Goal: Task Accomplishment & Management: Manage account settings

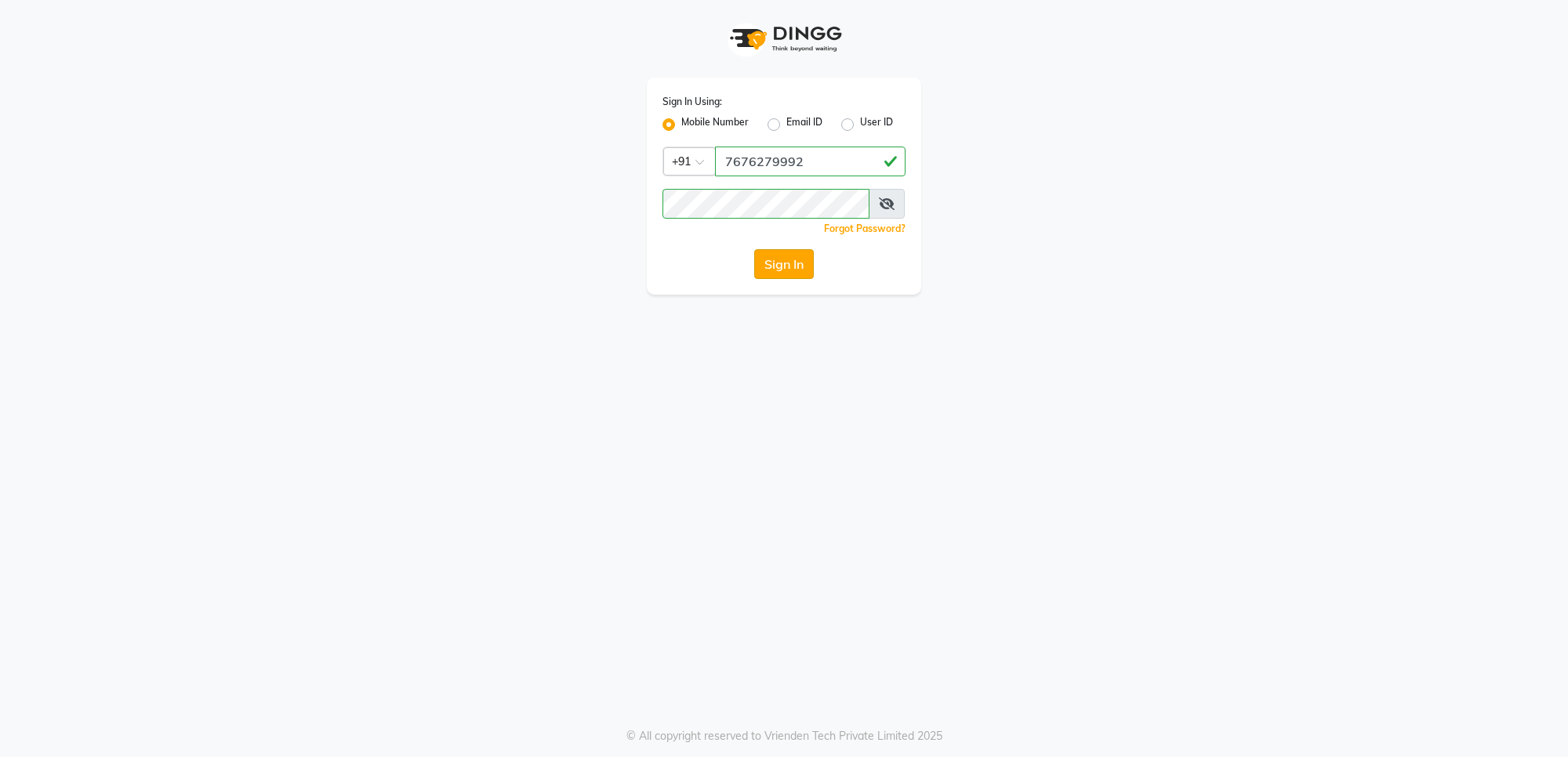
click at [790, 274] on button "Sign In" at bounding box center [784, 264] width 60 height 30
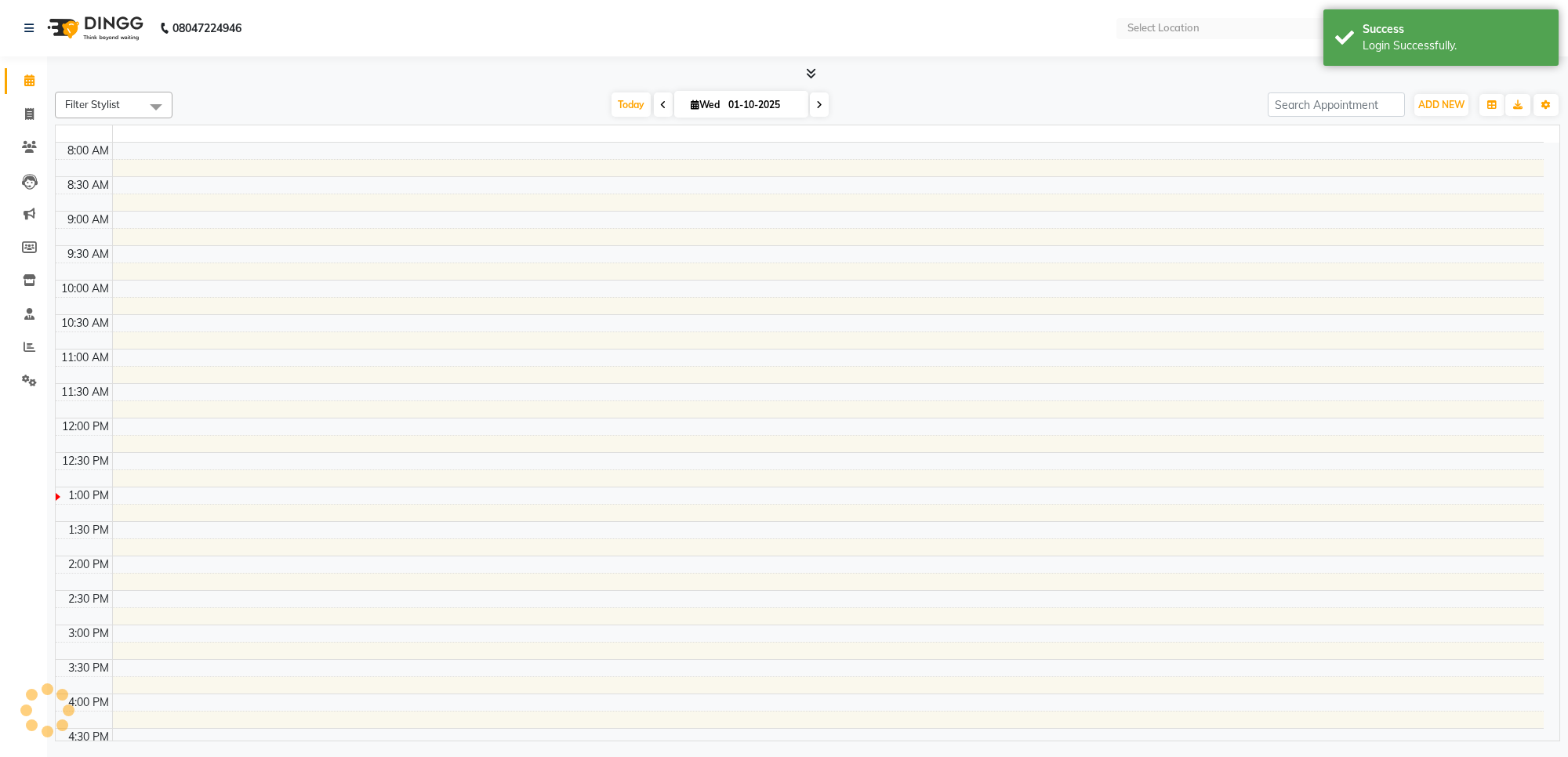
select select "en"
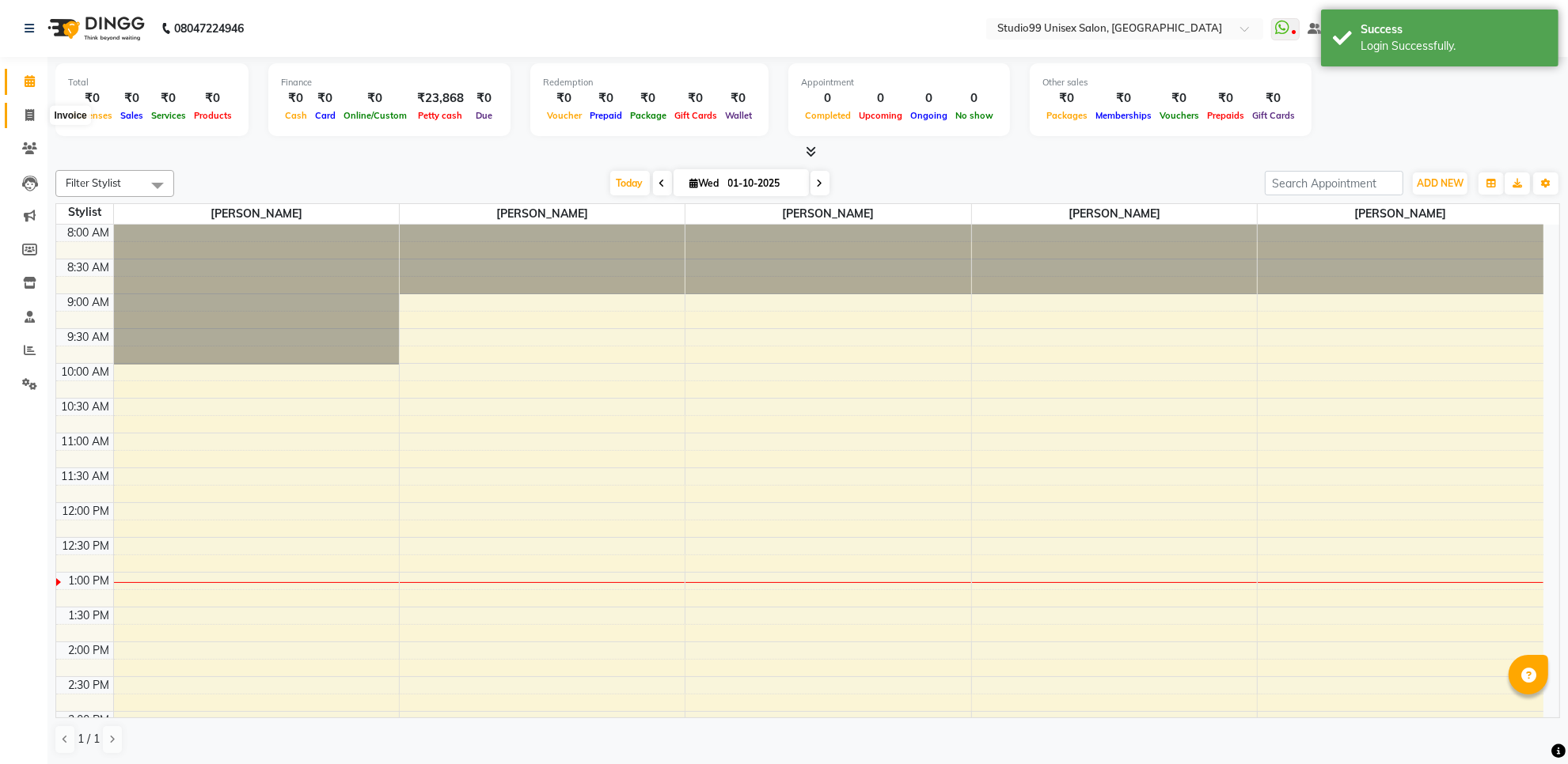
click at [32, 112] on icon at bounding box center [29, 115] width 9 height 12
select select "service"
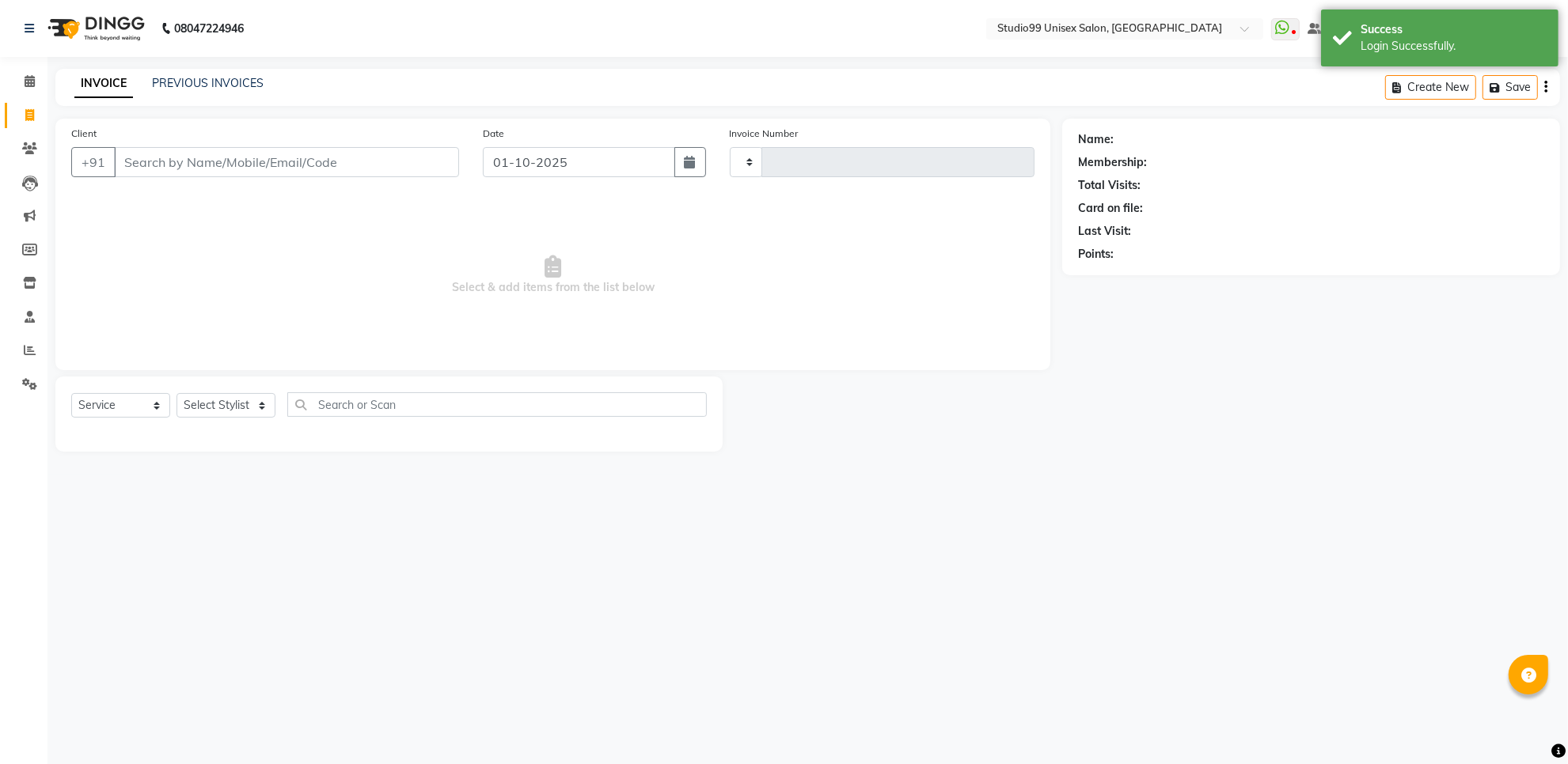
type input "1867"
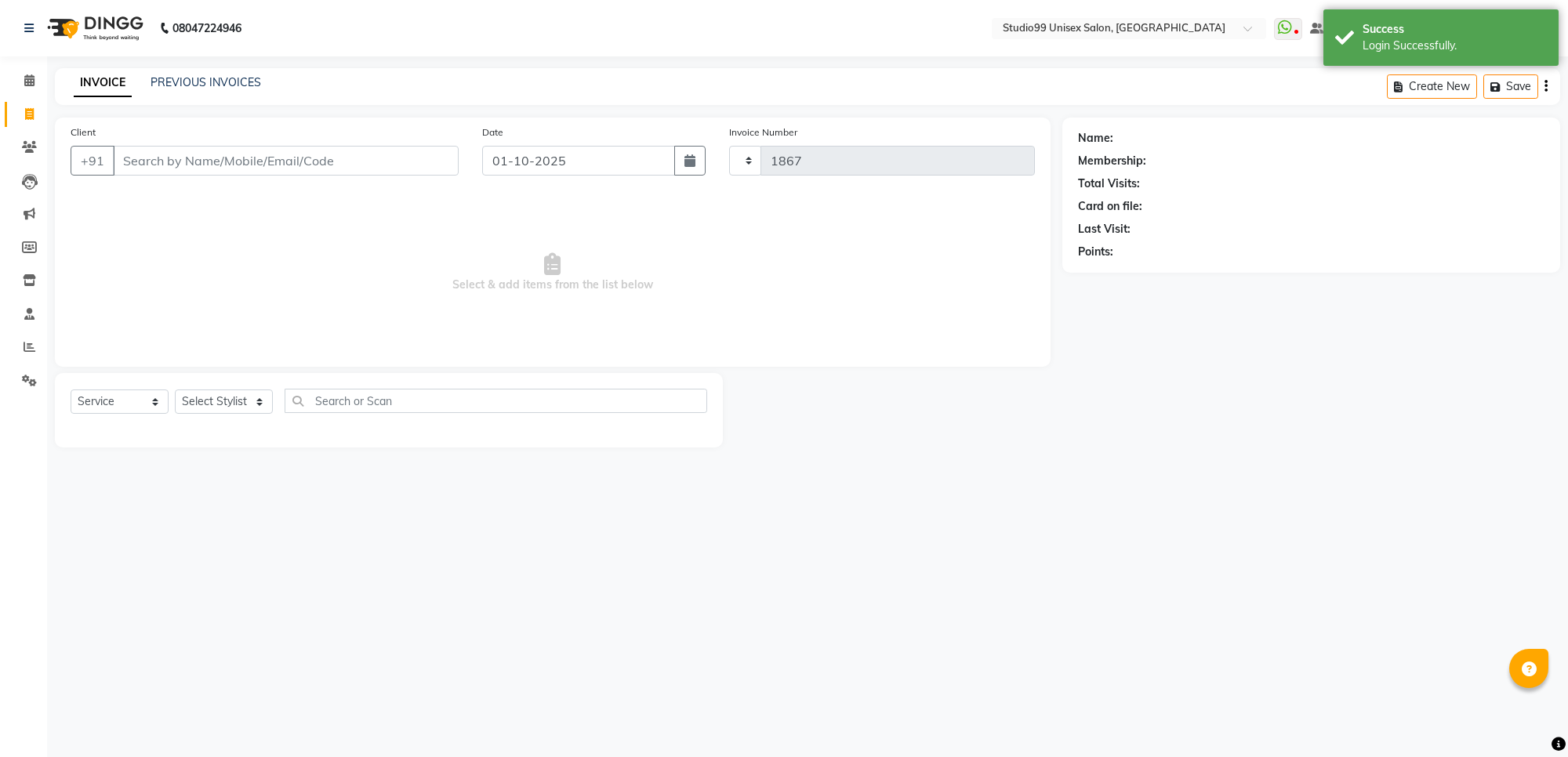
select select "7323"
click at [226, 153] on input "Client" at bounding box center [286, 161] width 346 height 30
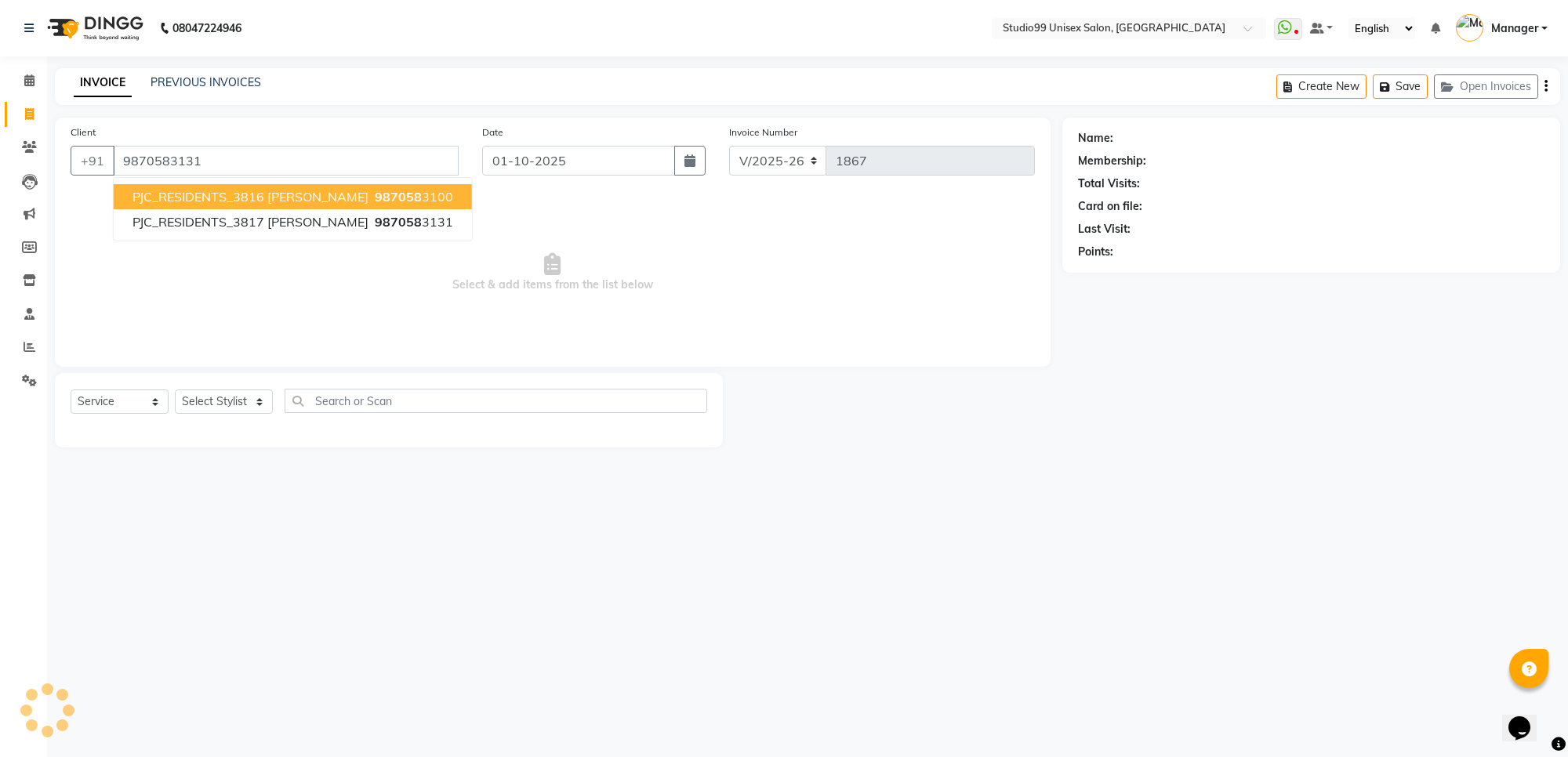
type input "9870583131"
select select "1: Object"
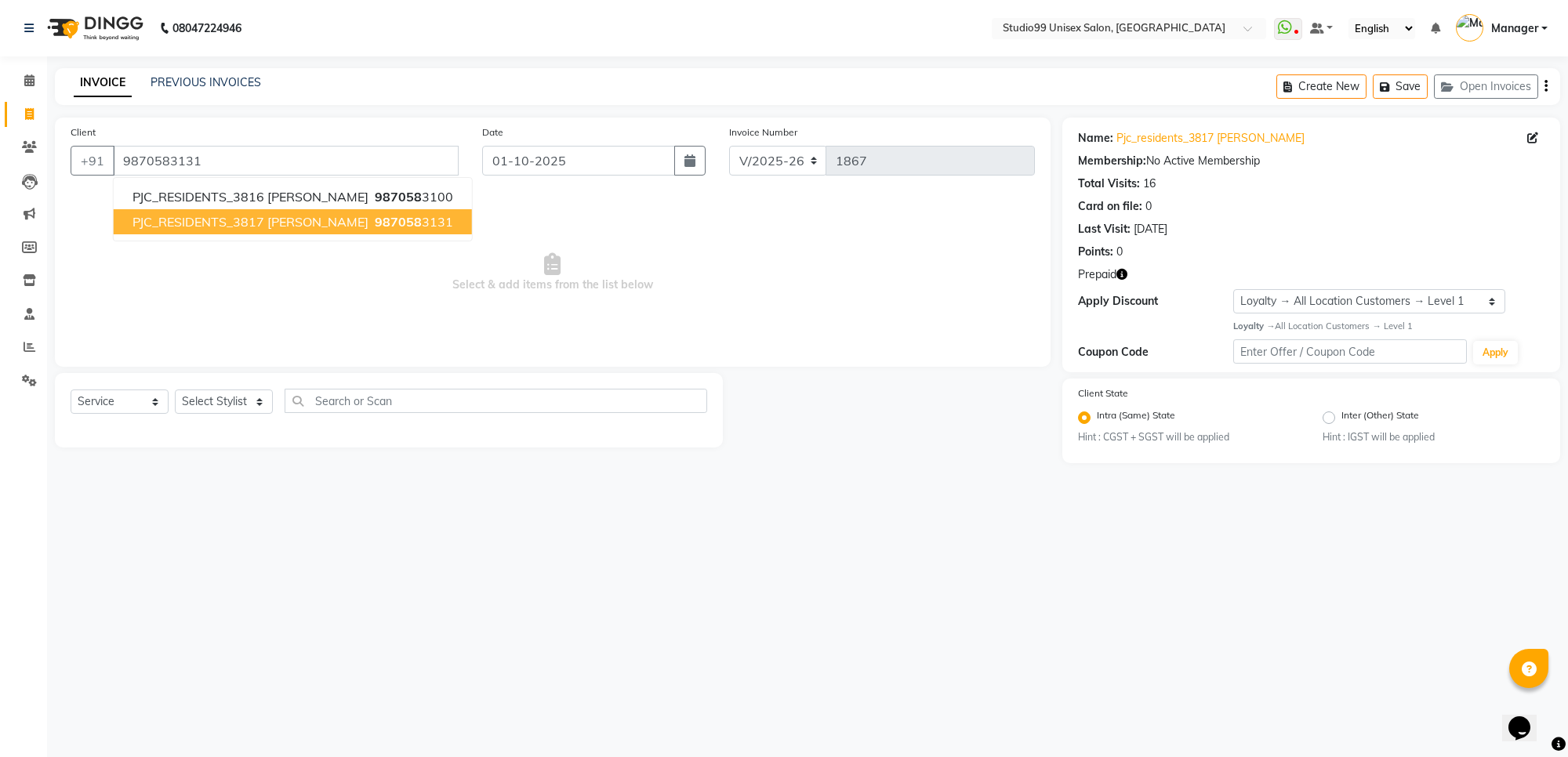
click at [296, 225] on span "PJC_RESIDENTS_3817 [PERSON_NAME]" at bounding box center [250, 221] width 236 height 15
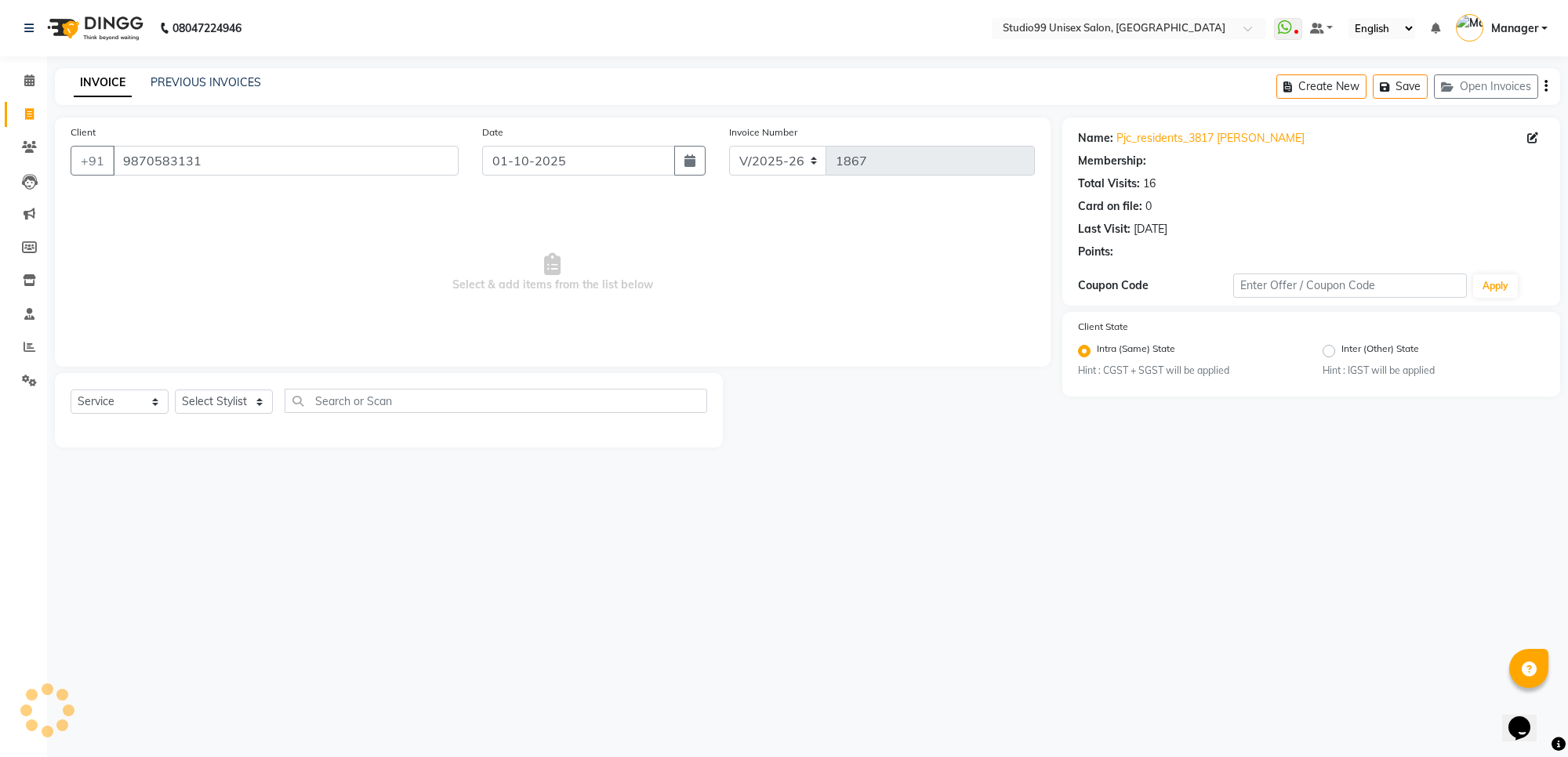
select select "1: Object"
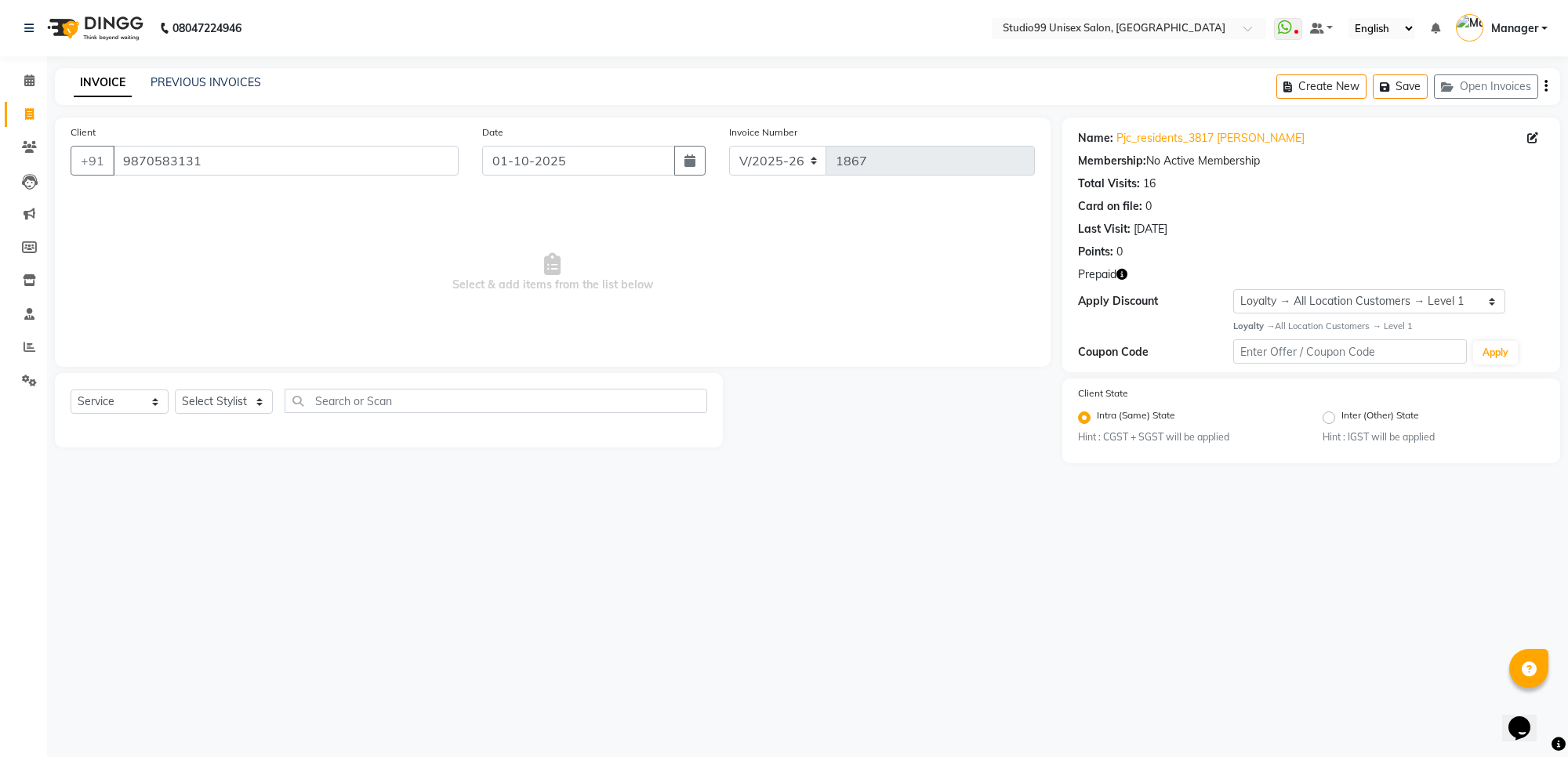
click at [1126, 273] on icon "button" at bounding box center [1122, 274] width 11 height 11
click at [213, 393] on select "Select Stylist Manager [PERSON_NAME] [PERSON_NAME] [PERSON_NAME]" at bounding box center [224, 402] width 98 height 24
select select "83085"
click at [175, 390] on select "Select Stylist Manager [PERSON_NAME] [PERSON_NAME] [PERSON_NAME]" at bounding box center [224, 402] width 98 height 24
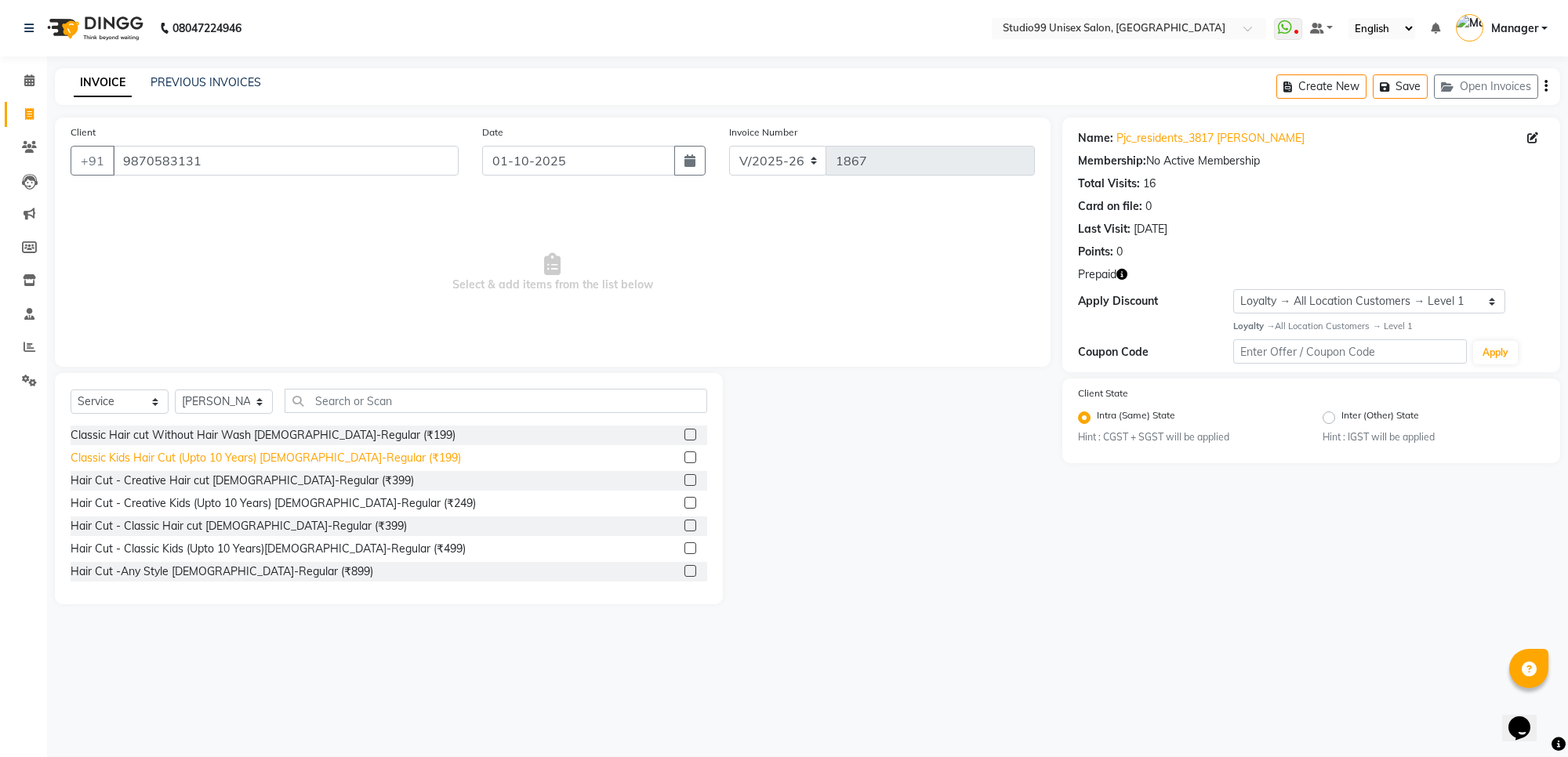
click at [255, 464] on div "Classic Kids Hair Cut (Upto 10 Years) [DEMOGRAPHIC_DATA]-Regular (₹199)" at bounding box center [266, 458] width 391 height 16
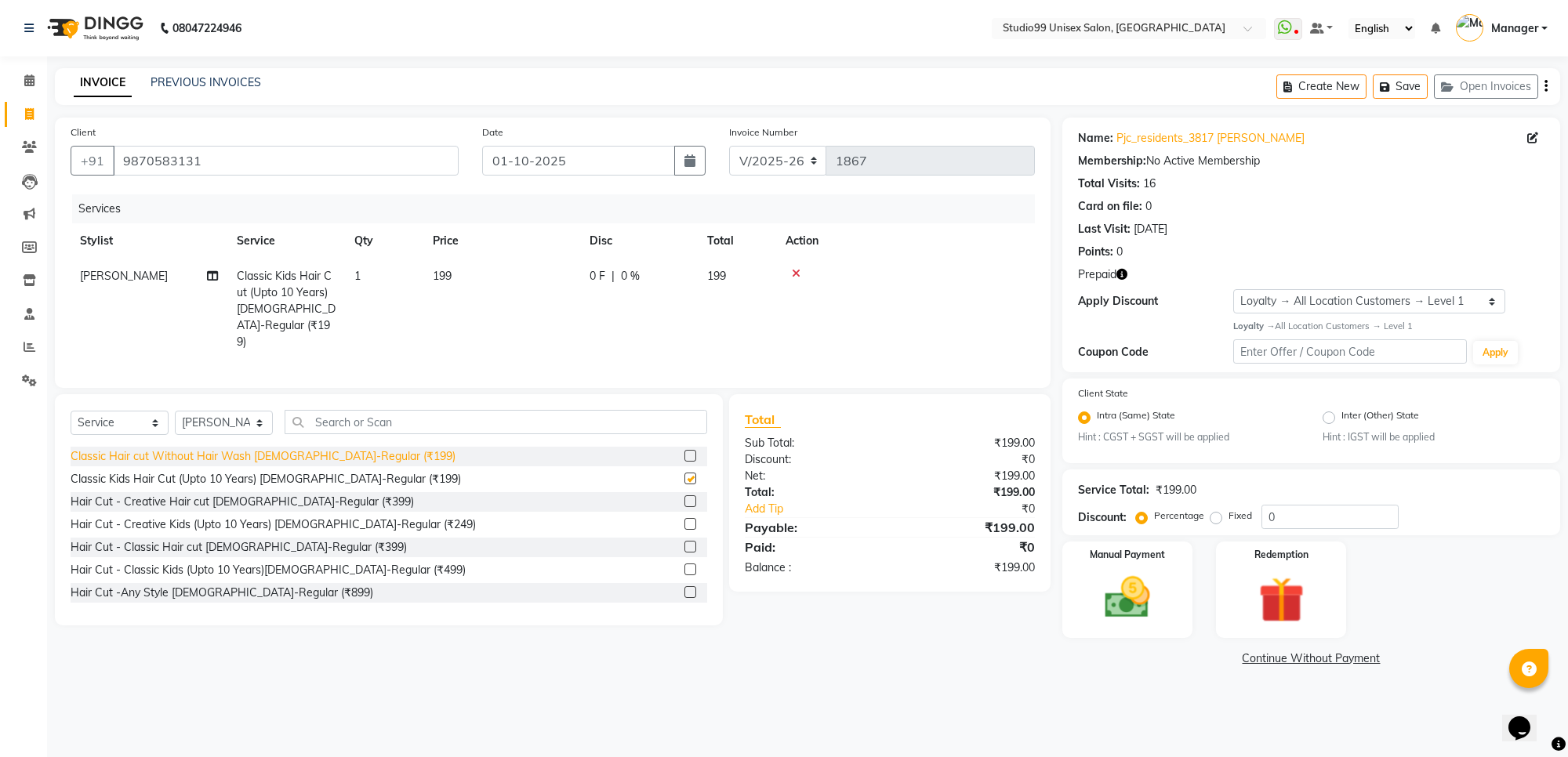
checkbox input "false"
click at [334, 420] on input "text" at bounding box center [495, 422] width 422 height 24
click at [249, 586] on div "Hair Cut -Any Style [DEMOGRAPHIC_DATA]-Regular (₹899)" at bounding box center [221, 592] width 303 height 16
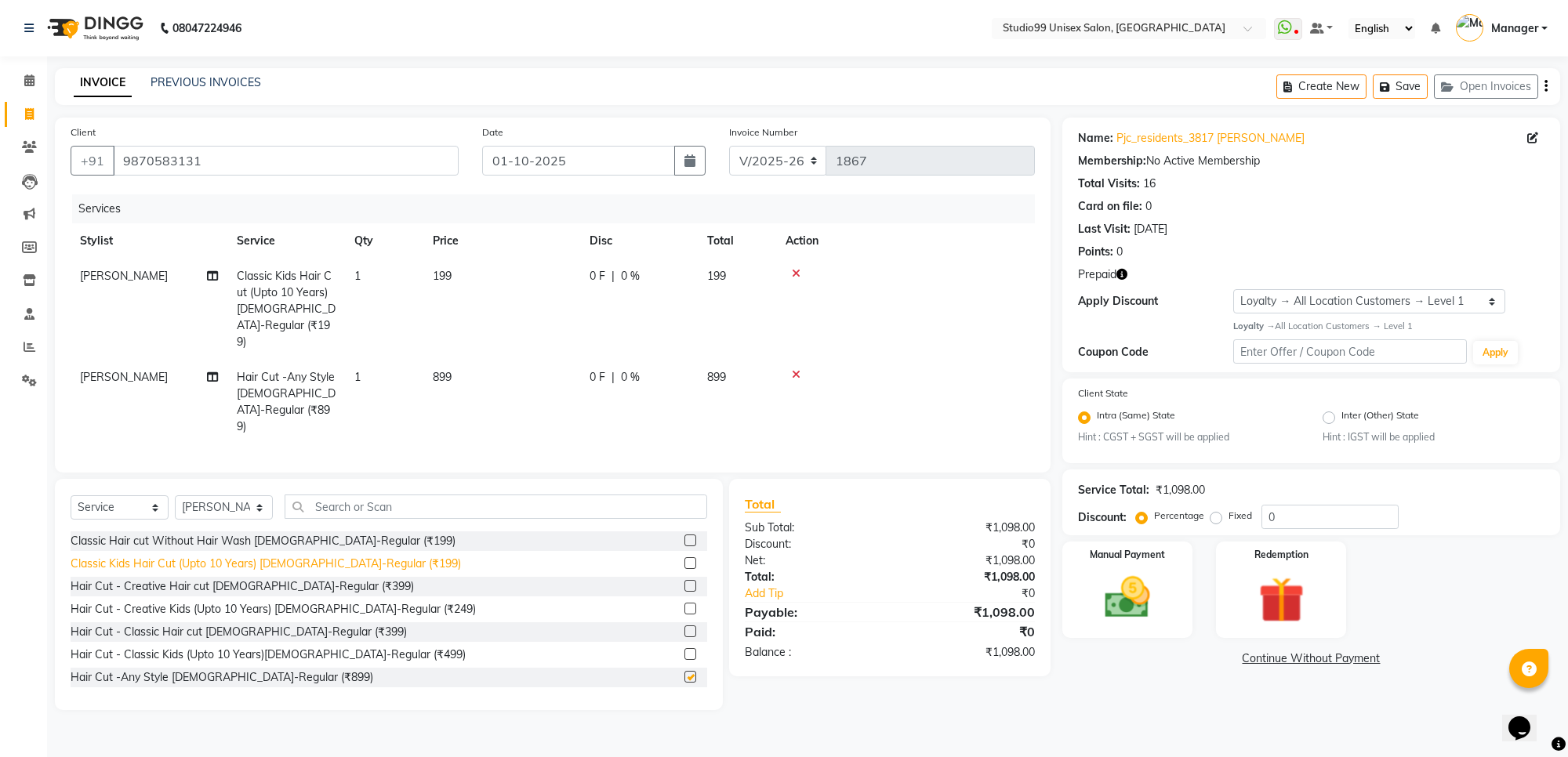
checkbox input "false"
click at [1266, 602] on img at bounding box center [1281, 600] width 77 height 59
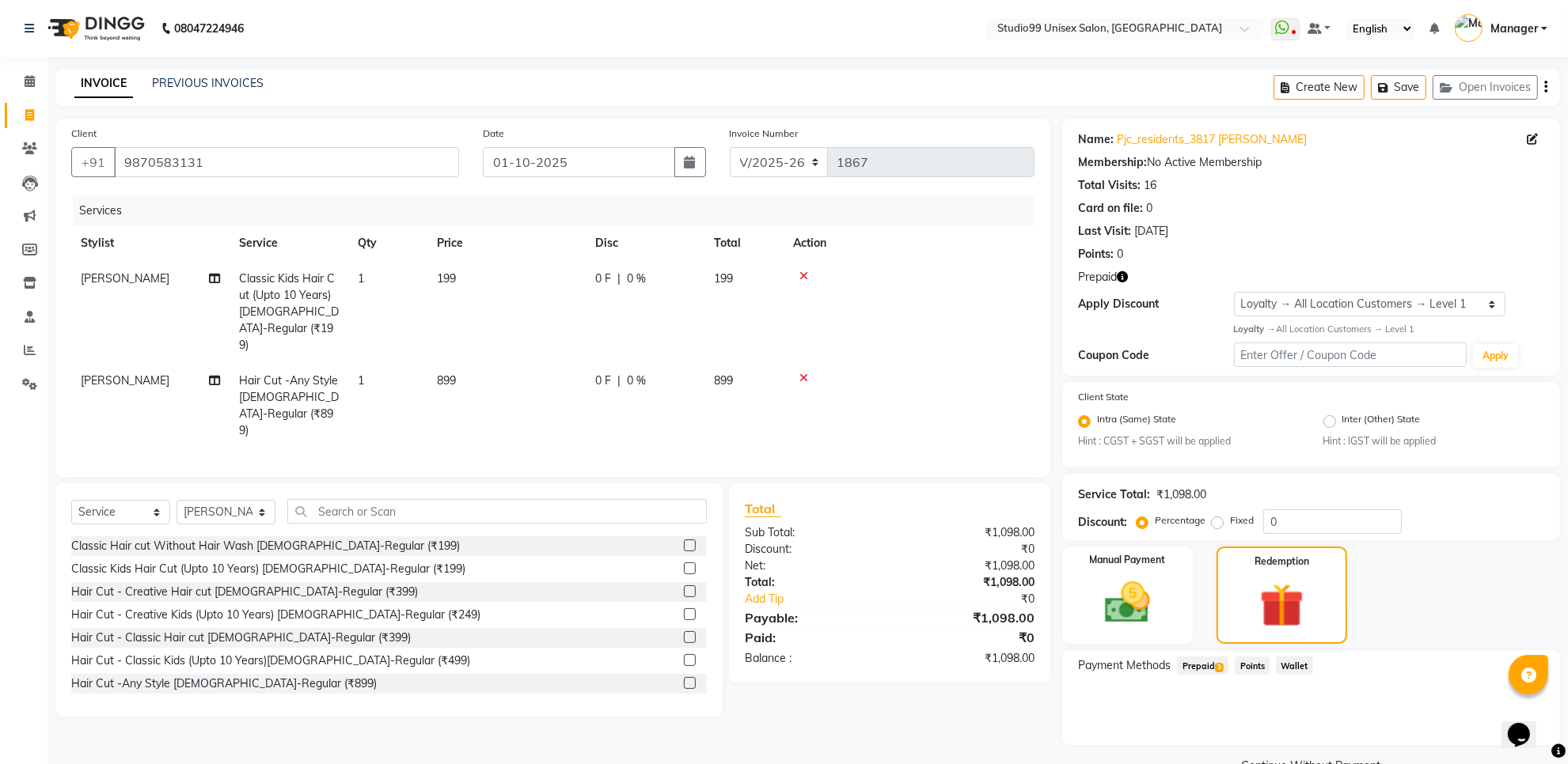
scroll to position [36, 0]
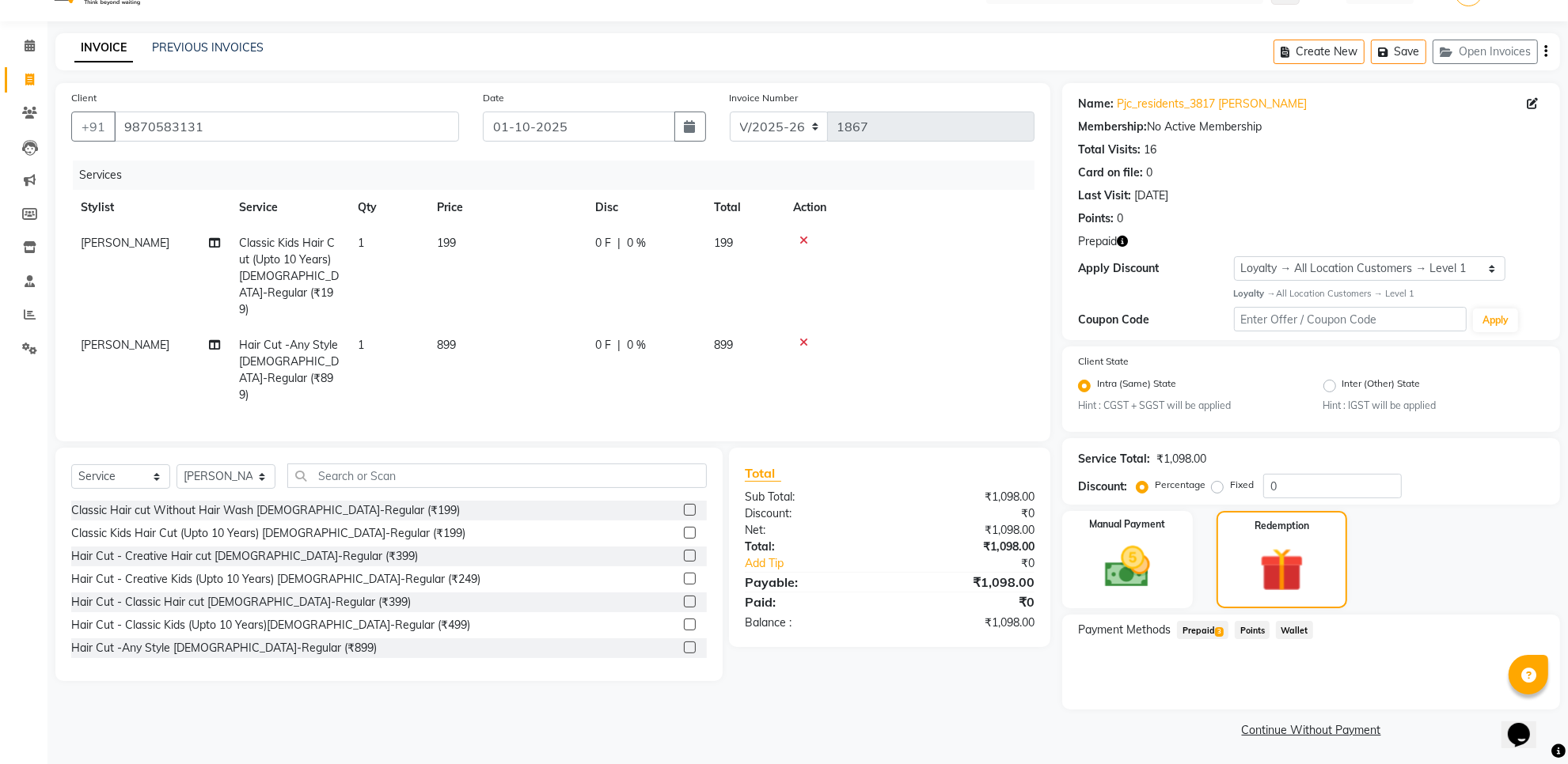
click at [1196, 630] on span "Prepaid 3" at bounding box center [1202, 630] width 51 height 18
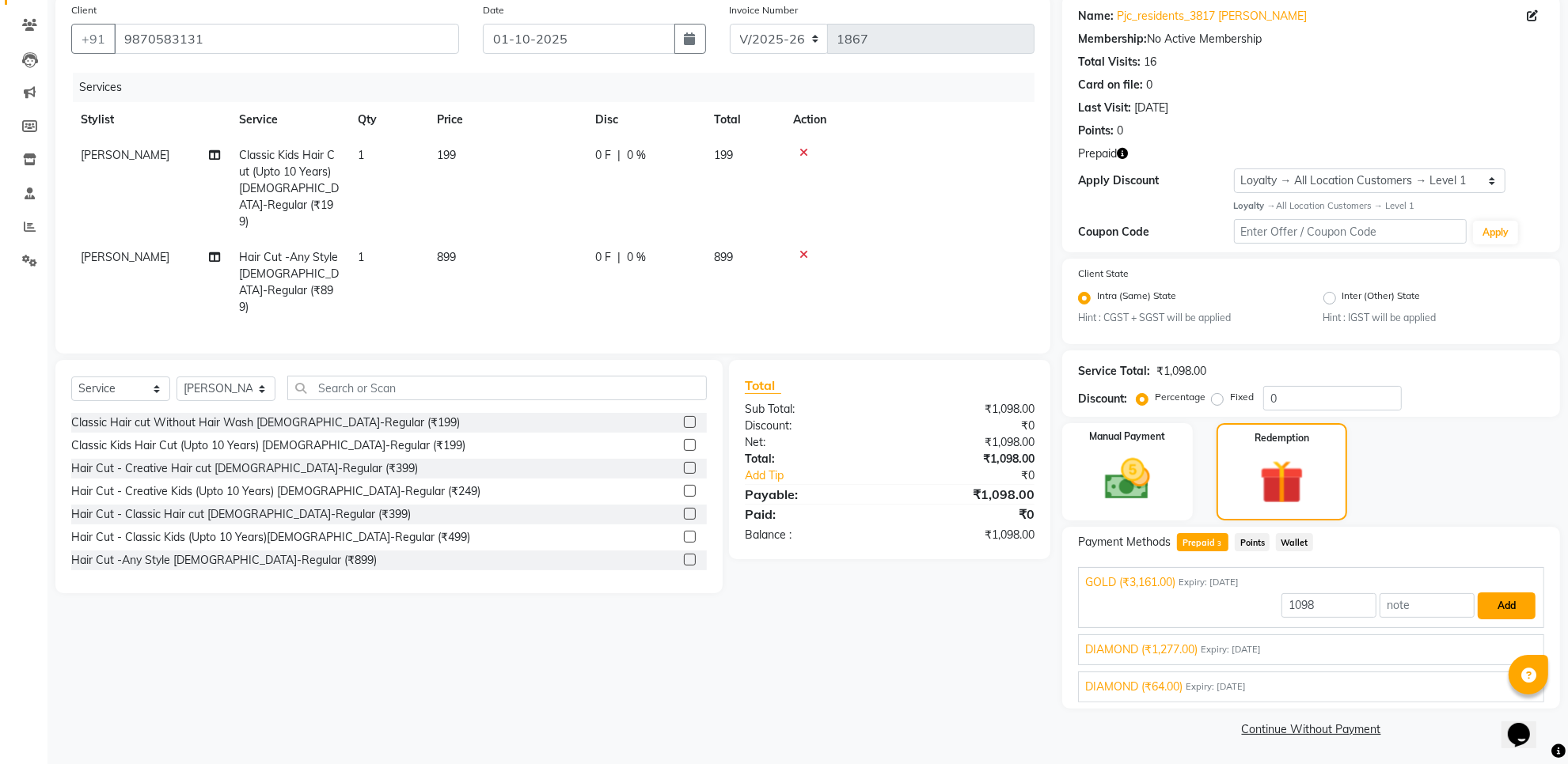
click at [1500, 599] on button "Add" at bounding box center [1506, 605] width 58 height 27
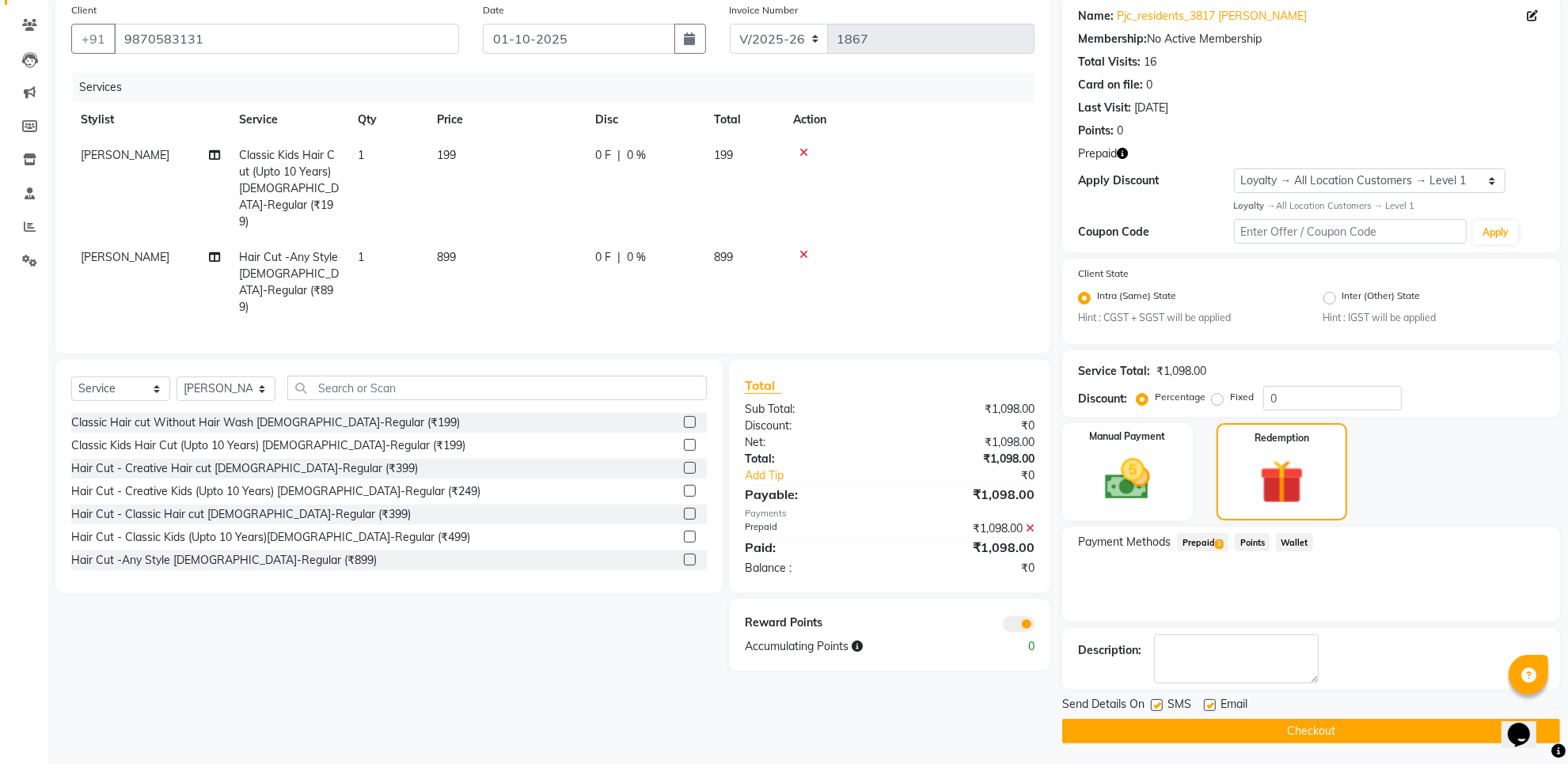
scroll to position [125, 0]
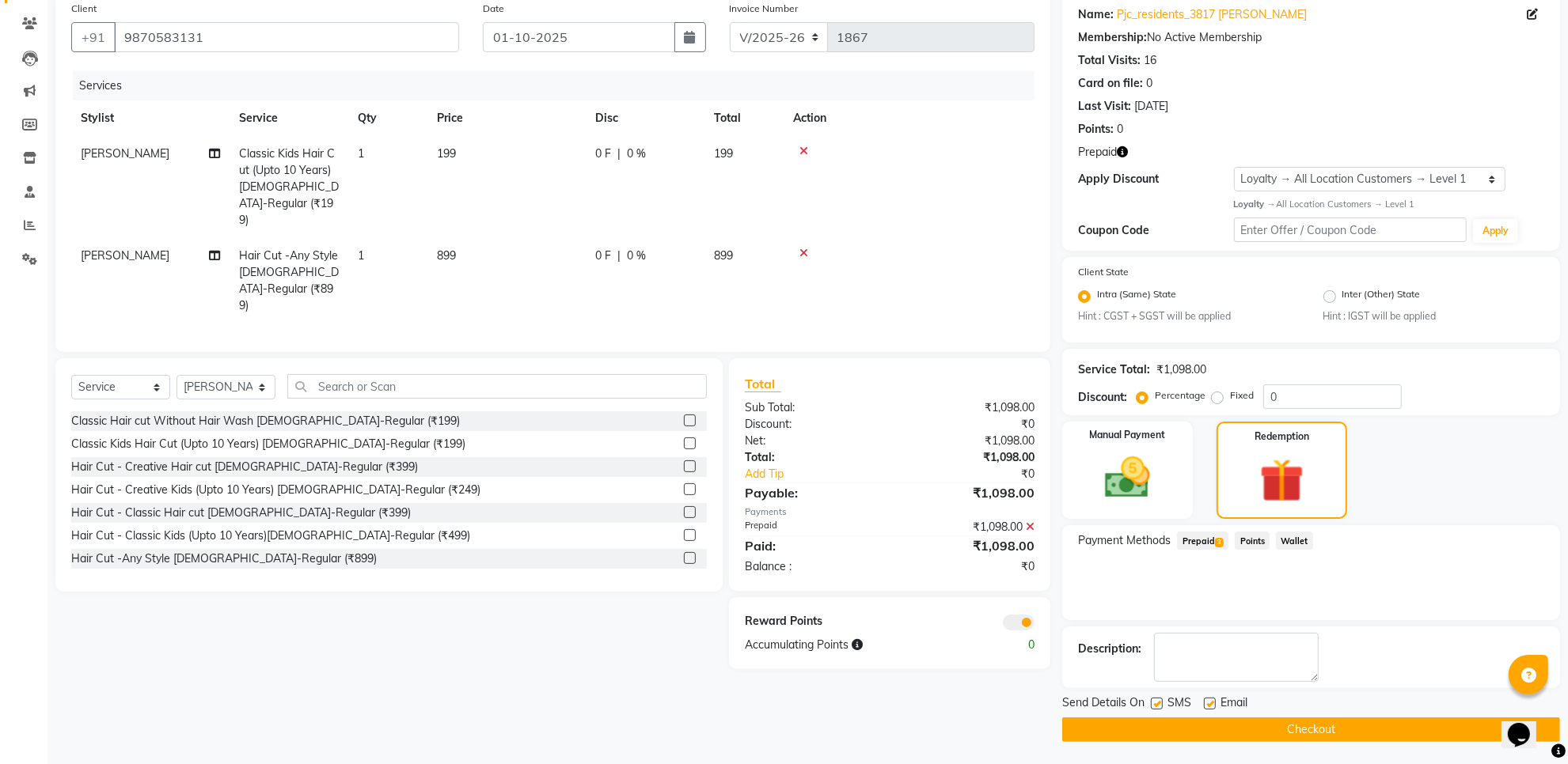
click at [1336, 722] on button "Checkout" at bounding box center [1310, 730] width 498 height 24
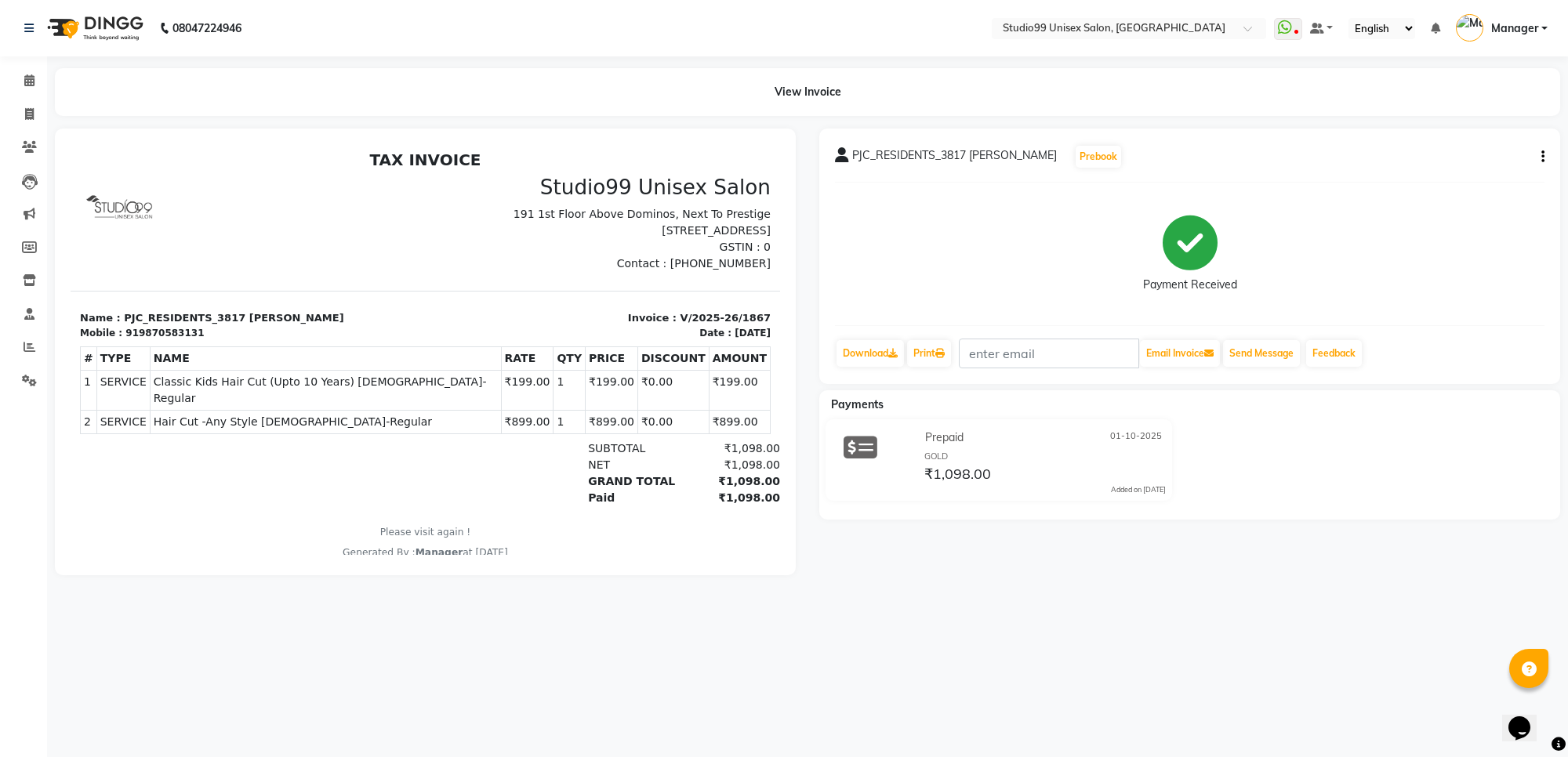
click at [1566, 120] on main "View Invoice PJC_RESIDENTS_3817 [PERSON_NAME] Prebook Payment Received Download…" at bounding box center [807, 332] width 1521 height 530
click at [1541, 157] on icon "button" at bounding box center [1543, 157] width 3 height 1
click at [1458, 154] on div "Edit Item Staff" at bounding box center [1465, 157] width 107 height 19
select select "83085"
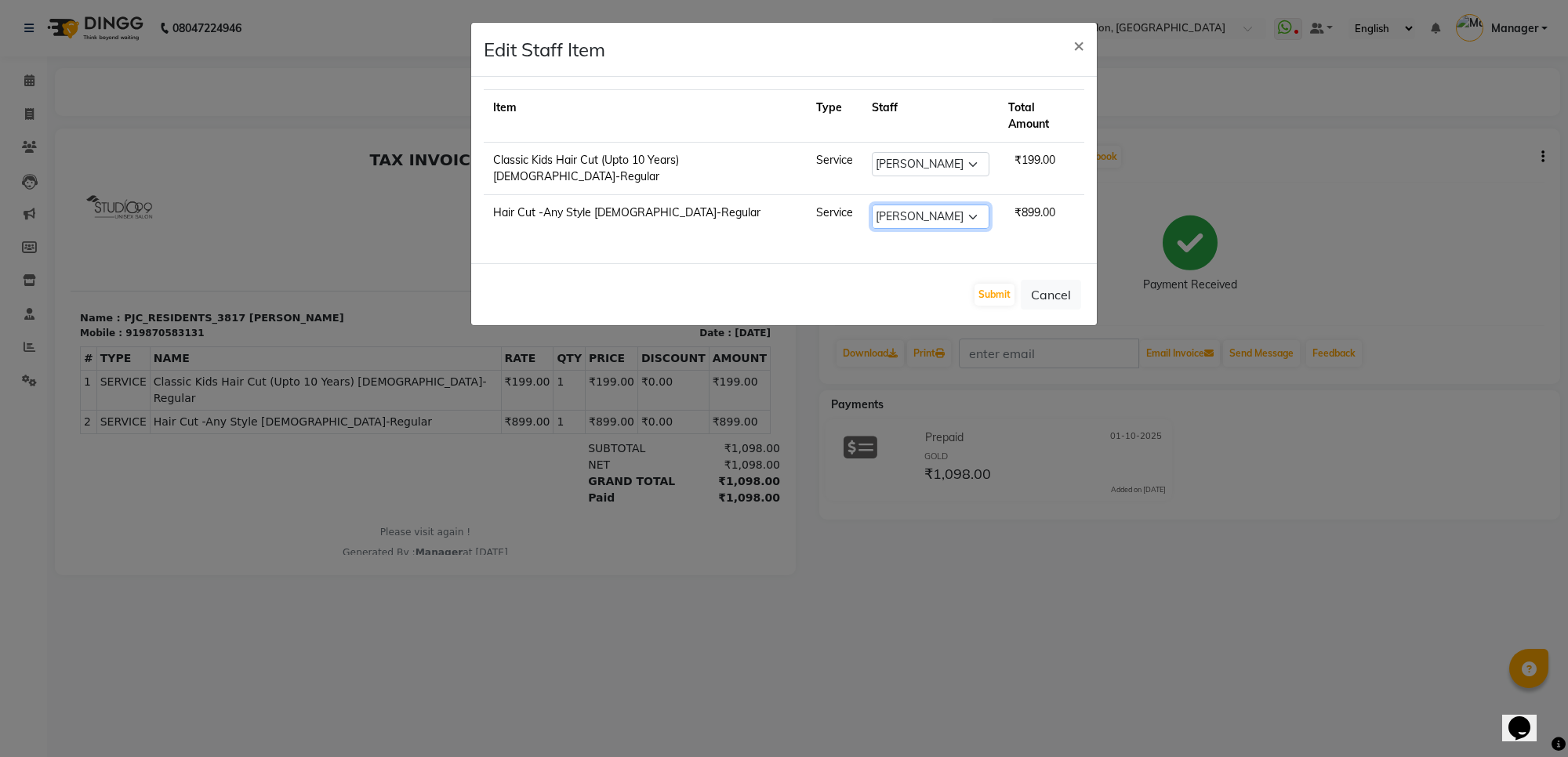
click at [949, 204] on select "Select Manager [PERSON_NAME] [PERSON_NAME] [PERSON_NAME]" at bounding box center [931, 216] width 118 height 24
select select "63732"
click at [872, 204] on select "Select Manager [PERSON_NAME] [PERSON_NAME] [PERSON_NAME]" at bounding box center [931, 216] width 118 height 24
click at [980, 284] on button "Submit" at bounding box center [995, 295] width 40 height 22
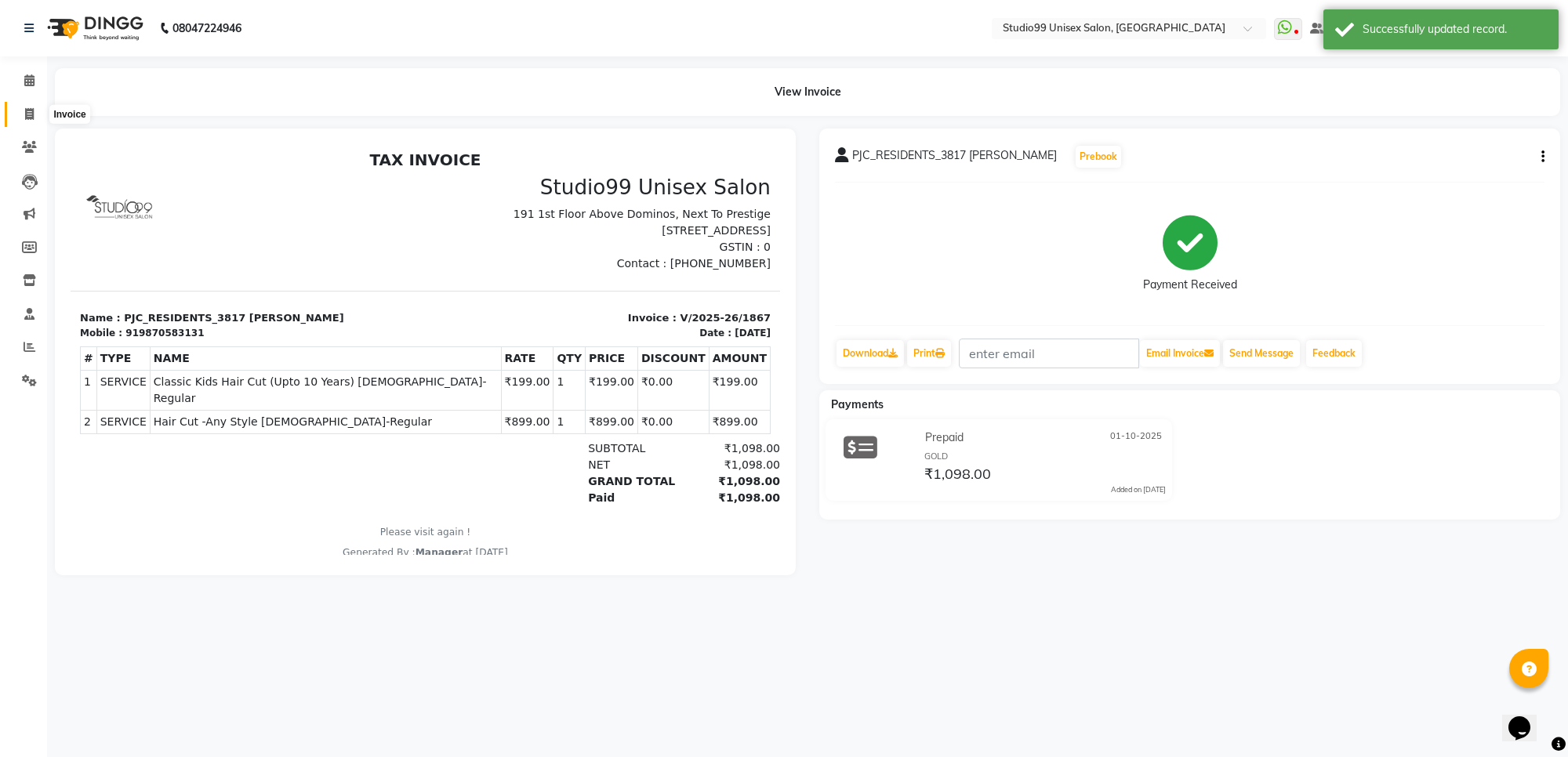
click at [29, 118] on icon at bounding box center [29, 114] width 9 height 12
select select "7323"
select select "service"
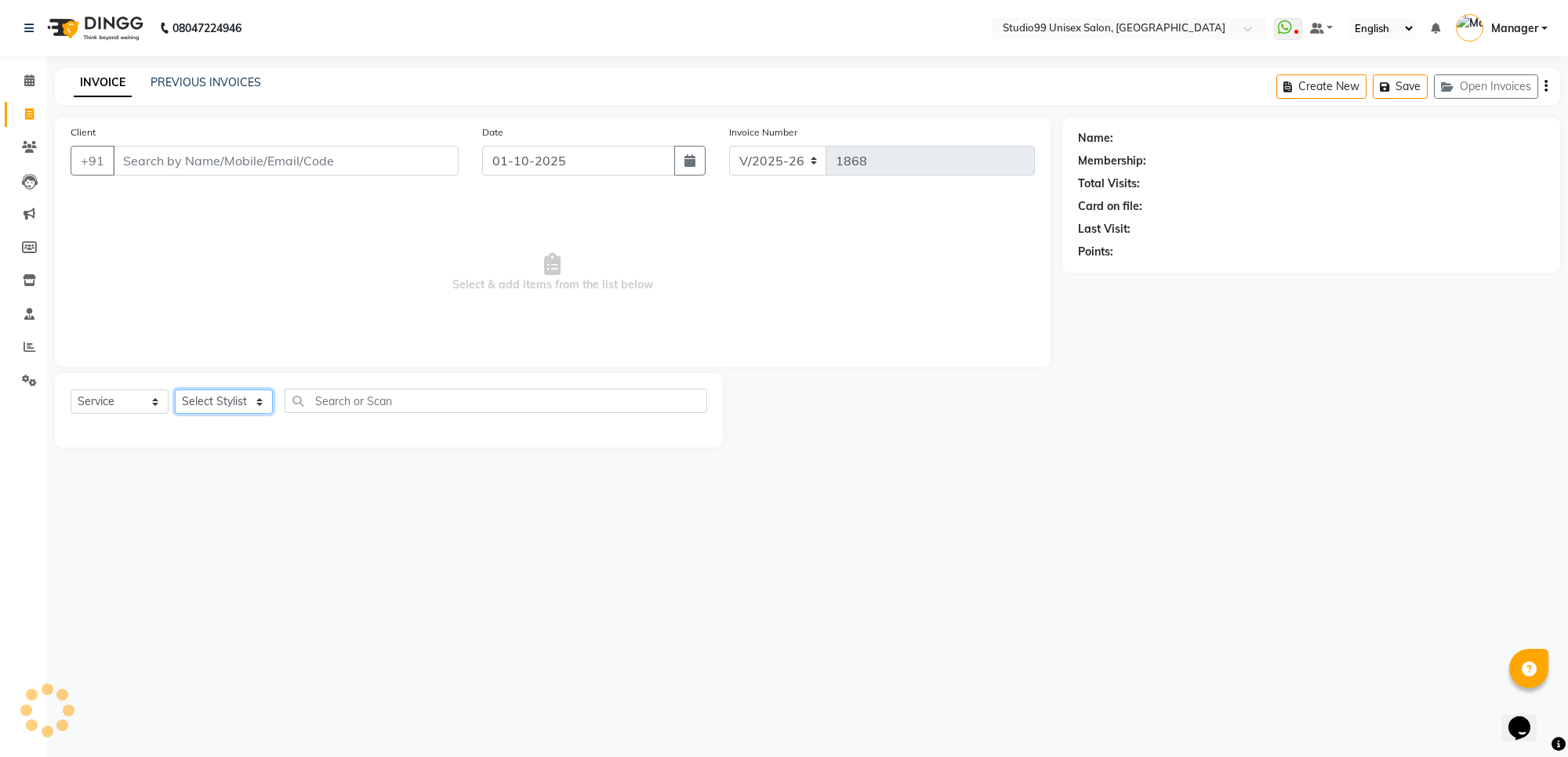
click at [232, 398] on select "Select Stylist Manager [PERSON_NAME] [PERSON_NAME] [PERSON_NAME]" at bounding box center [224, 402] width 98 height 24
select select "83085"
click at [175, 390] on select "Select Stylist Manager [PERSON_NAME] [PERSON_NAME] [PERSON_NAME]" at bounding box center [224, 402] width 98 height 24
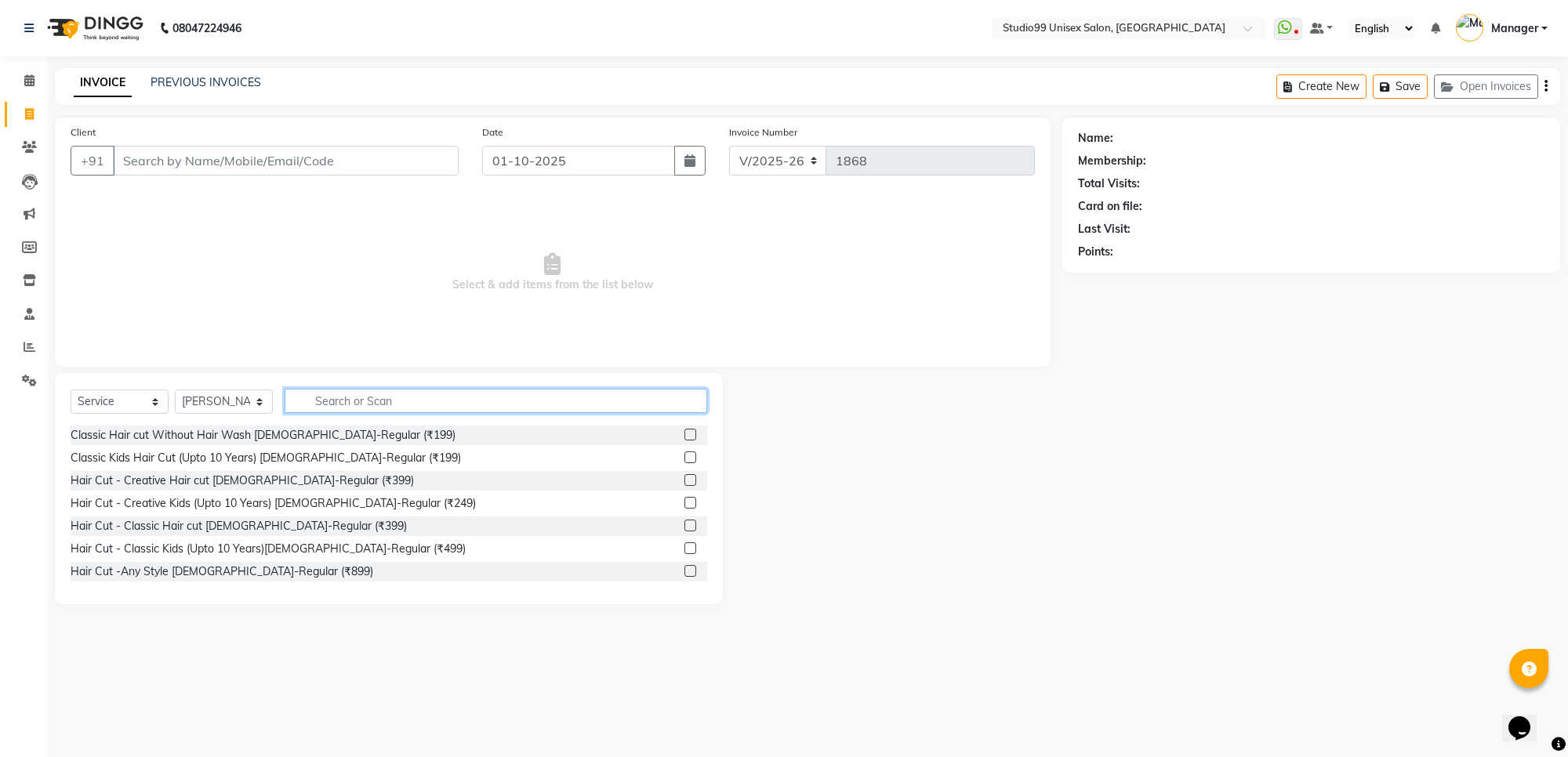
click at [367, 397] on input "text" at bounding box center [495, 401] width 422 height 24
click at [685, 433] on label at bounding box center [690, 434] width 12 height 12
click at [685, 433] on input "checkbox" at bounding box center [690, 435] width 10 height 10
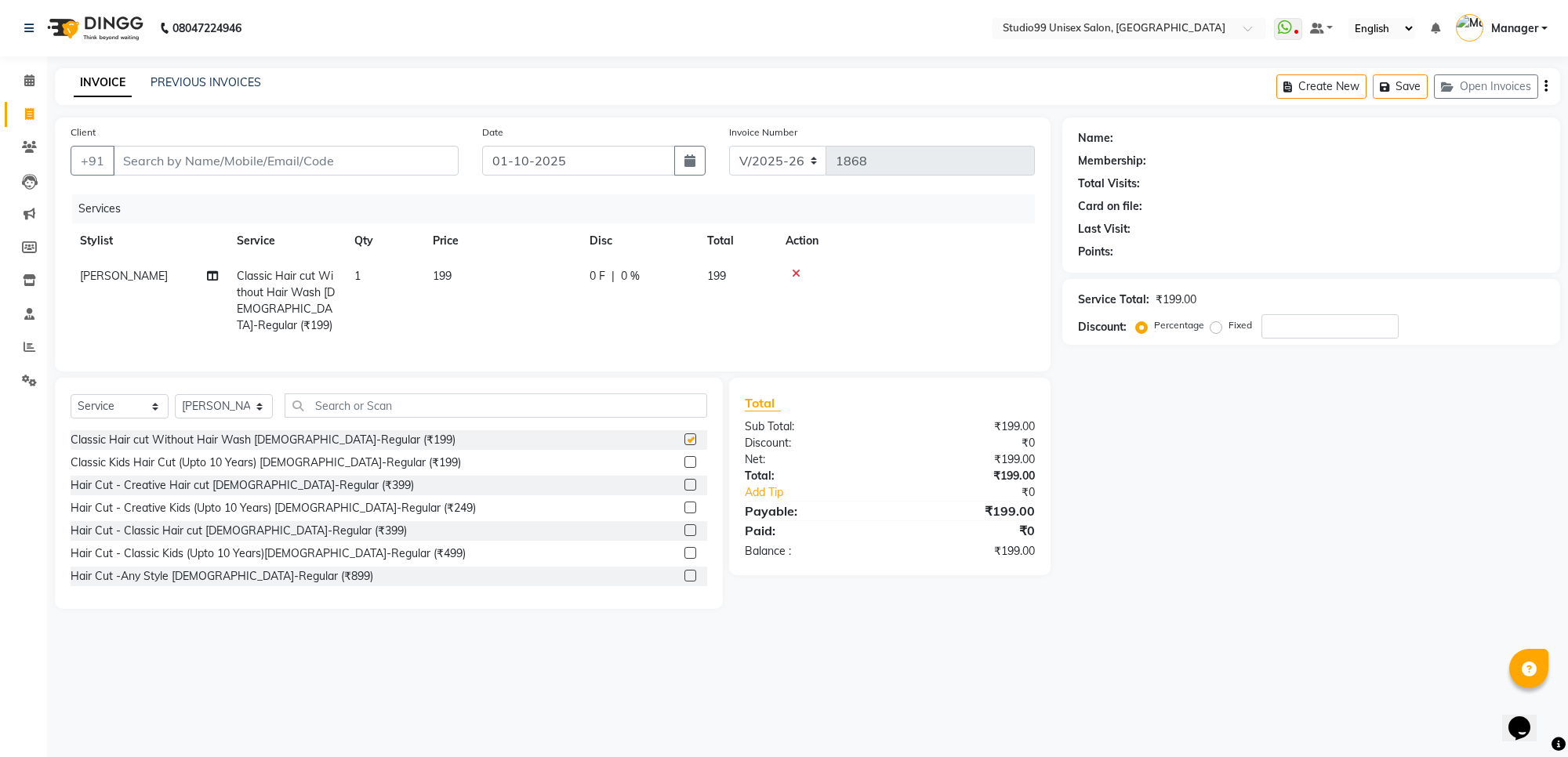
checkbox input "false"
click at [647, 409] on input "text" at bounding box center [495, 405] width 422 height 24
click at [796, 268] on icon at bounding box center [796, 274] width 9 height 11
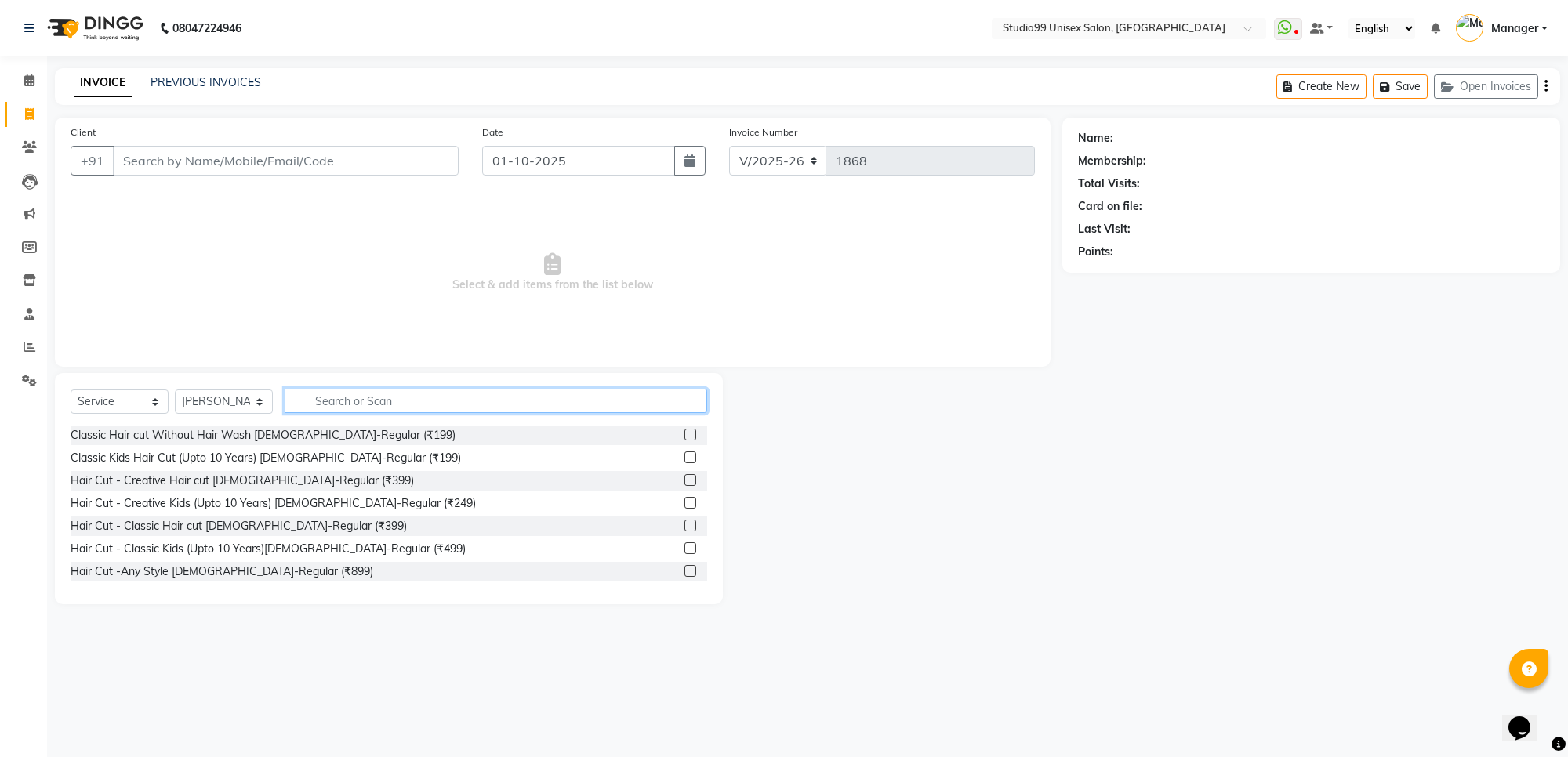
click at [447, 392] on input "text" at bounding box center [495, 401] width 422 height 24
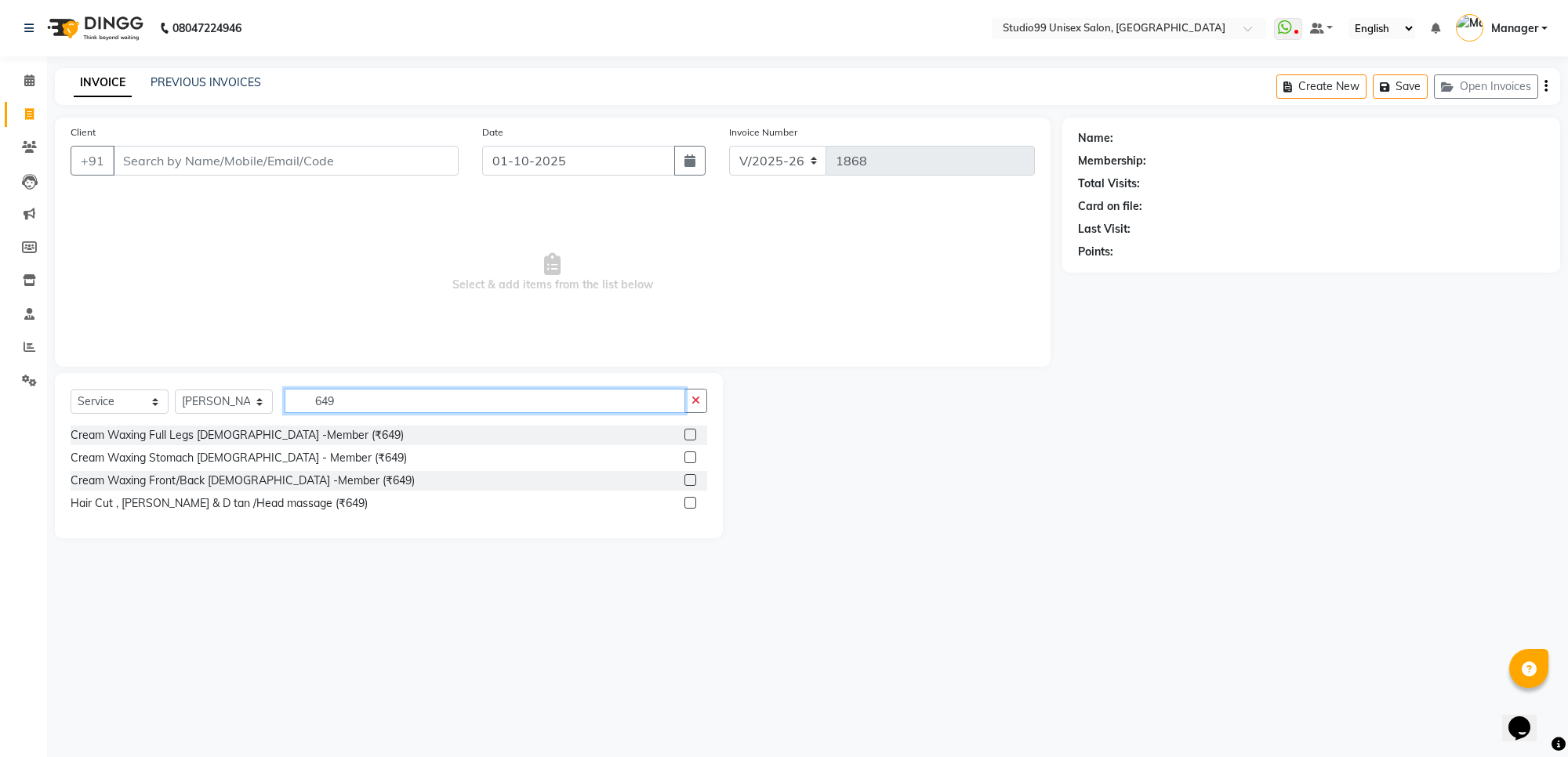
type input "649"
click at [688, 503] on label at bounding box center [690, 503] width 12 height 12
click at [688, 503] on input "checkbox" at bounding box center [690, 504] width 10 height 10
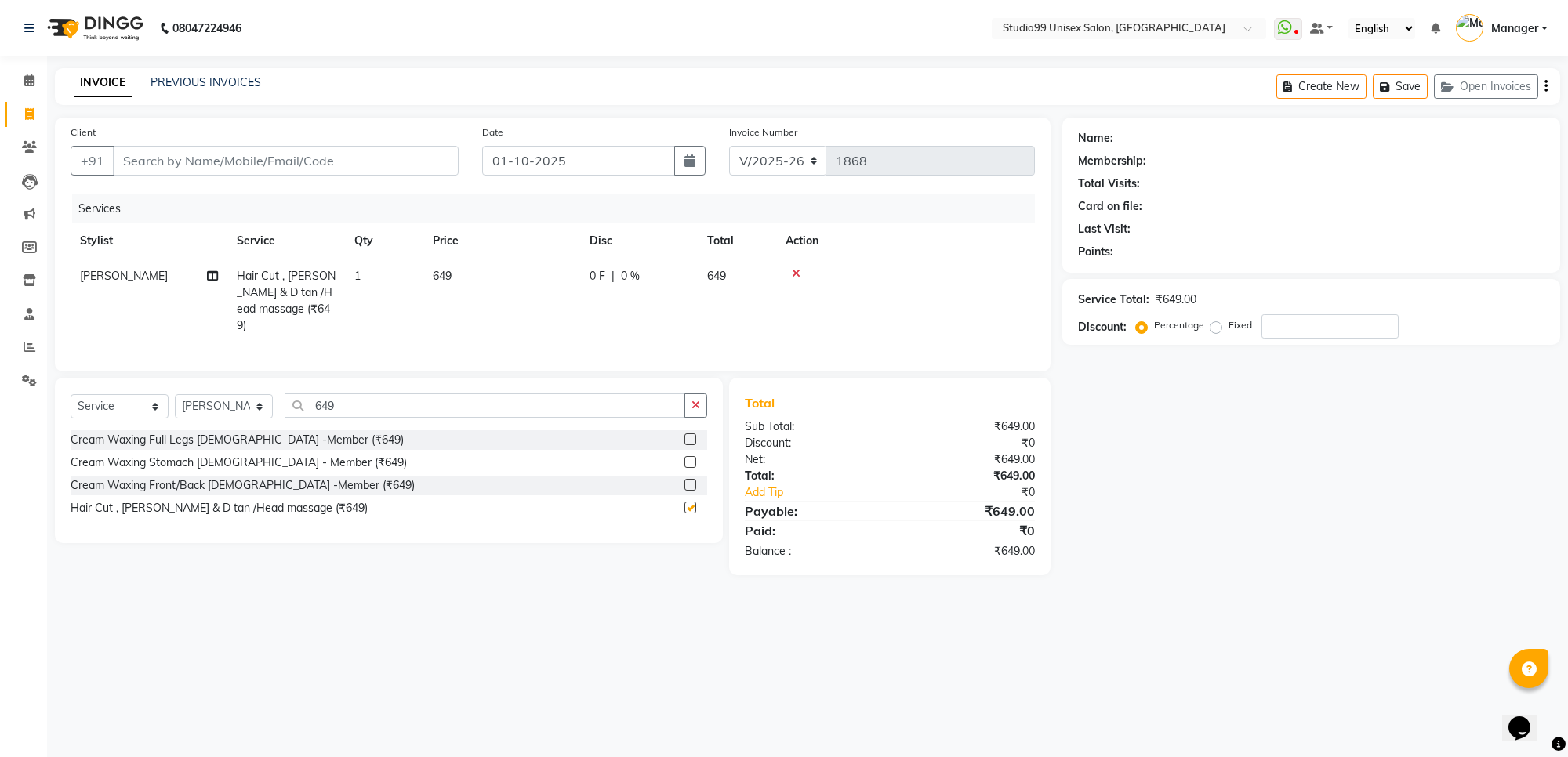
checkbox input "false"
click at [653, 404] on input "649" at bounding box center [484, 405] width 400 height 24
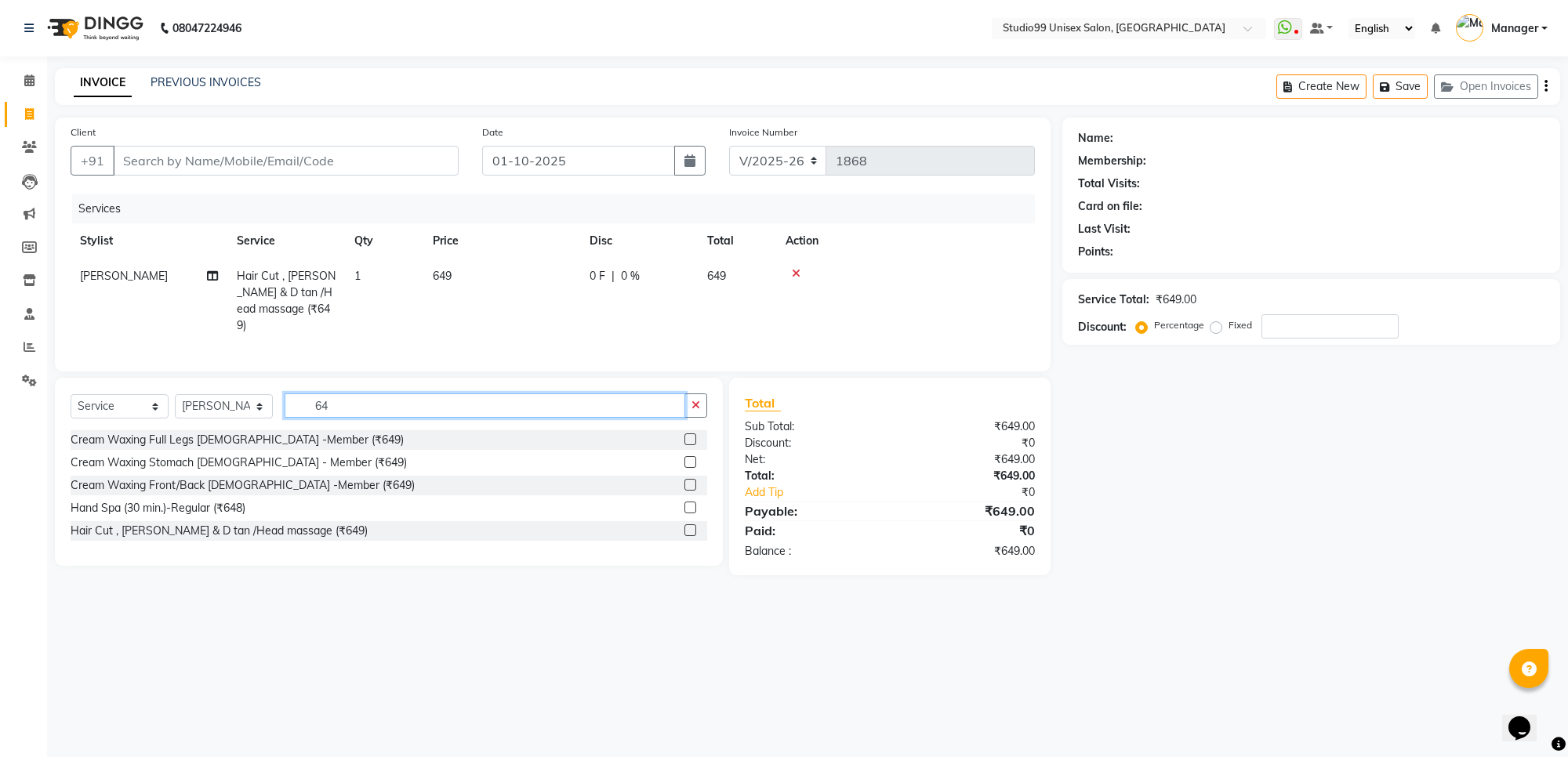
type input "6"
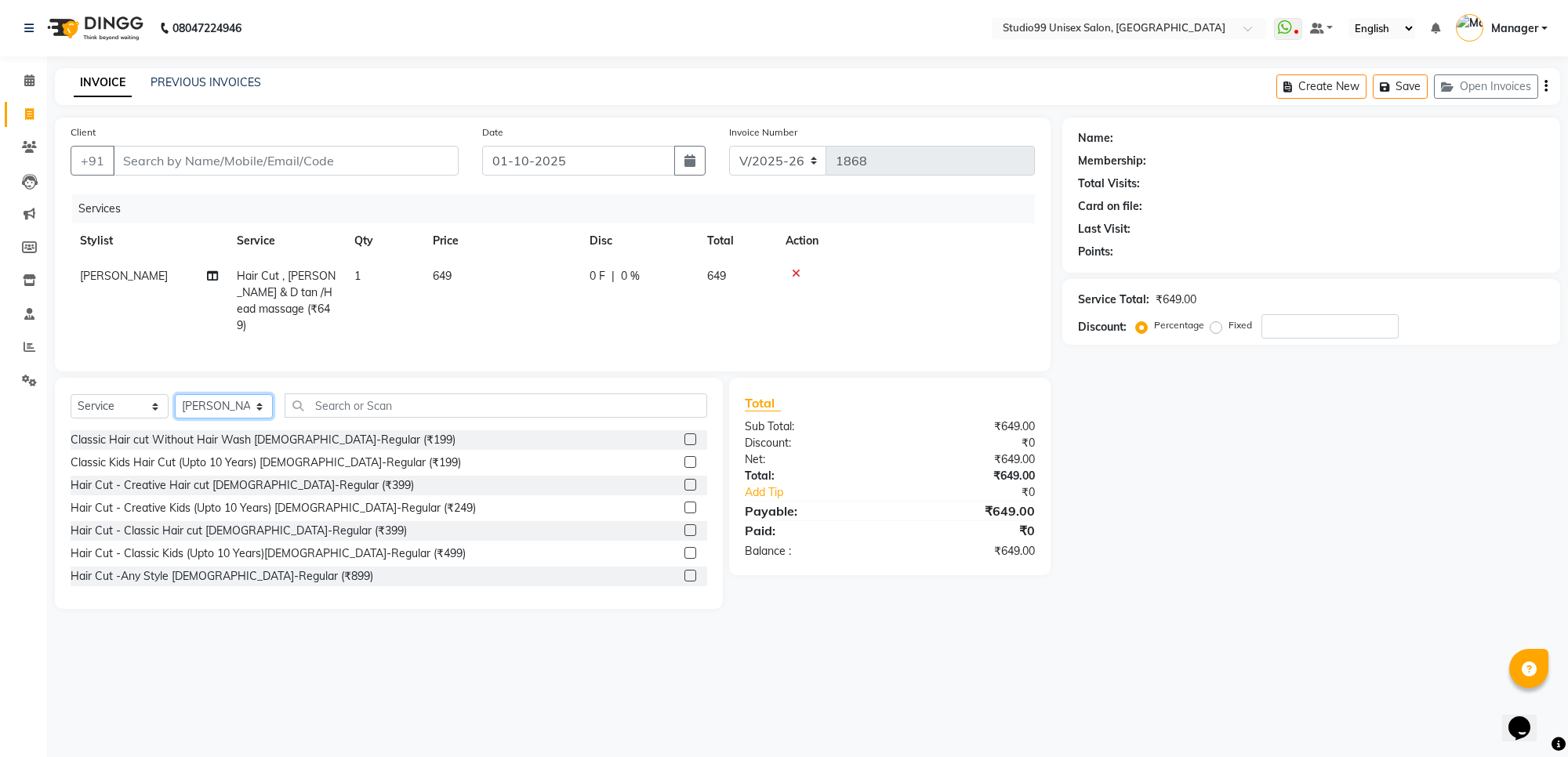
click at [222, 414] on select "Select Stylist Manager [PERSON_NAME] [PERSON_NAME] [PERSON_NAME]" at bounding box center [224, 406] width 98 height 24
select select "63732"
click at [175, 394] on select "Select Stylist Manager [PERSON_NAME] [PERSON_NAME] [PERSON_NAME]" at bounding box center [224, 406] width 98 height 24
click at [390, 398] on input "text" at bounding box center [495, 405] width 422 height 24
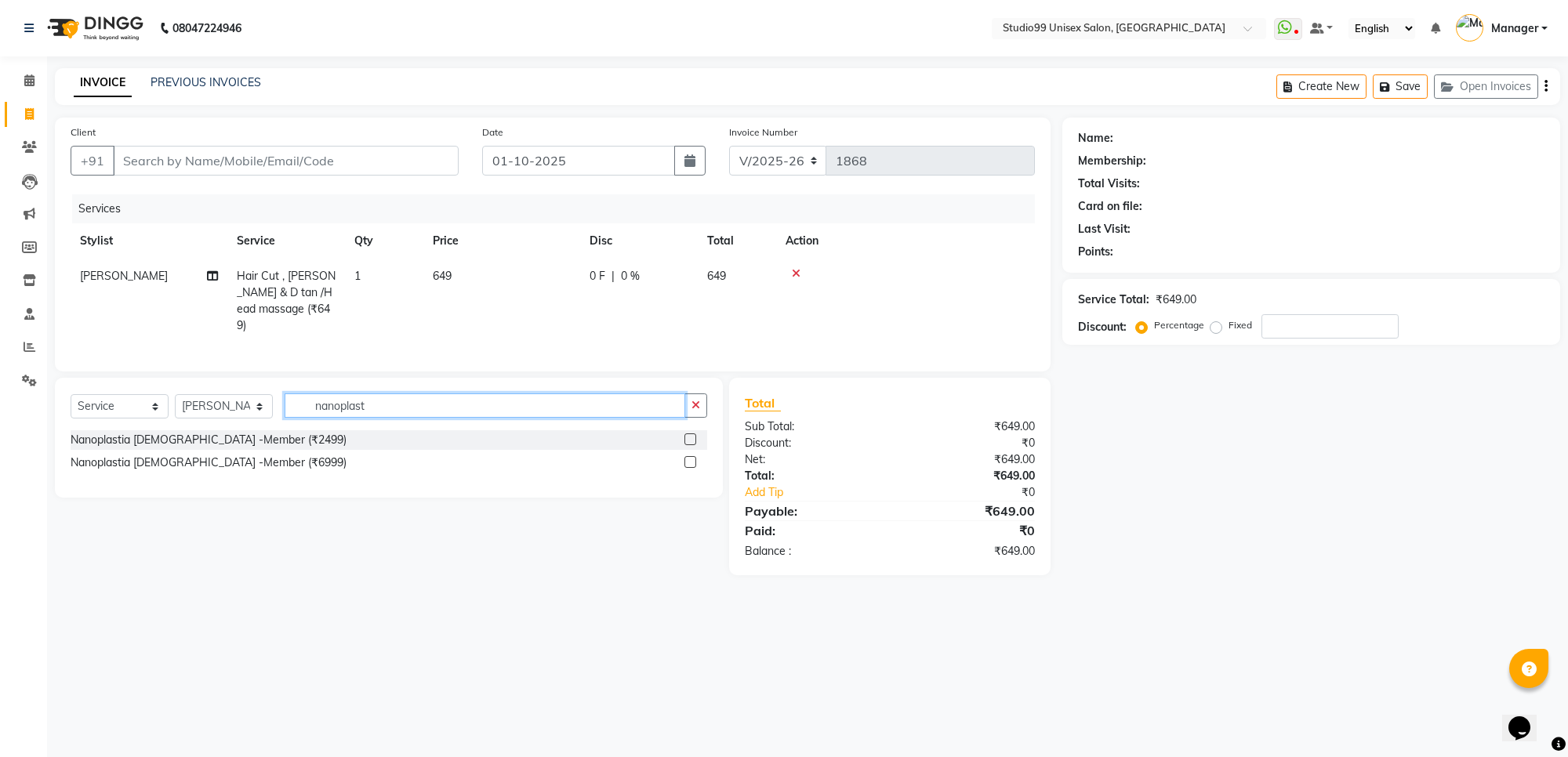
type input "nanoplast"
click at [687, 461] on label at bounding box center [690, 462] width 12 height 12
click at [687, 461] on input "checkbox" at bounding box center [690, 462] width 10 height 10
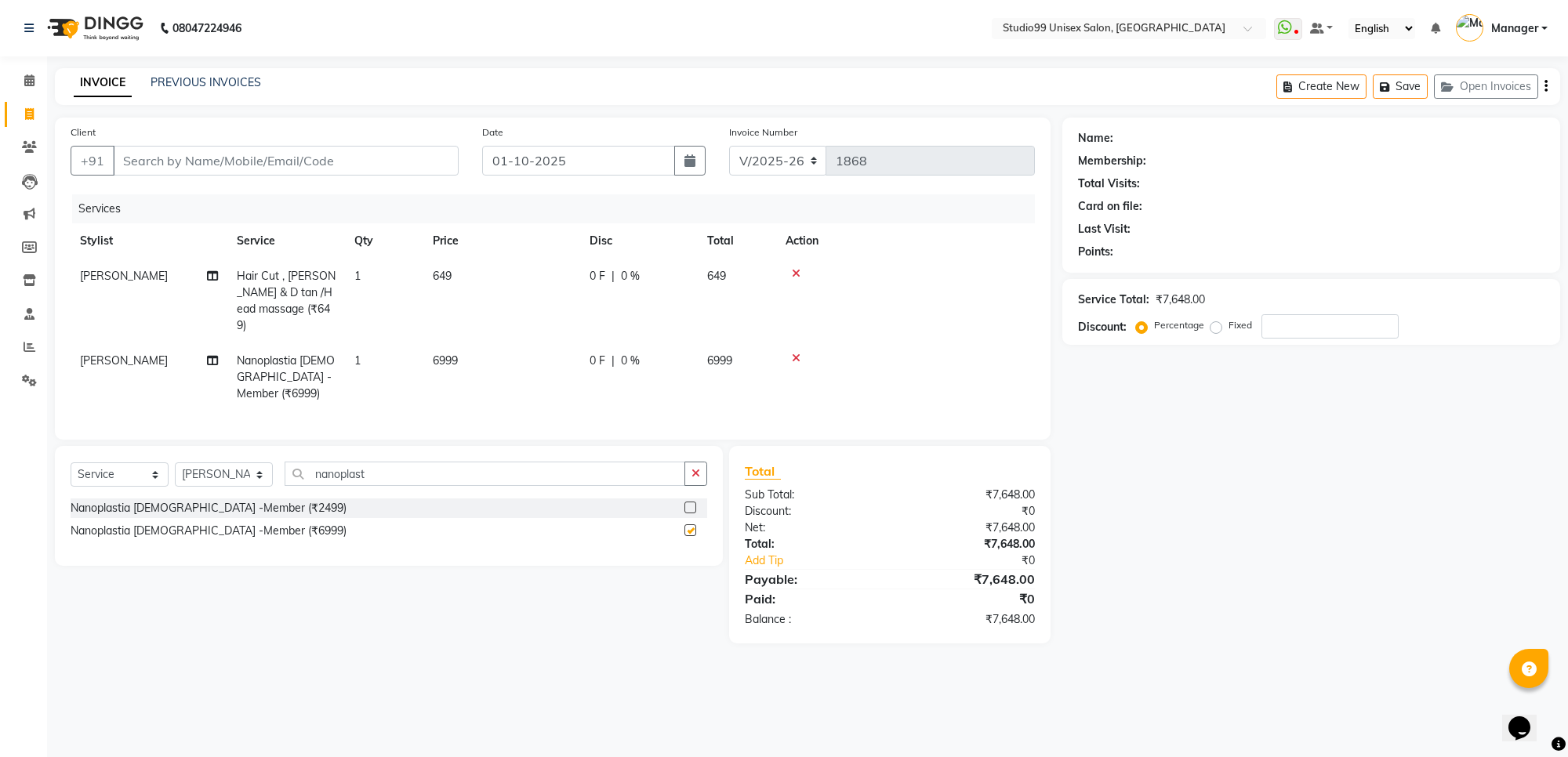
checkbox input "false"
click at [461, 343] on td "6999" at bounding box center [501, 377] width 157 height 68
select select "63732"
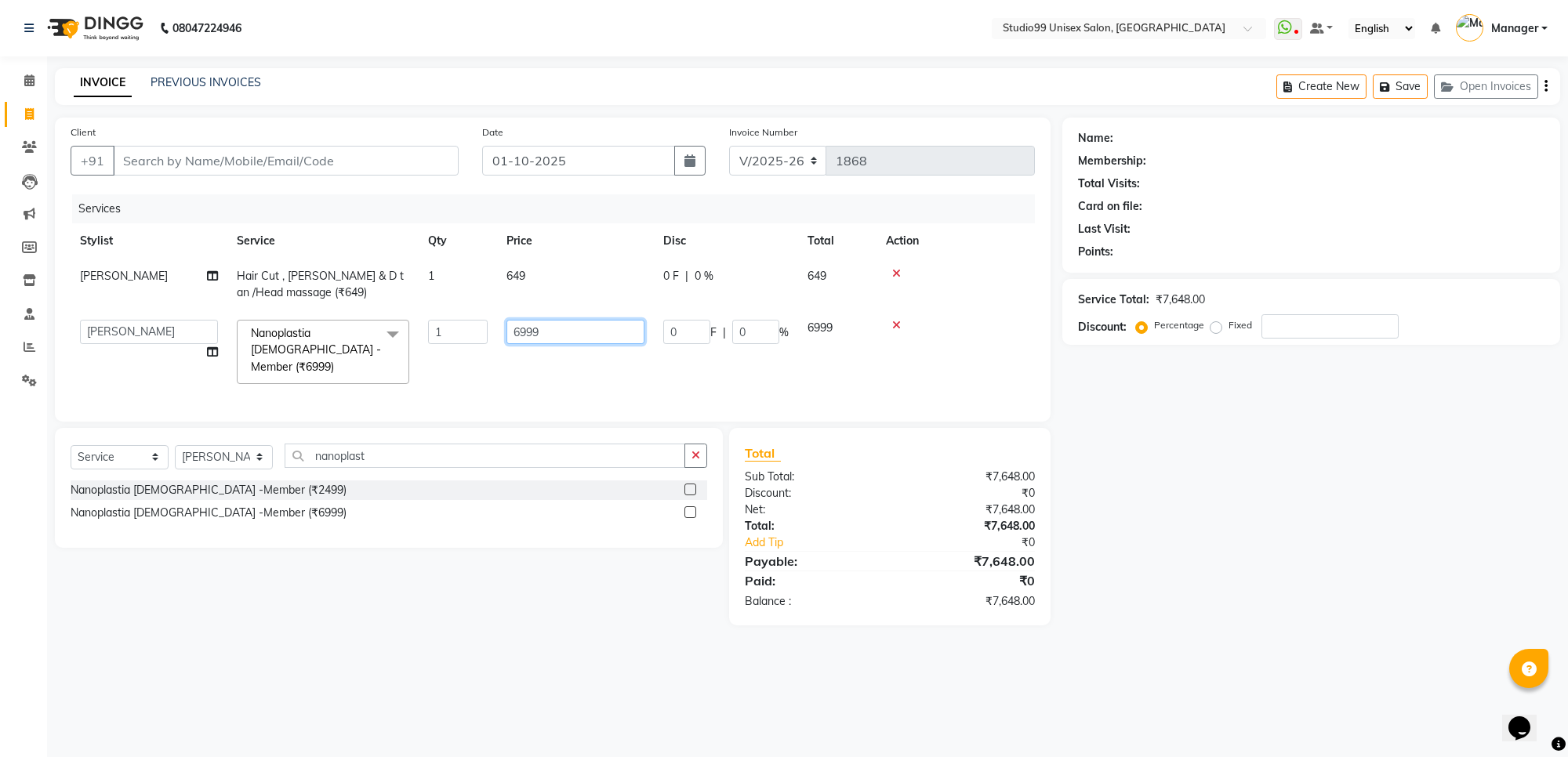
click at [550, 330] on input "6999" at bounding box center [575, 332] width 138 height 24
type input "6"
type input "7999"
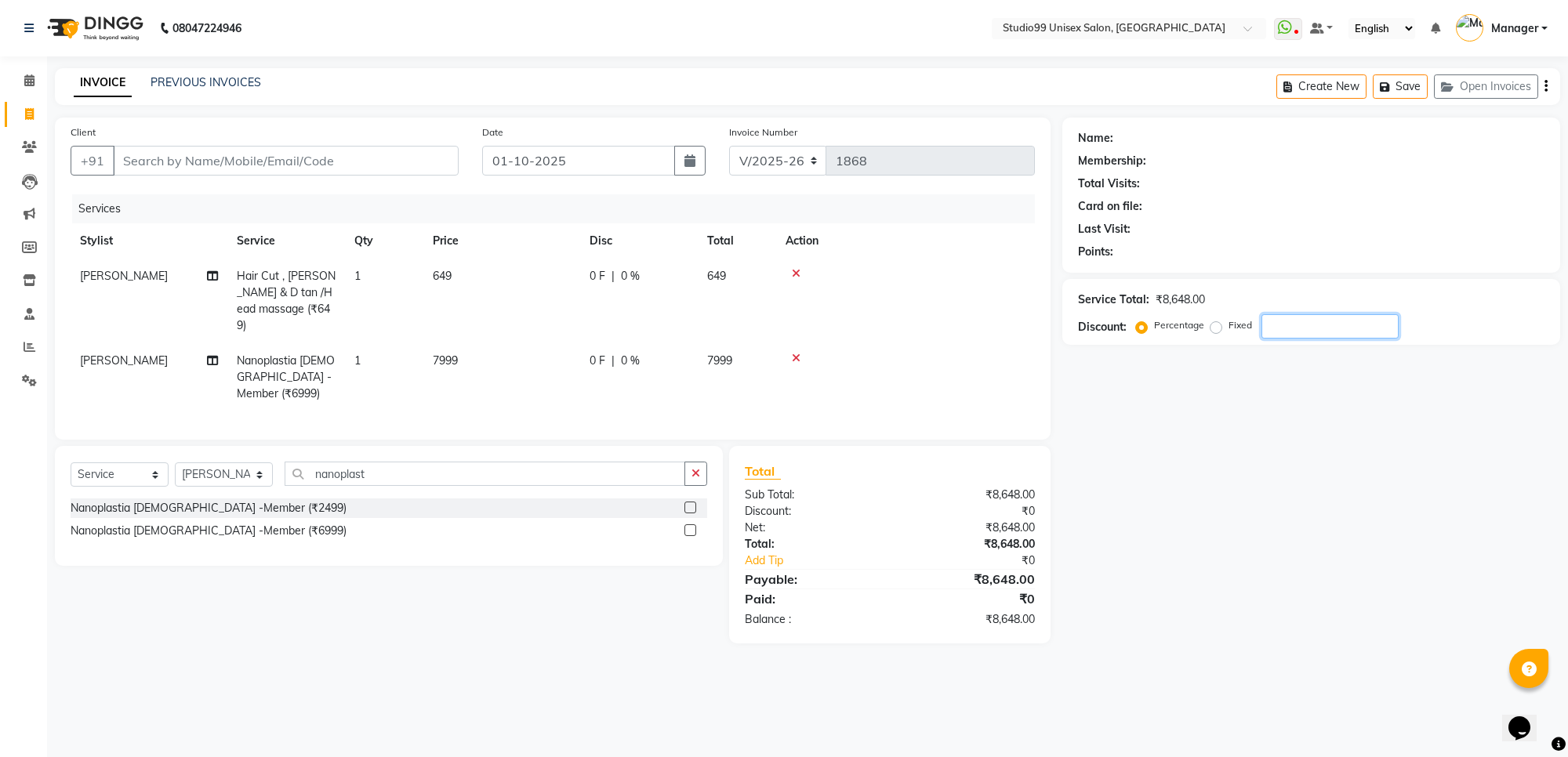
click at [1345, 546] on div "Name: Membership: Total Visits: Card on file: Last Visit: Points: Service Total…" at bounding box center [1317, 381] width 509 height 526
click at [232, 462] on select "Select Stylist Manager [PERSON_NAME] [PERSON_NAME] [PERSON_NAME]" at bounding box center [224, 475] width 98 height 24
select select "63731"
click at [175, 462] on select "Select Stylist Manager [PERSON_NAME] [PERSON_NAME] [PERSON_NAME]" at bounding box center [224, 475] width 98 height 24
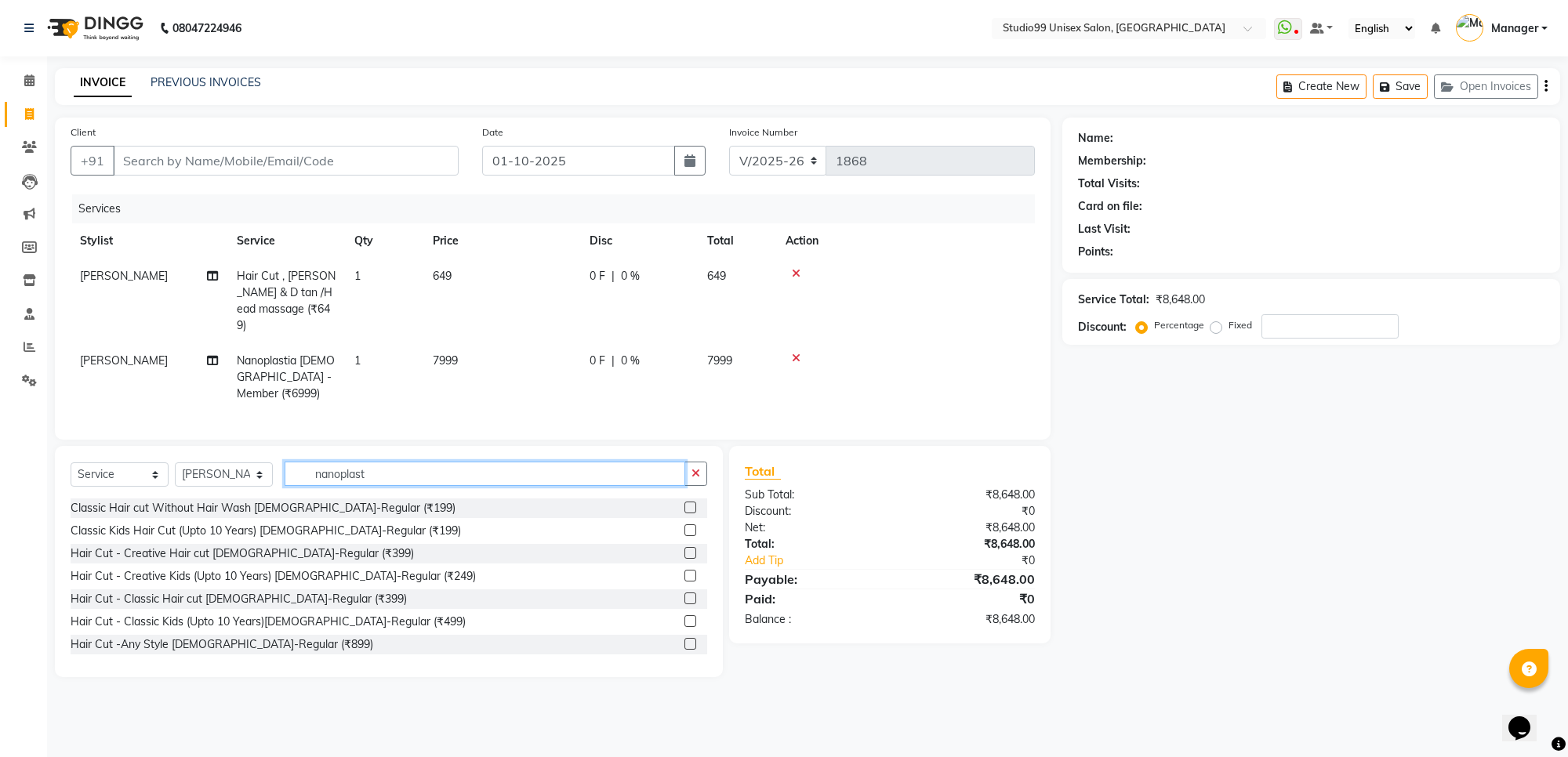
click at [436, 462] on input "nanoplast" at bounding box center [484, 474] width 400 height 24
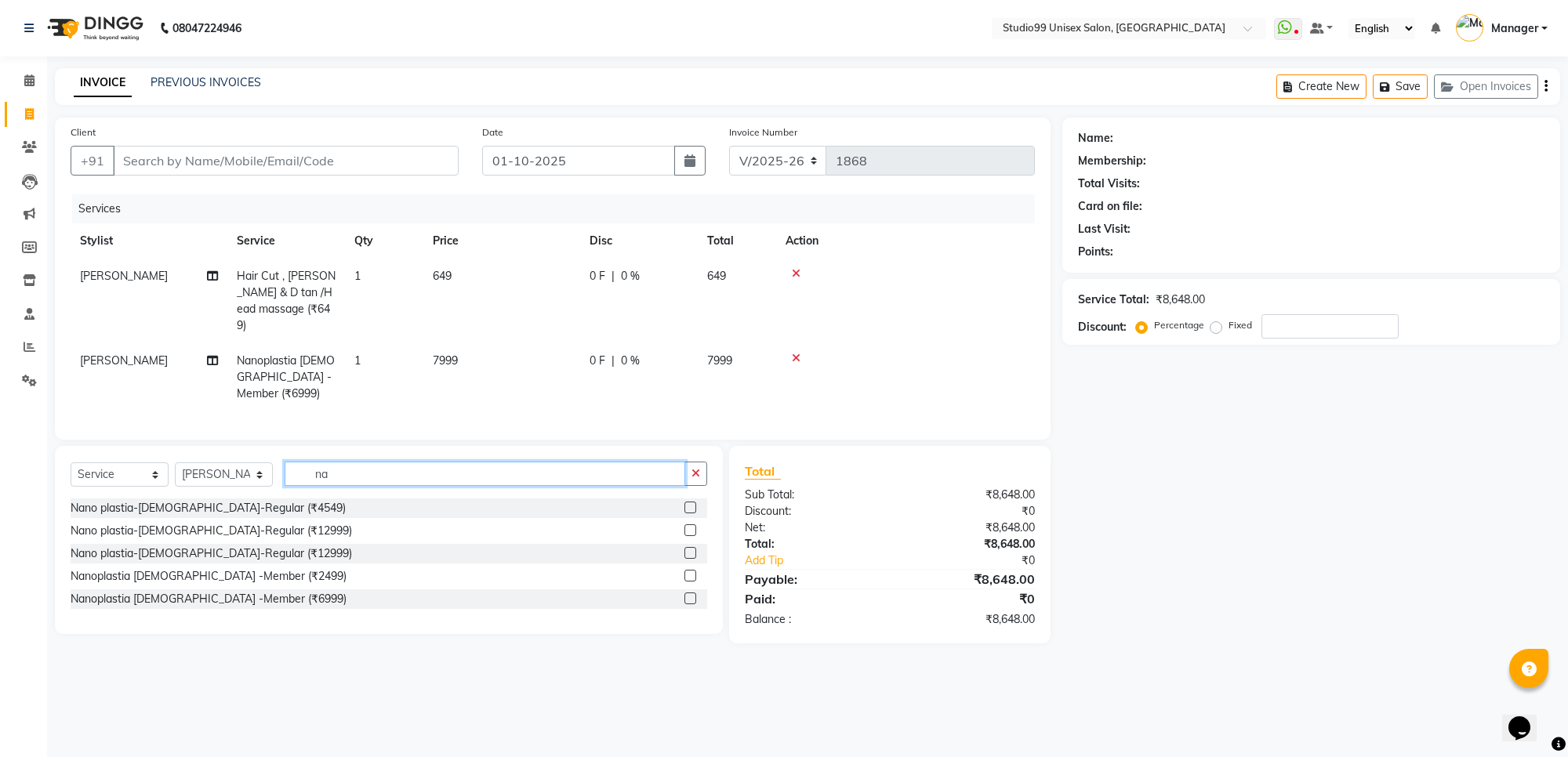
type input "n"
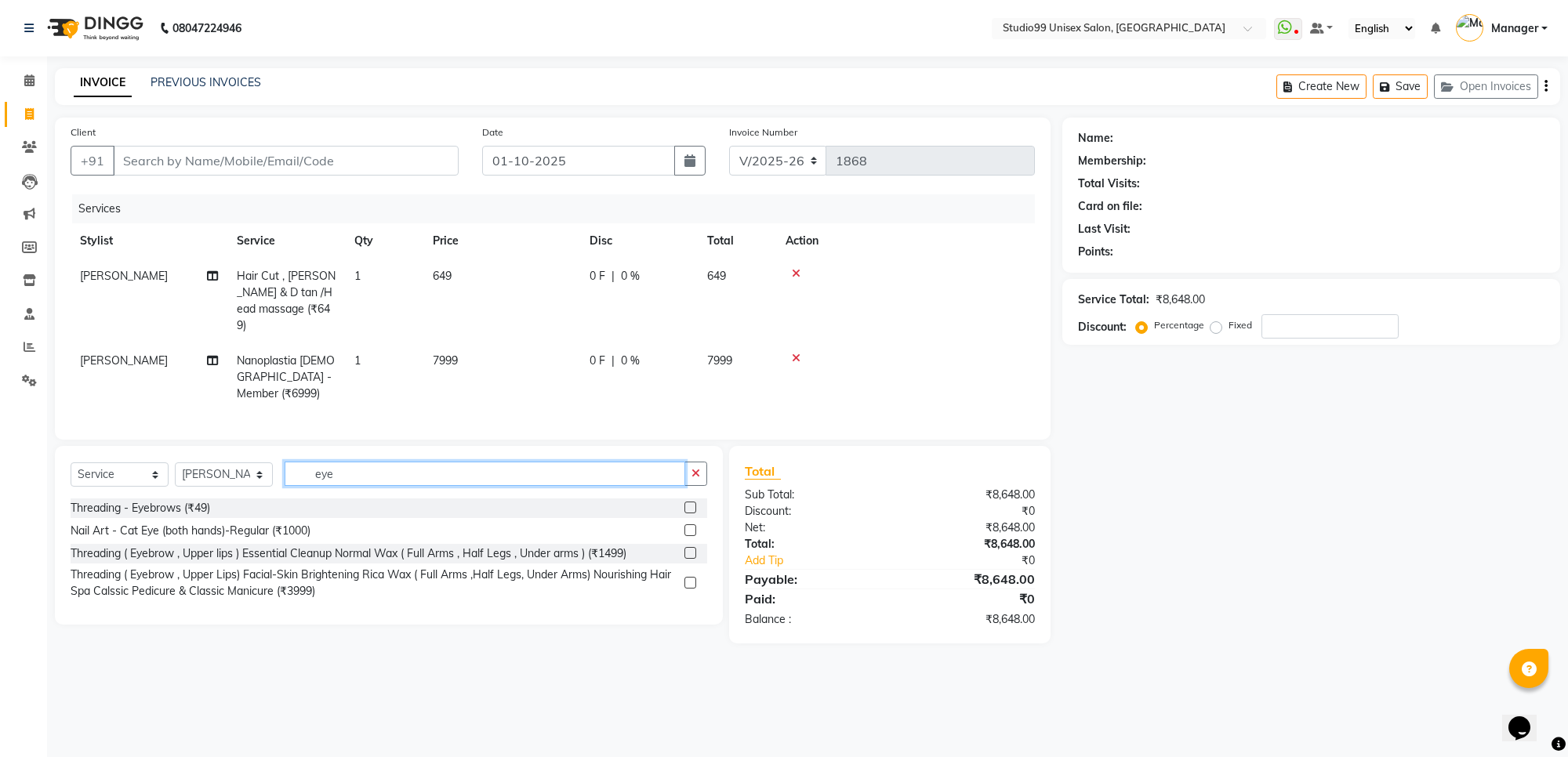
type input "eye"
click at [691, 501] on label at bounding box center [690, 507] width 12 height 12
click at [691, 503] on input "checkbox" at bounding box center [690, 508] width 10 height 10
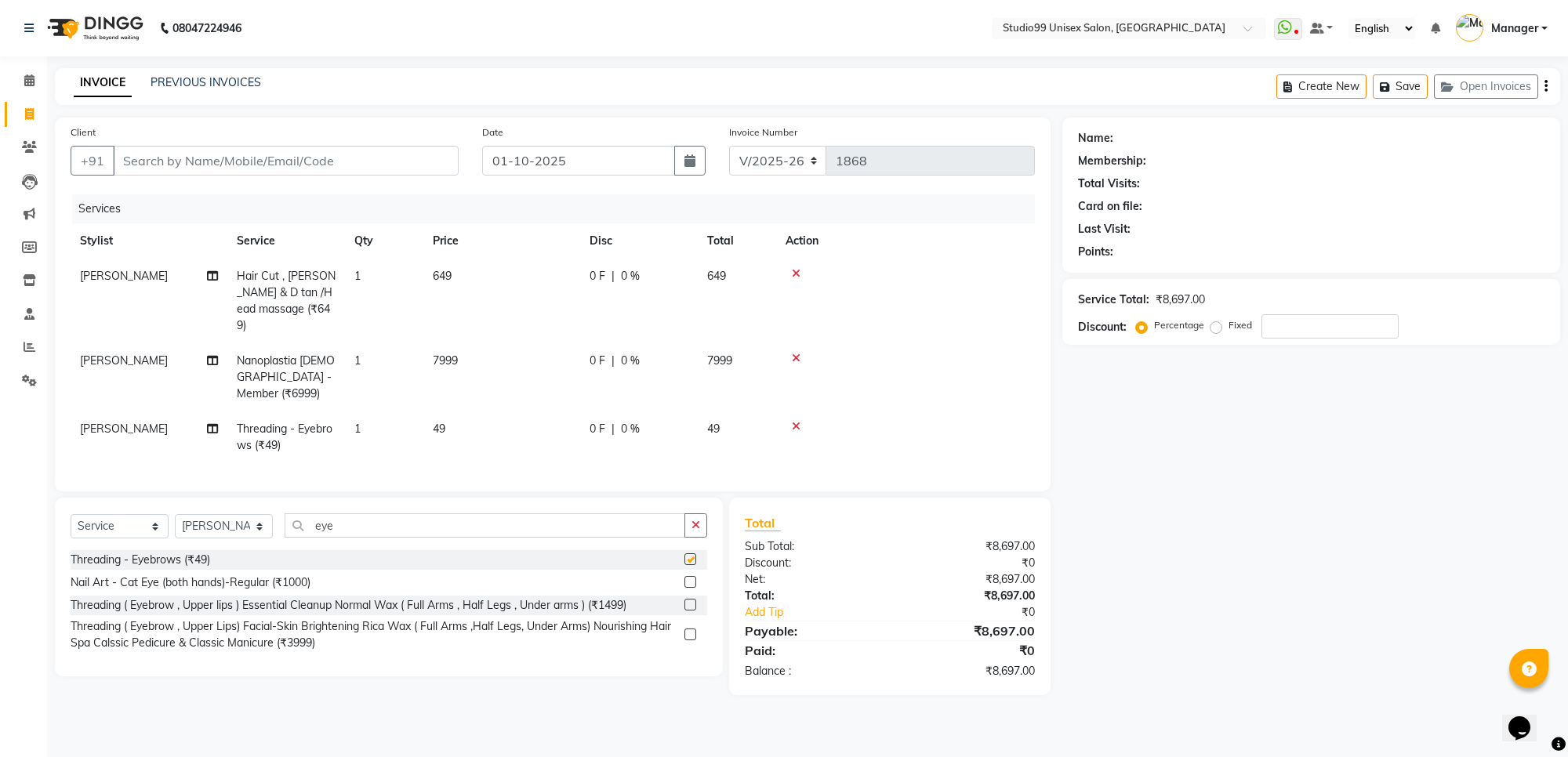
checkbox input "false"
click at [645, 513] on input "eye" at bounding box center [484, 525] width 400 height 24
type input "e"
type input "upper"
click at [690, 554] on label at bounding box center [690, 559] width 12 height 12
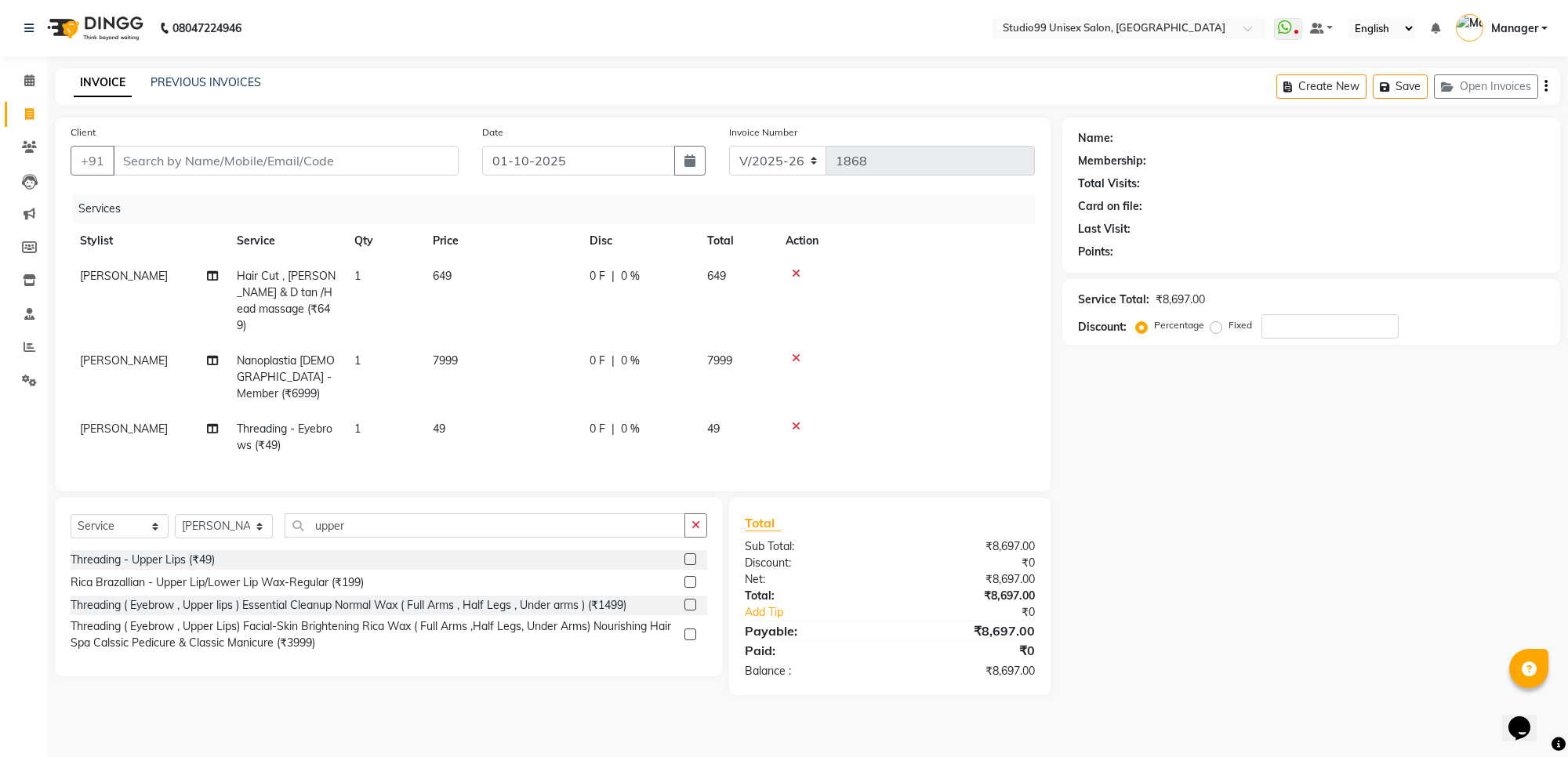
click at [690, 555] on input "checkbox" at bounding box center [690, 560] width 10 height 10
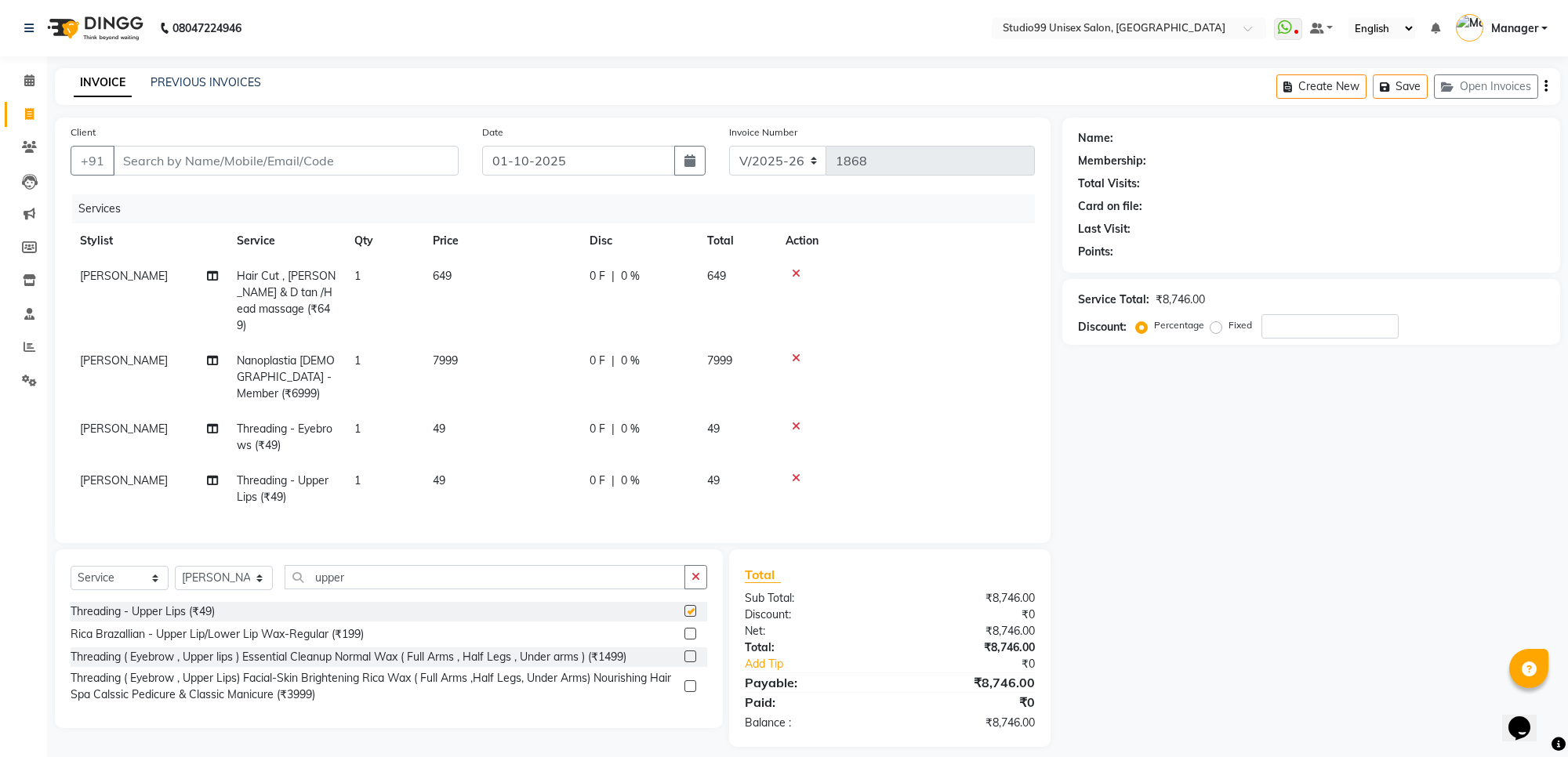
checkbox input "false"
click at [417, 155] on input "Client" at bounding box center [286, 161] width 346 height 30
type input "9"
type input "0"
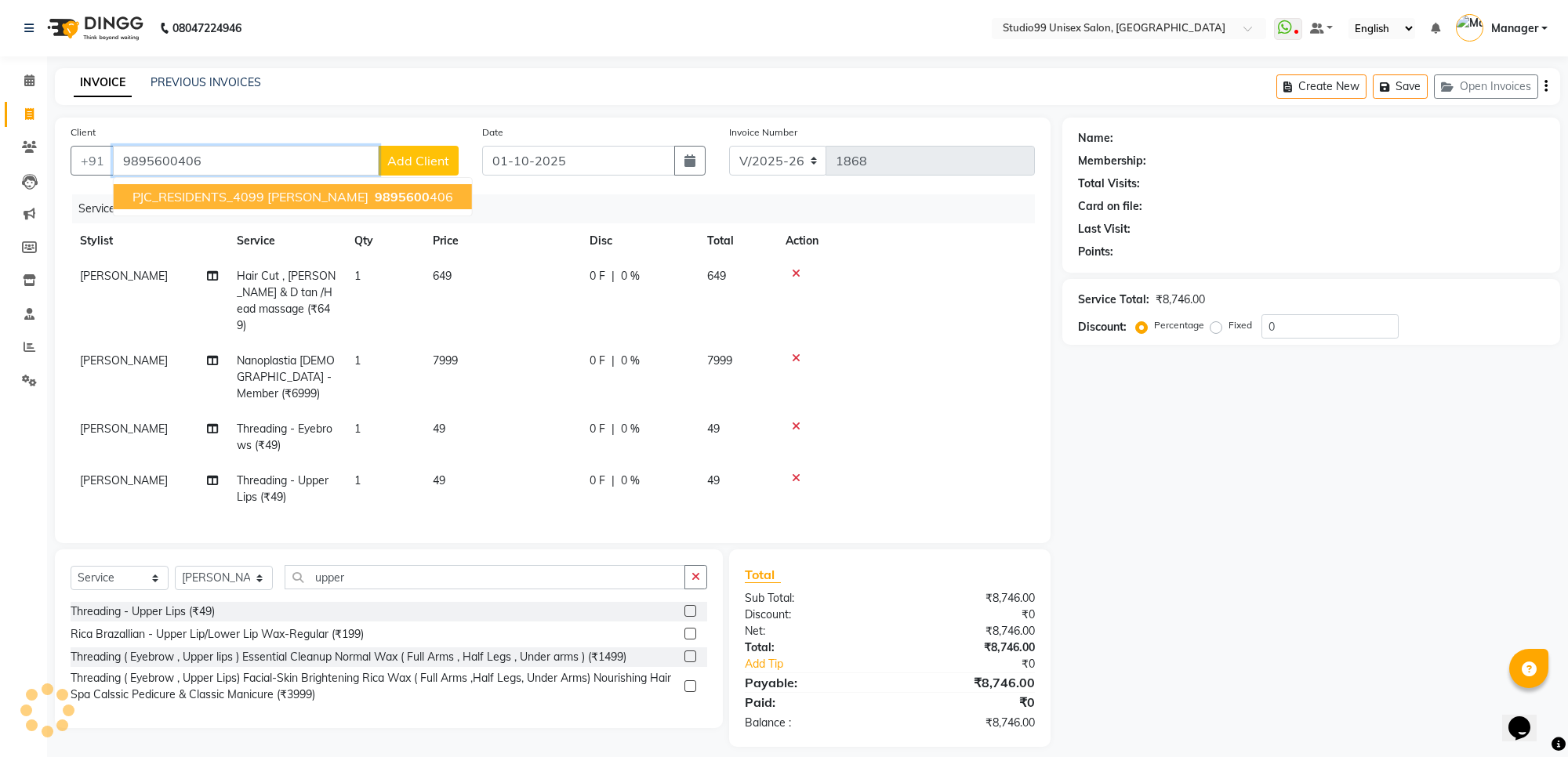
type input "9895600406"
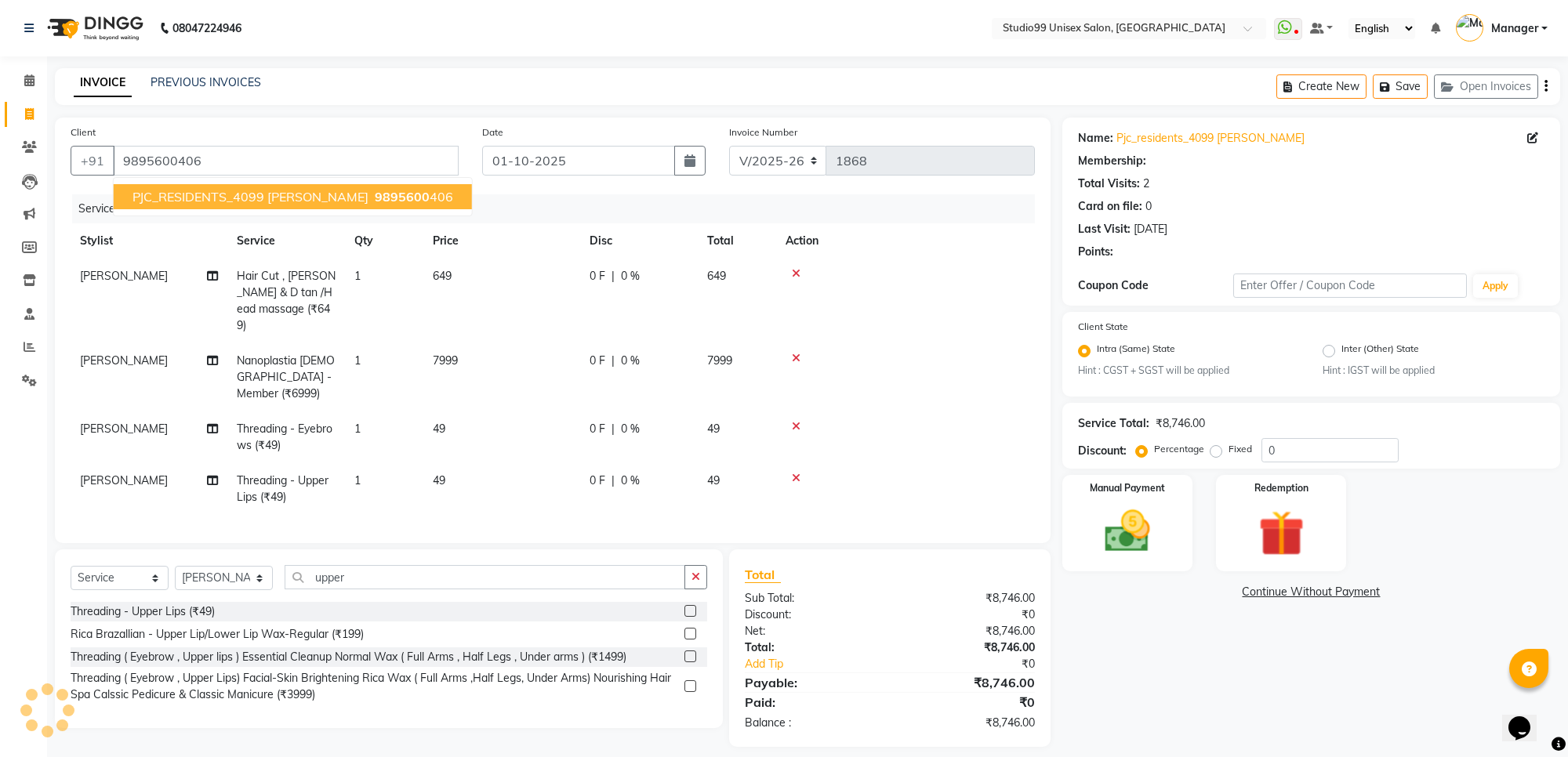
select select "1: Object"
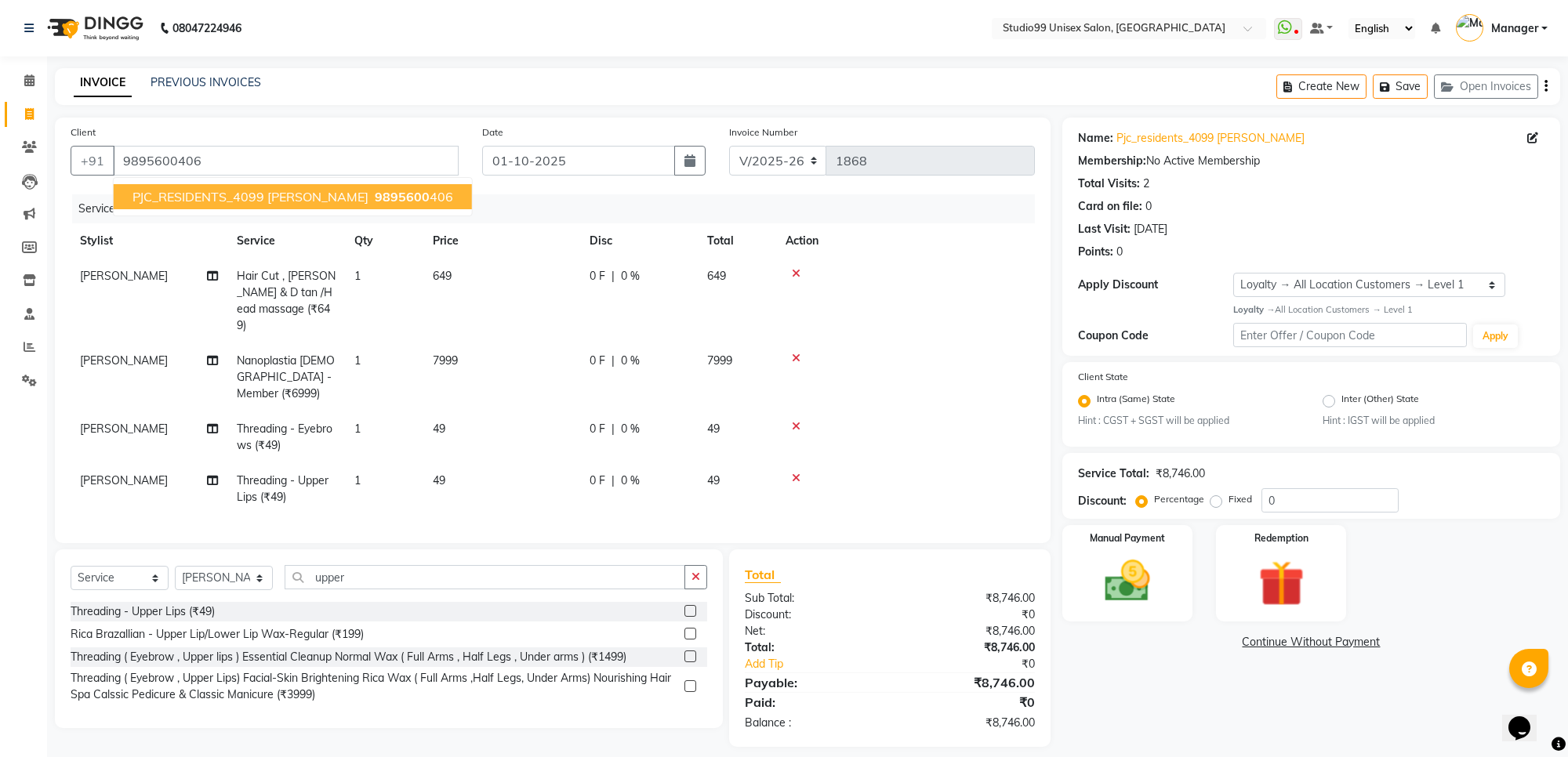
click at [258, 198] on span "PJC_RESIDENTS_4099 [PERSON_NAME]" at bounding box center [250, 196] width 236 height 15
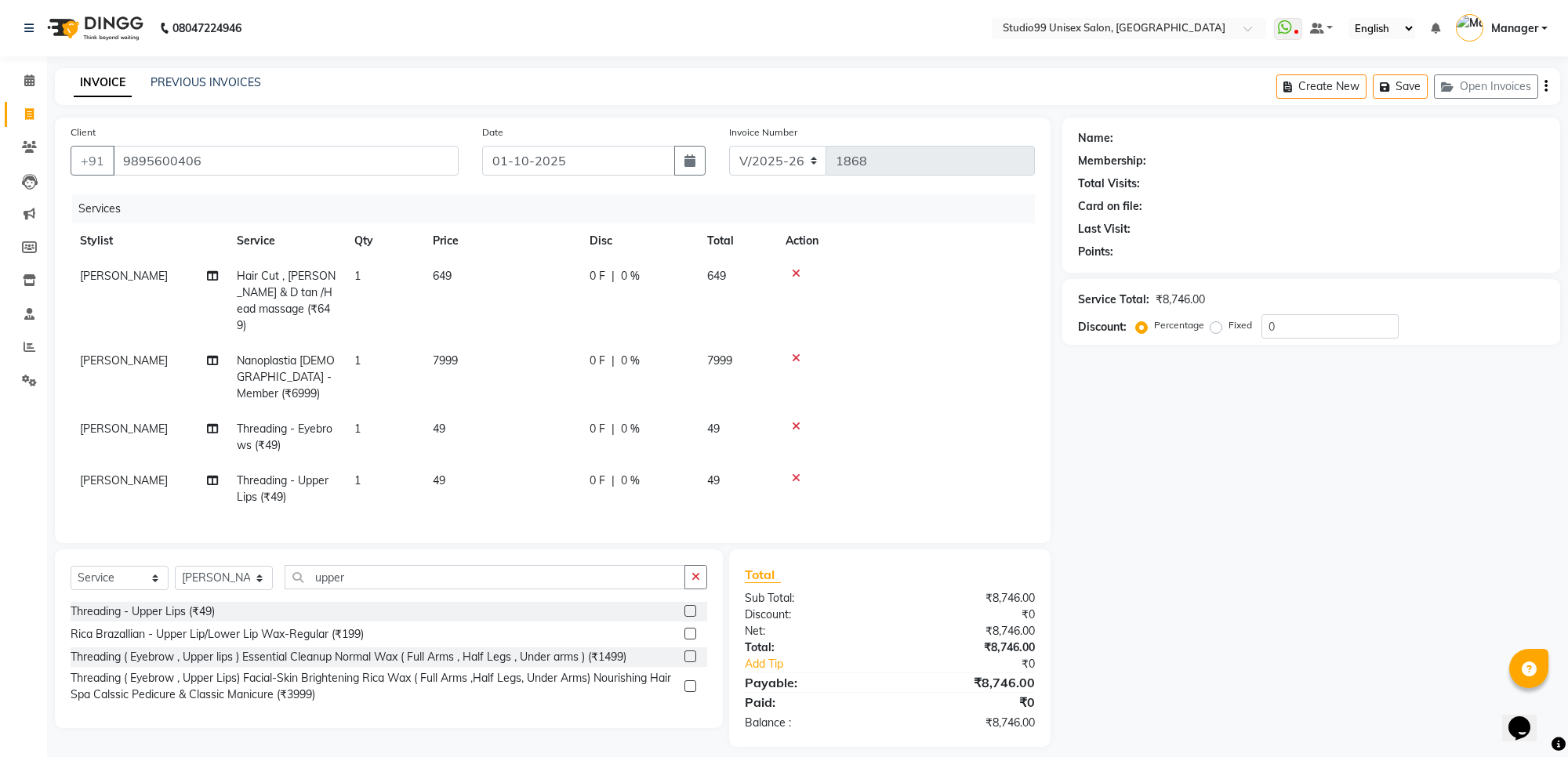
select select "1: Object"
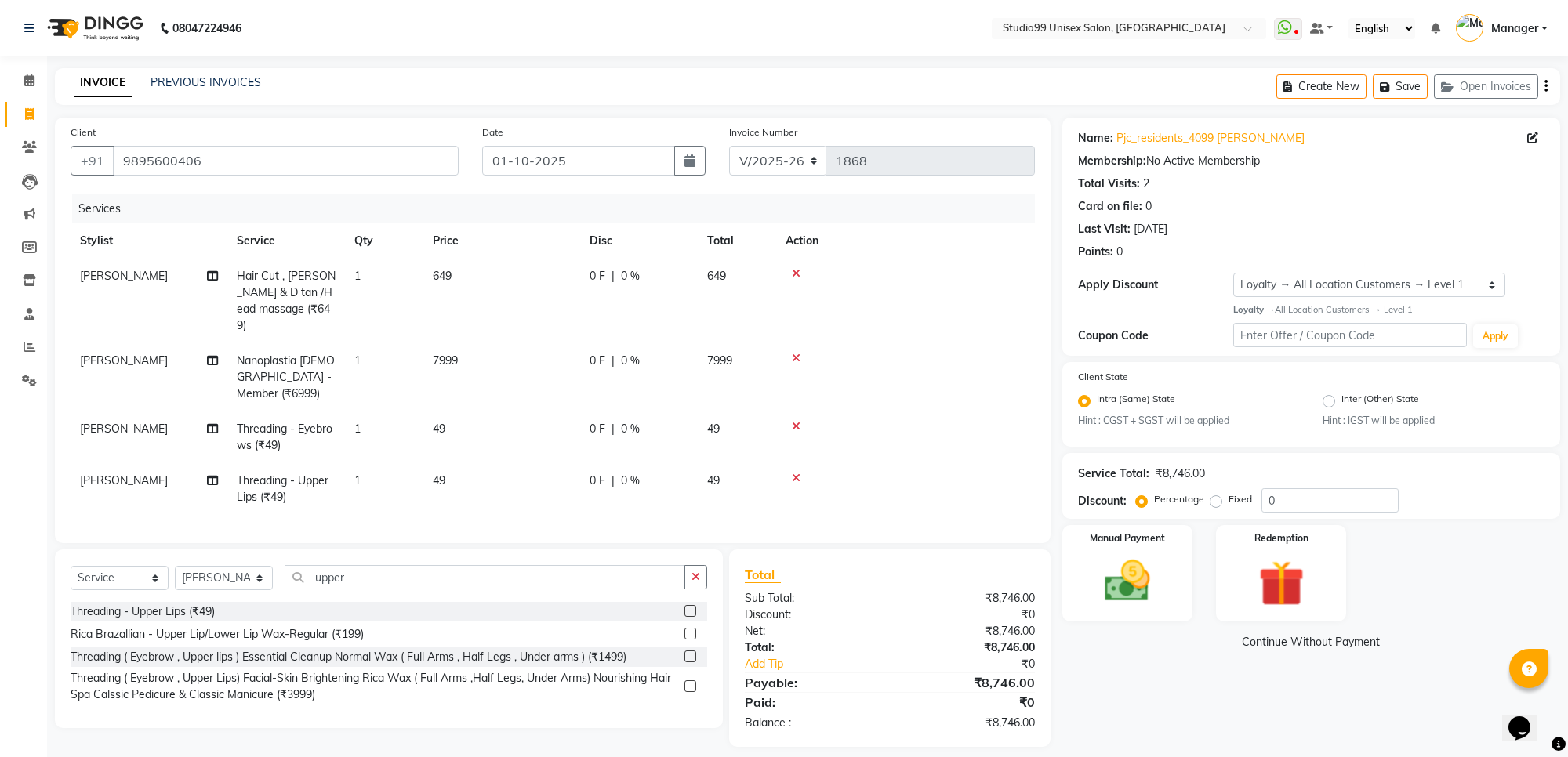
click at [448, 273] on span "649" at bounding box center [442, 275] width 19 height 14
select select "83085"
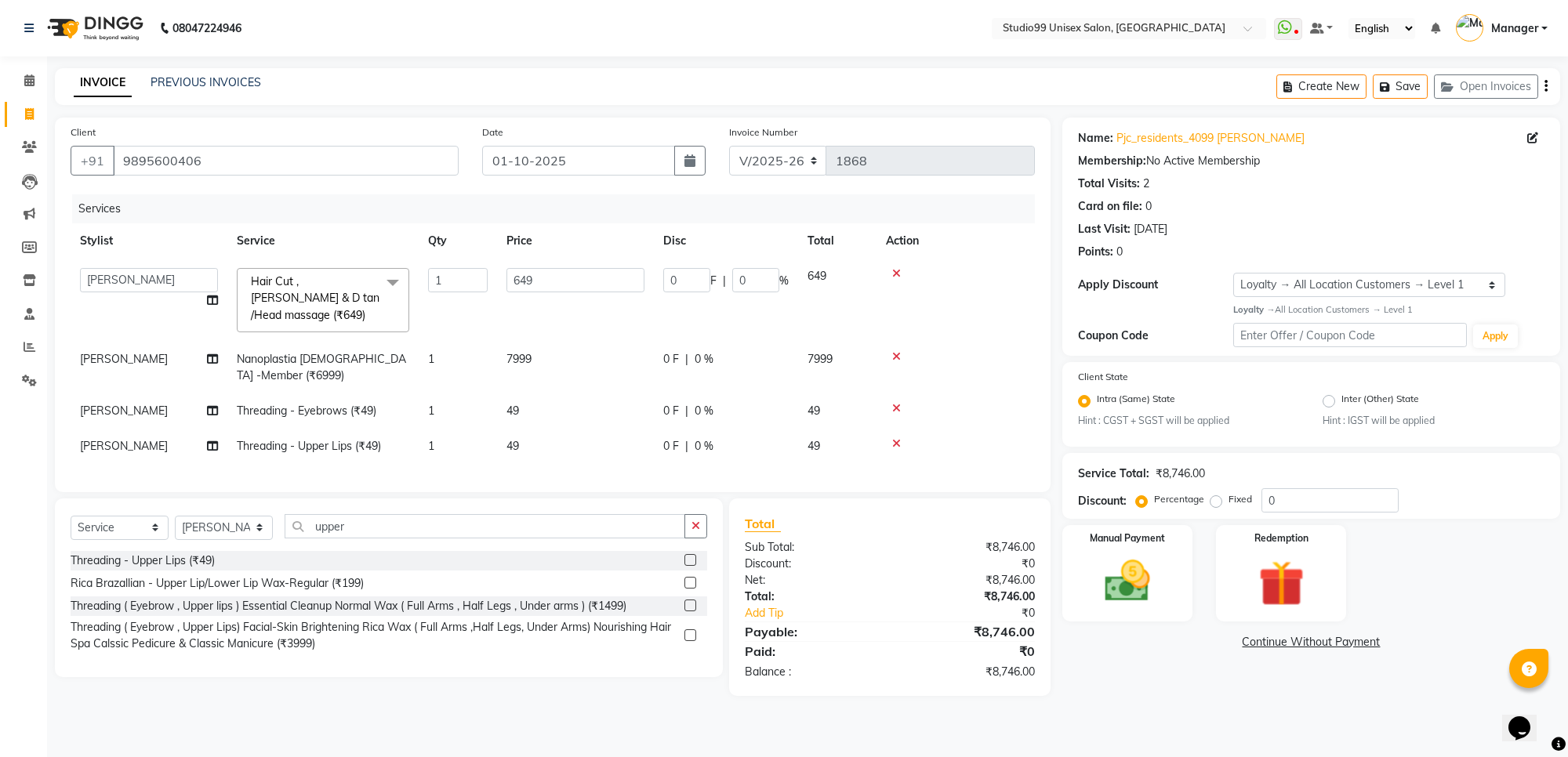
click at [1193, 666] on div "Name: Pjc_residents_4099 [PERSON_NAME] Membership: No Active Membership Total V…" at bounding box center [1317, 407] width 509 height 579
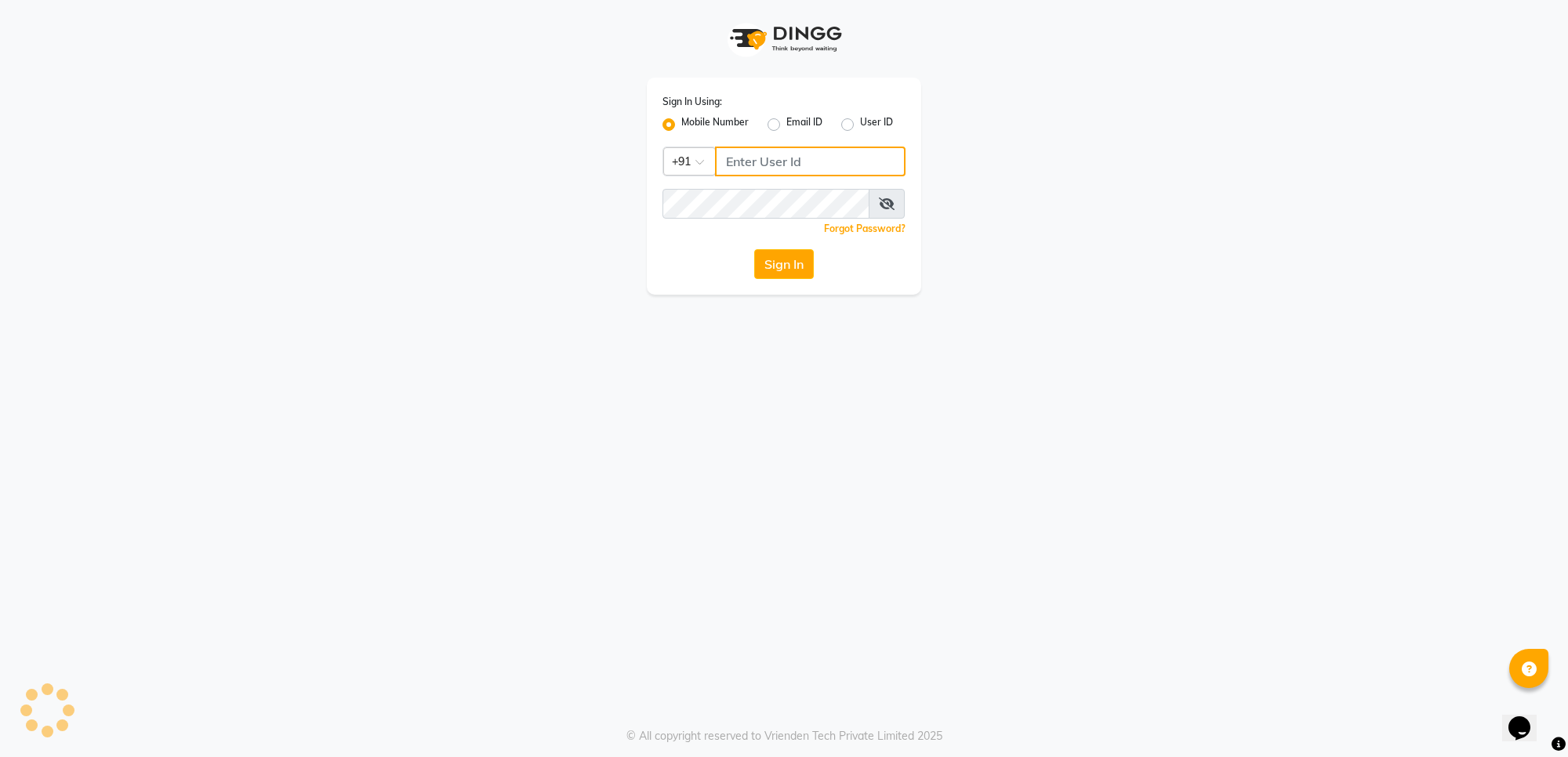
type input "7676279992"
click at [802, 257] on button "Sign In" at bounding box center [784, 264] width 60 height 30
click at [802, 257] on div "Sign In" at bounding box center [784, 264] width 243 height 30
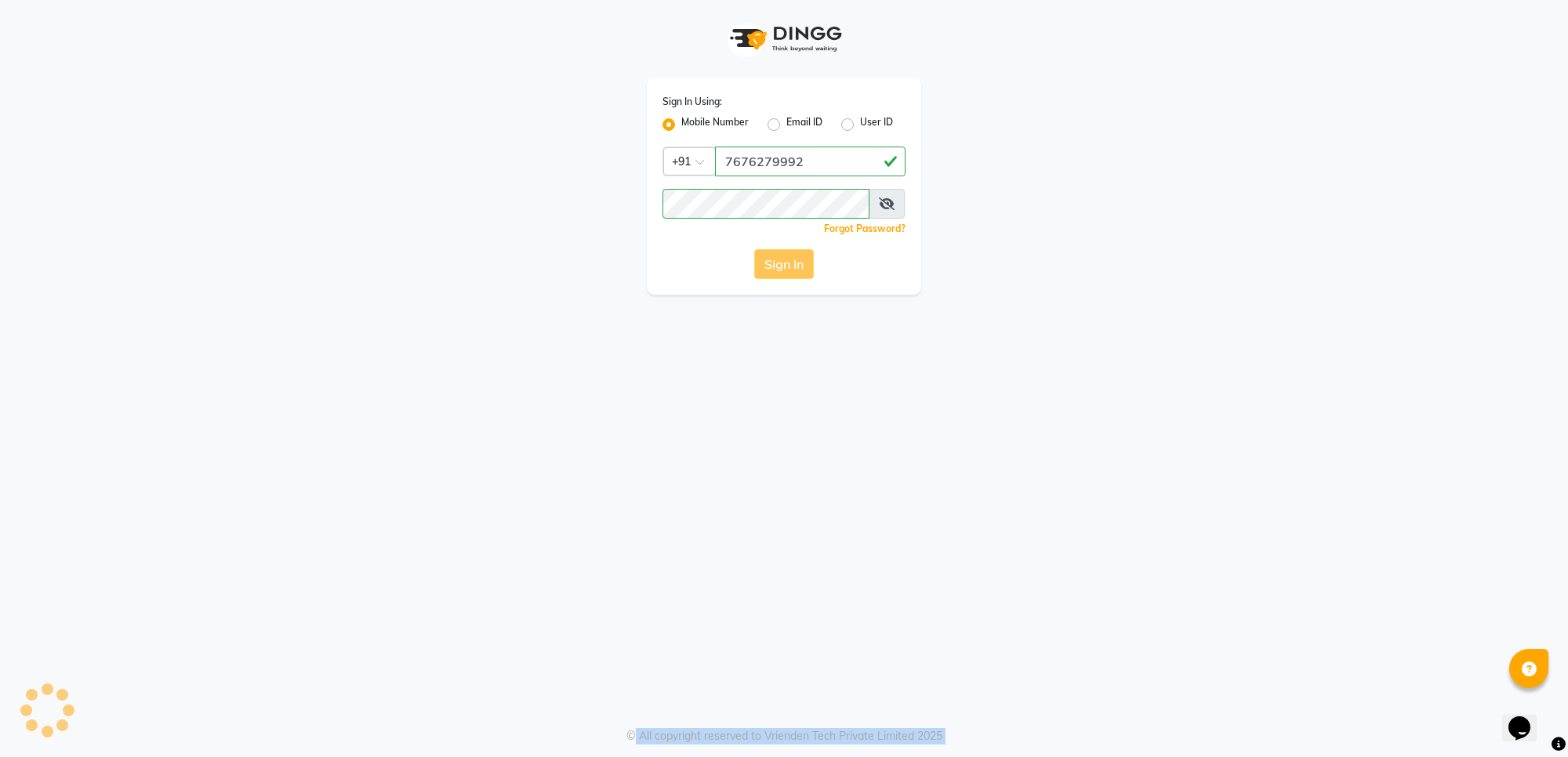
click at [802, 257] on div "Sign In" at bounding box center [784, 264] width 243 height 30
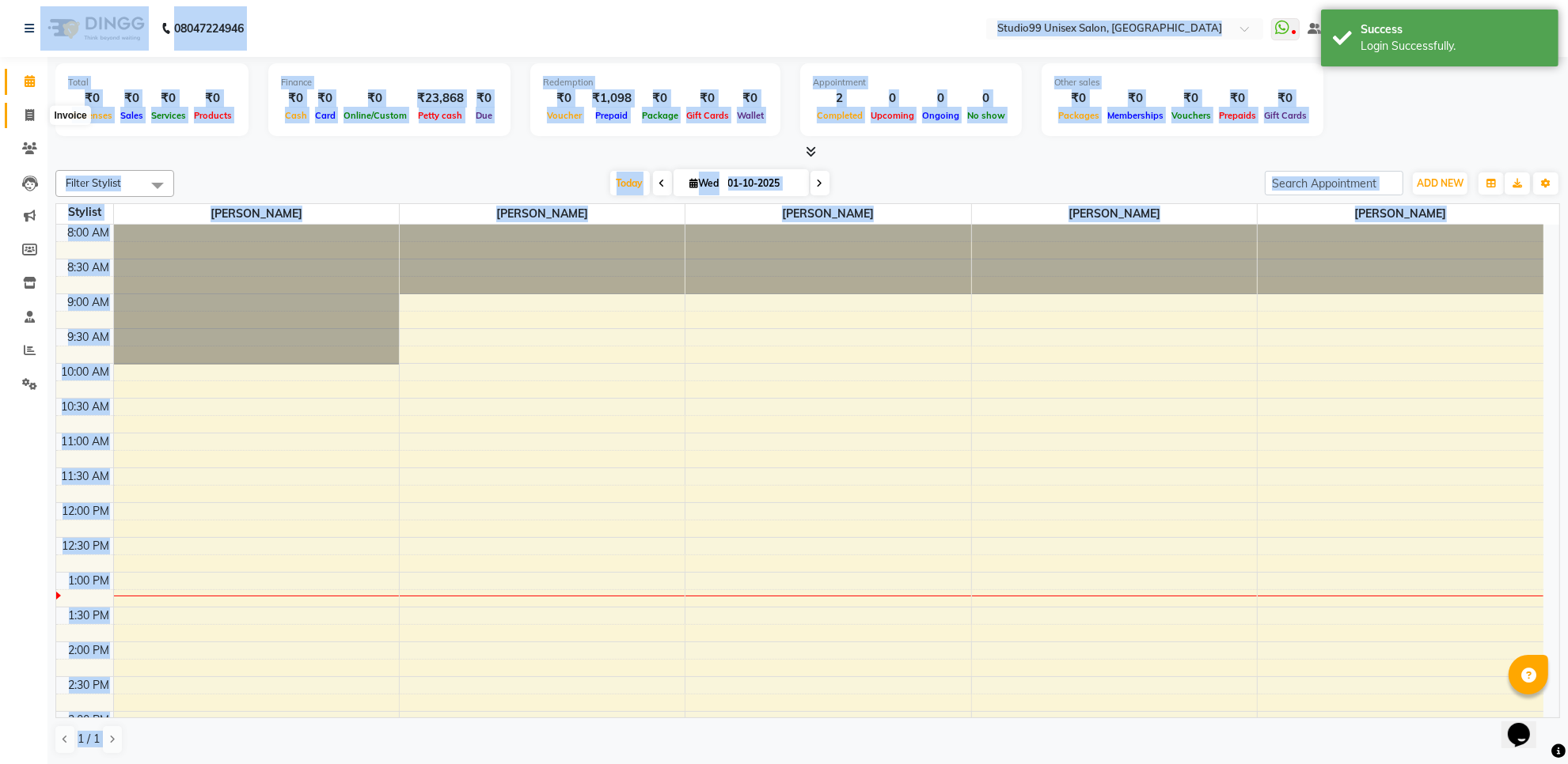
click at [33, 112] on icon at bounding box center [29, 115] width 9 height 12
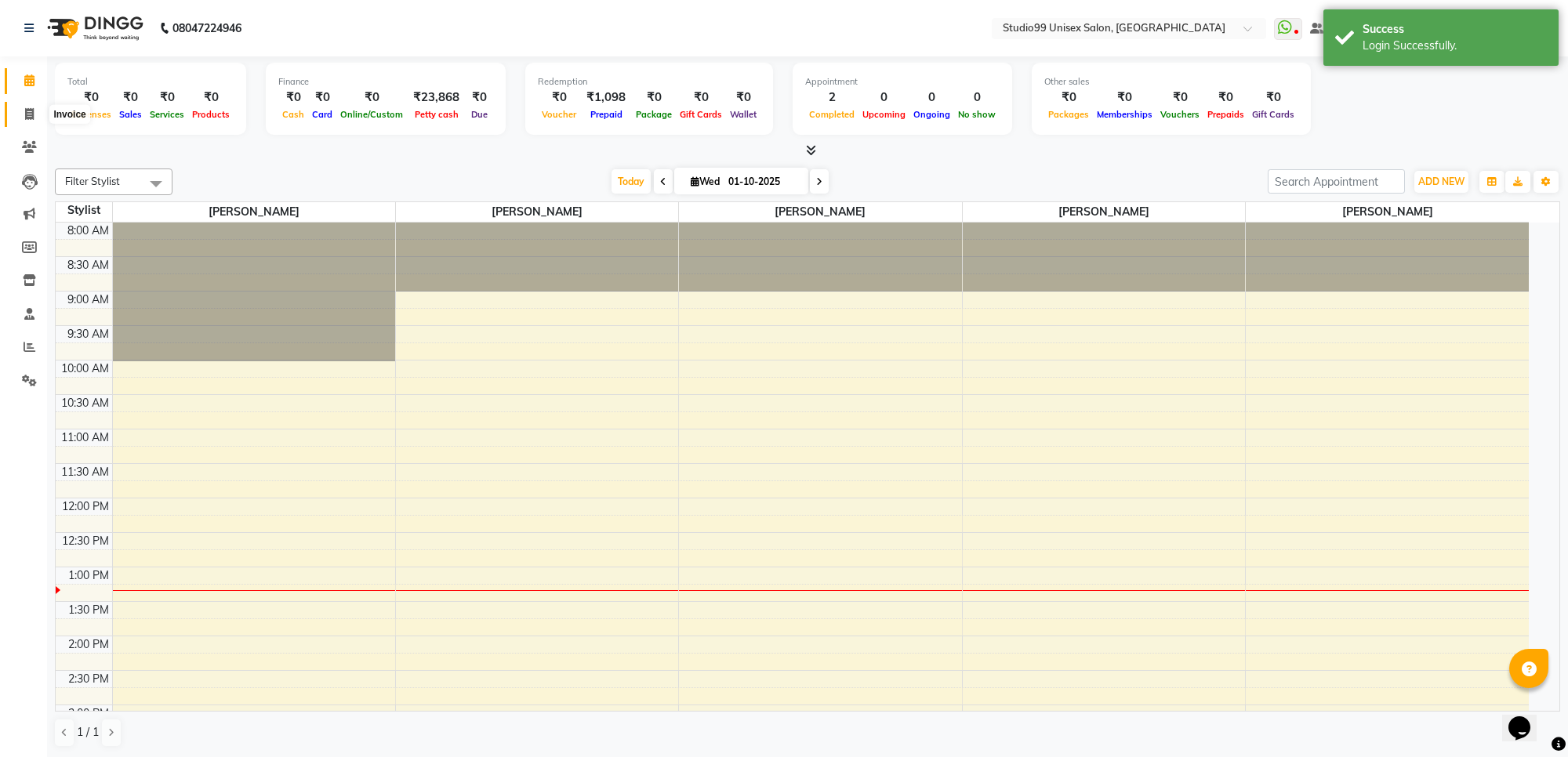
select select "7323"
select select "service"
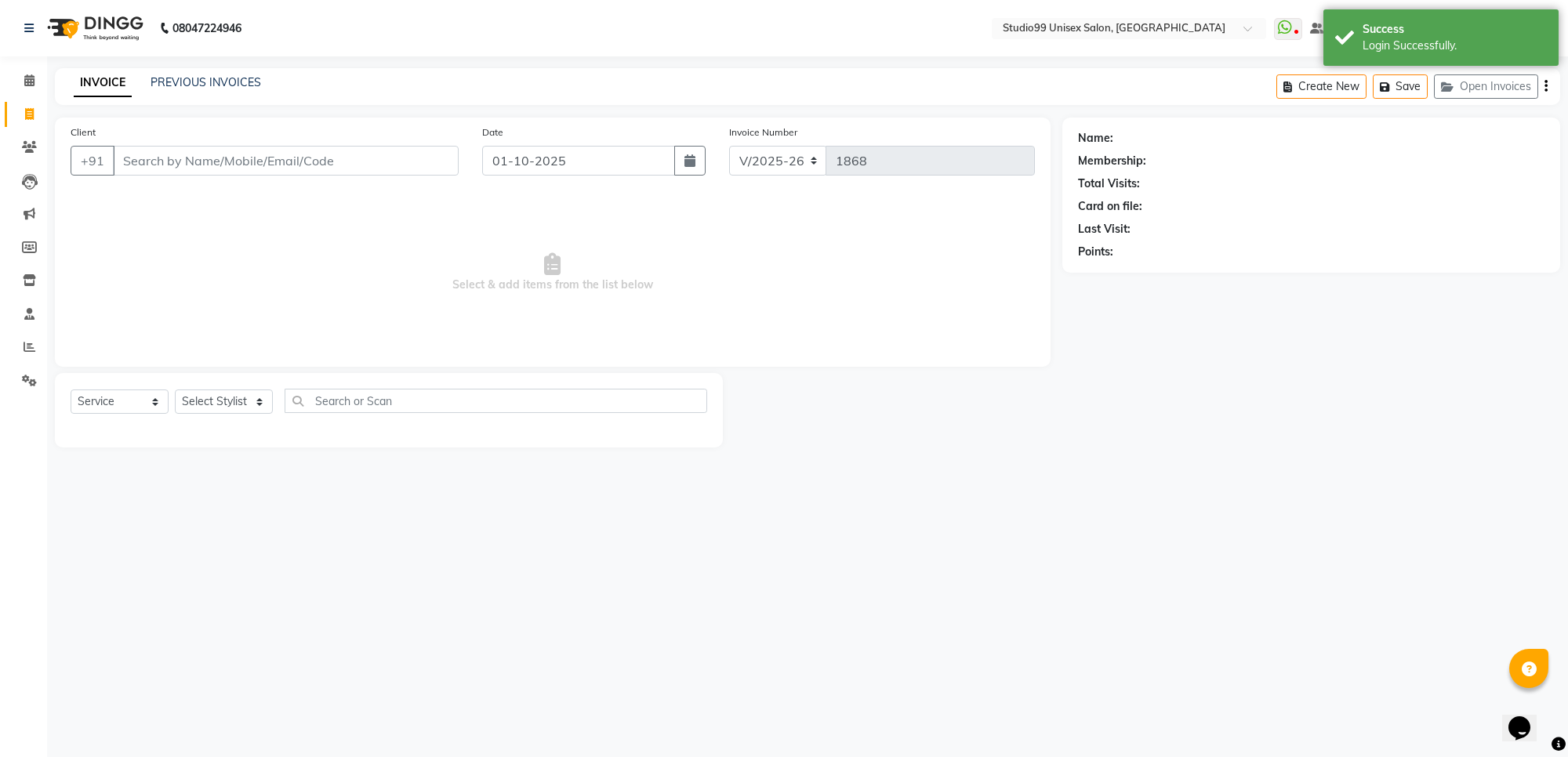
drag, startPoint x: 189, startPoint y: 132, endPoint x: 193, endPoint y: 123, distance: 9.8
click at [193, 123] on div "Client +91" at bounding box center [265, 156] width 412 height 65
click at [159, 186] on div "Client +91" at bounding box center [265, 156] width 412 height 65
click at [174, 147] on input "Client" at bounding box center [286, 161] width 346 height 30
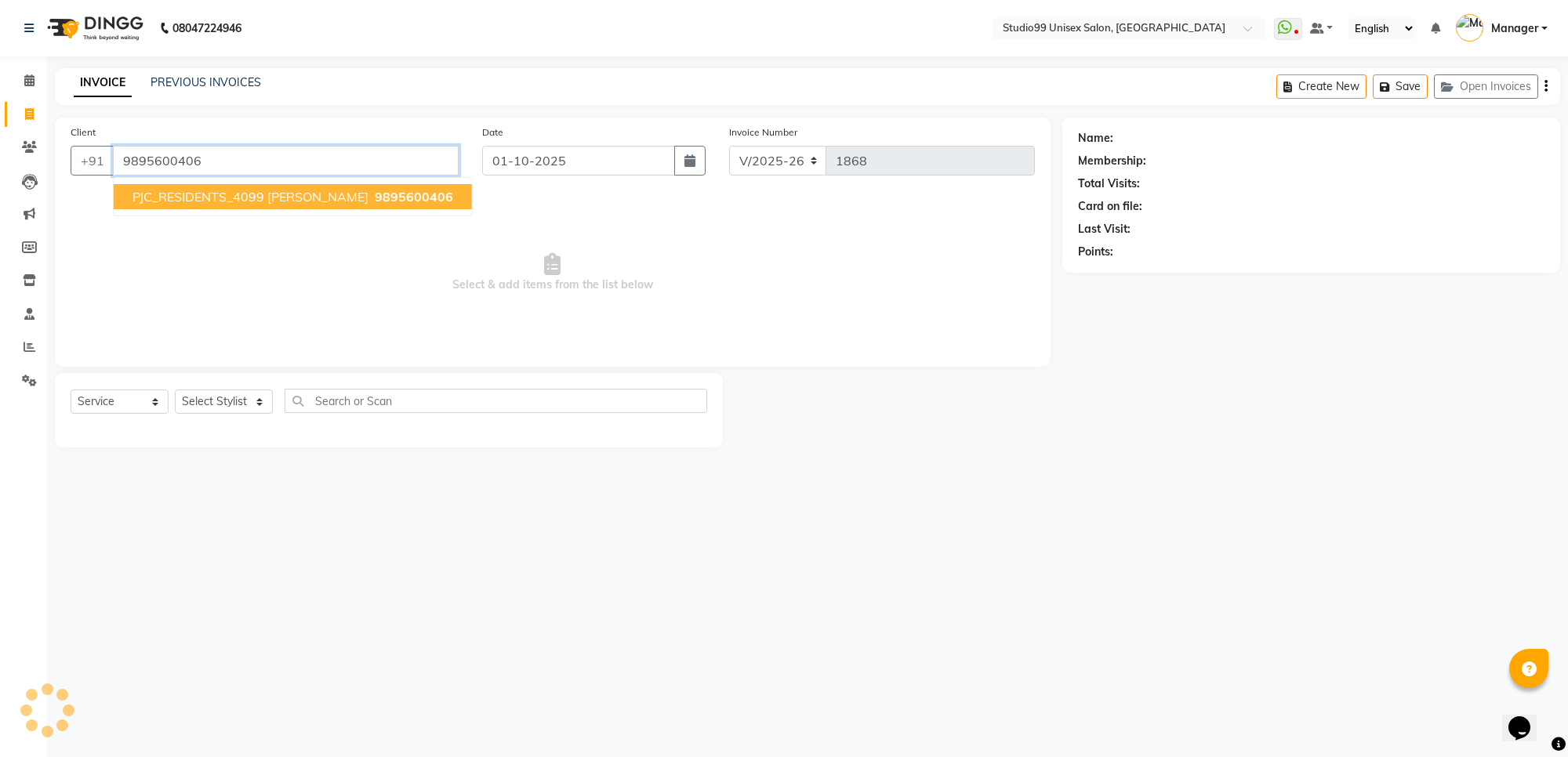
type input "9895600406"
select select "1: Object"
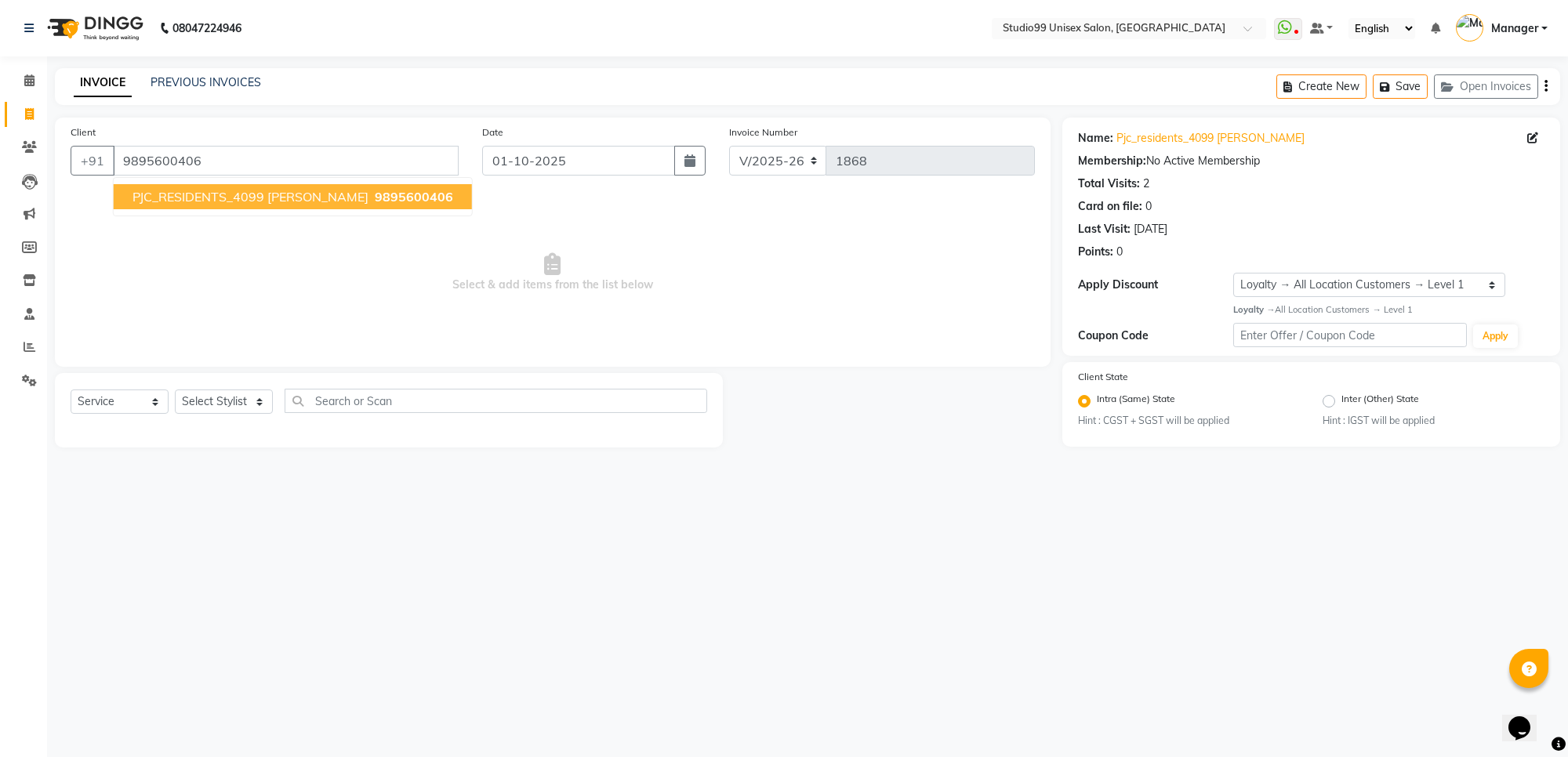
click at [248, 198] on span "PJC_RESIDENTS_4099 [PERSON_NAME]" at bounding box center [250, 196] width 236 height 15
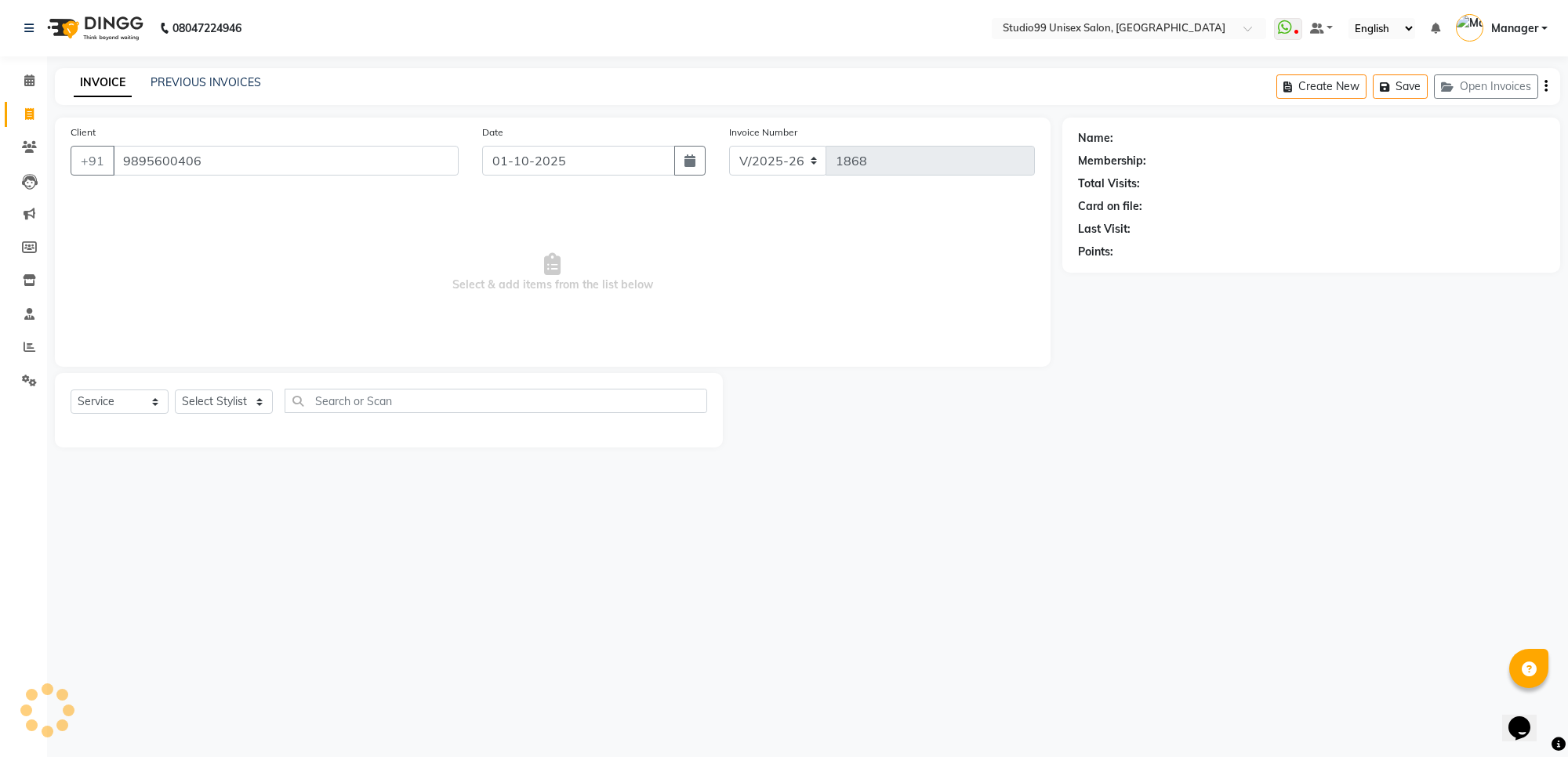
select select "1: Object"
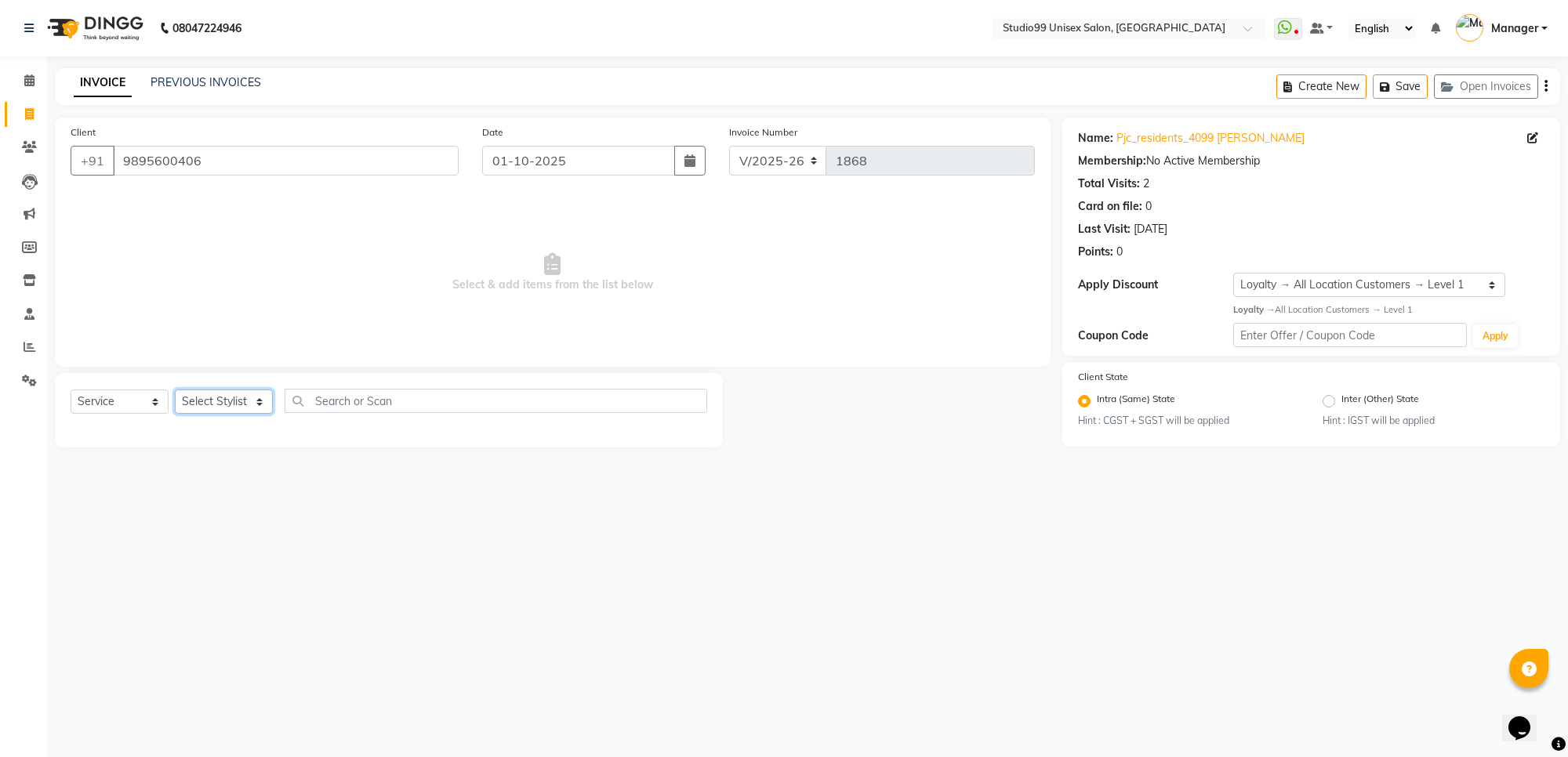
click at [235, 397] on select "Select Stylist Manager [PERSON_NAME] [PERSON_NAME] [PERSON_NAME]" at bounding box center [224, 402] width 98 height 24
select select "63731"
click at [175, 390] on select "Select Stylist Manager [PERSON_NAME] [PERSON_NAME] [PERSON_NAME]" at bounding box center [224, 402] width 98 height 24
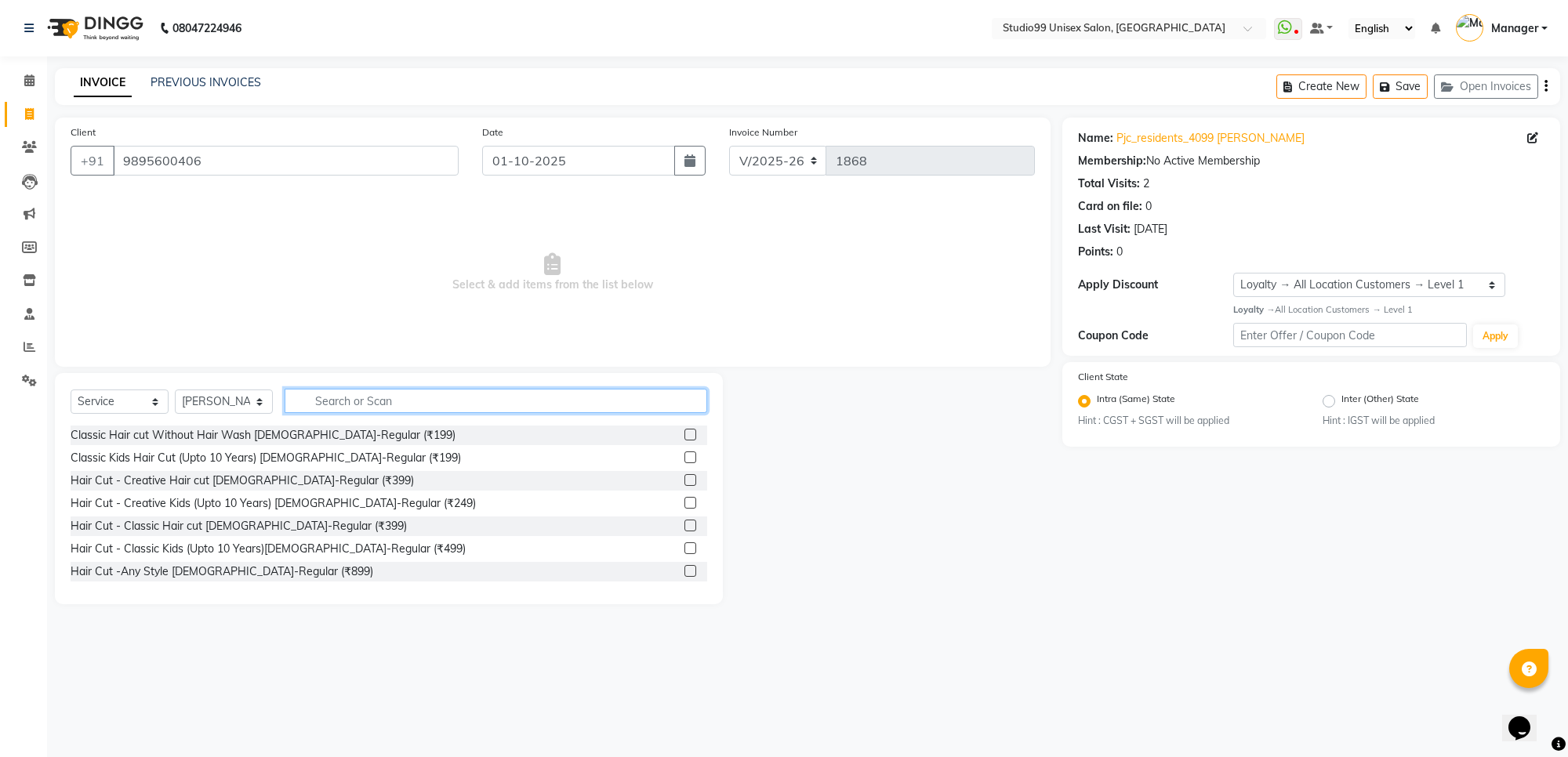
click at [332, 401] on input "text" at bounding box center [495, 401] width 422 height 24
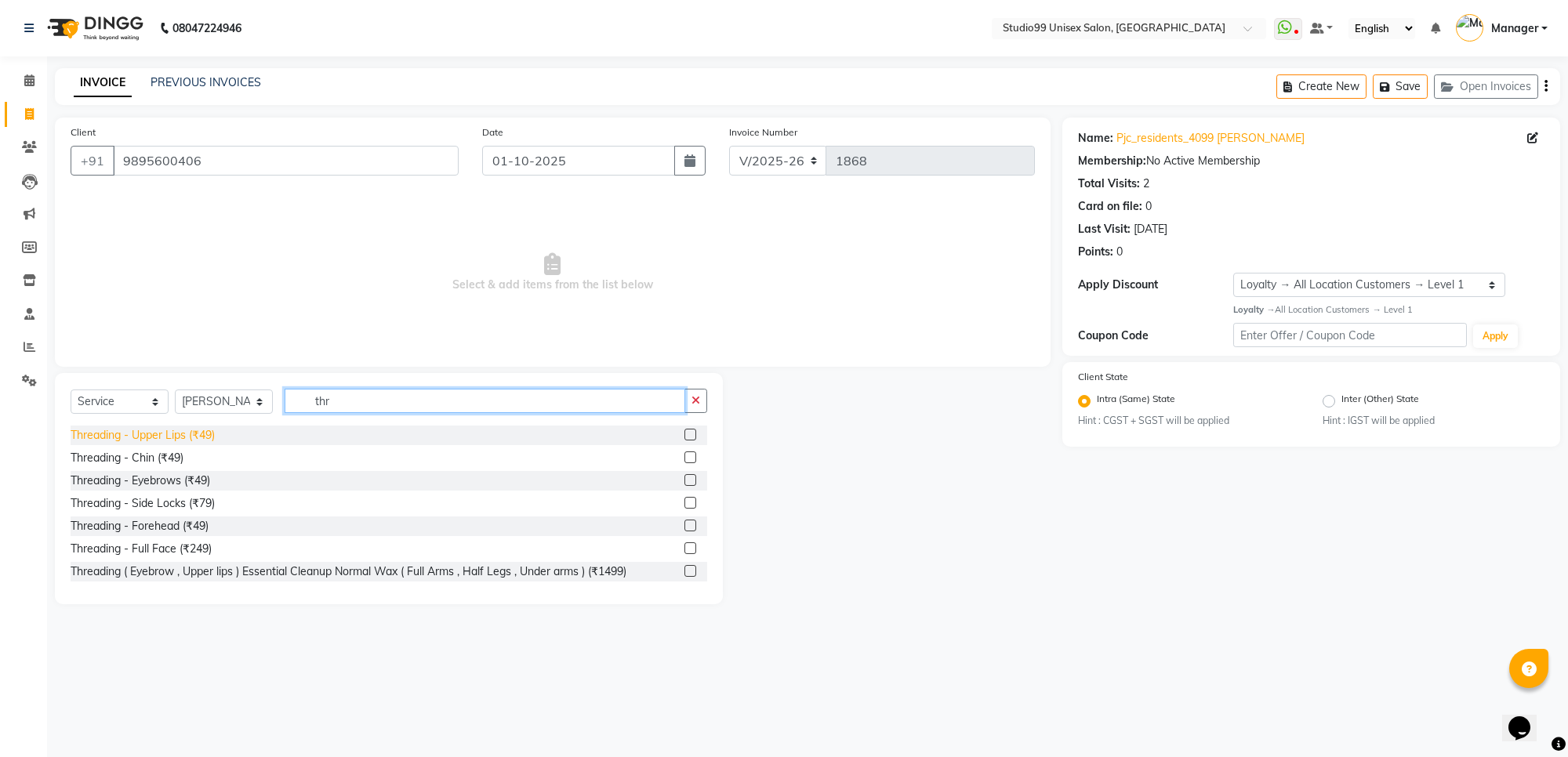
type input "thr"
click at [191, 435] on div "Threading - Upper Lips (₹49)" at bounding box center [142, 435] width 145 height 16
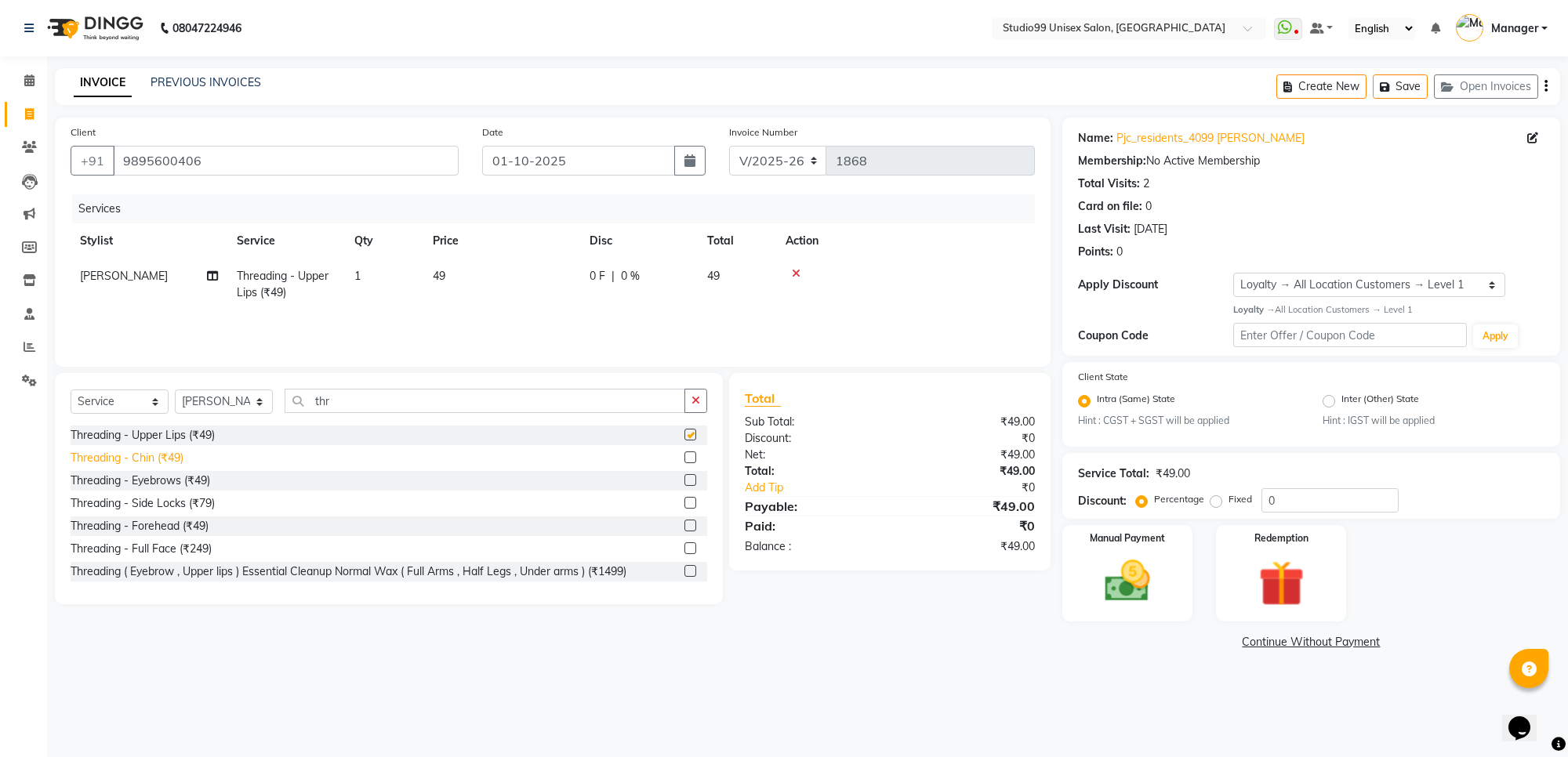
checkbox input "false"
click at [181, 478] on div "Threading - Eyebrows (₹49)" at bounding box center [140, 481] width 140 height 16
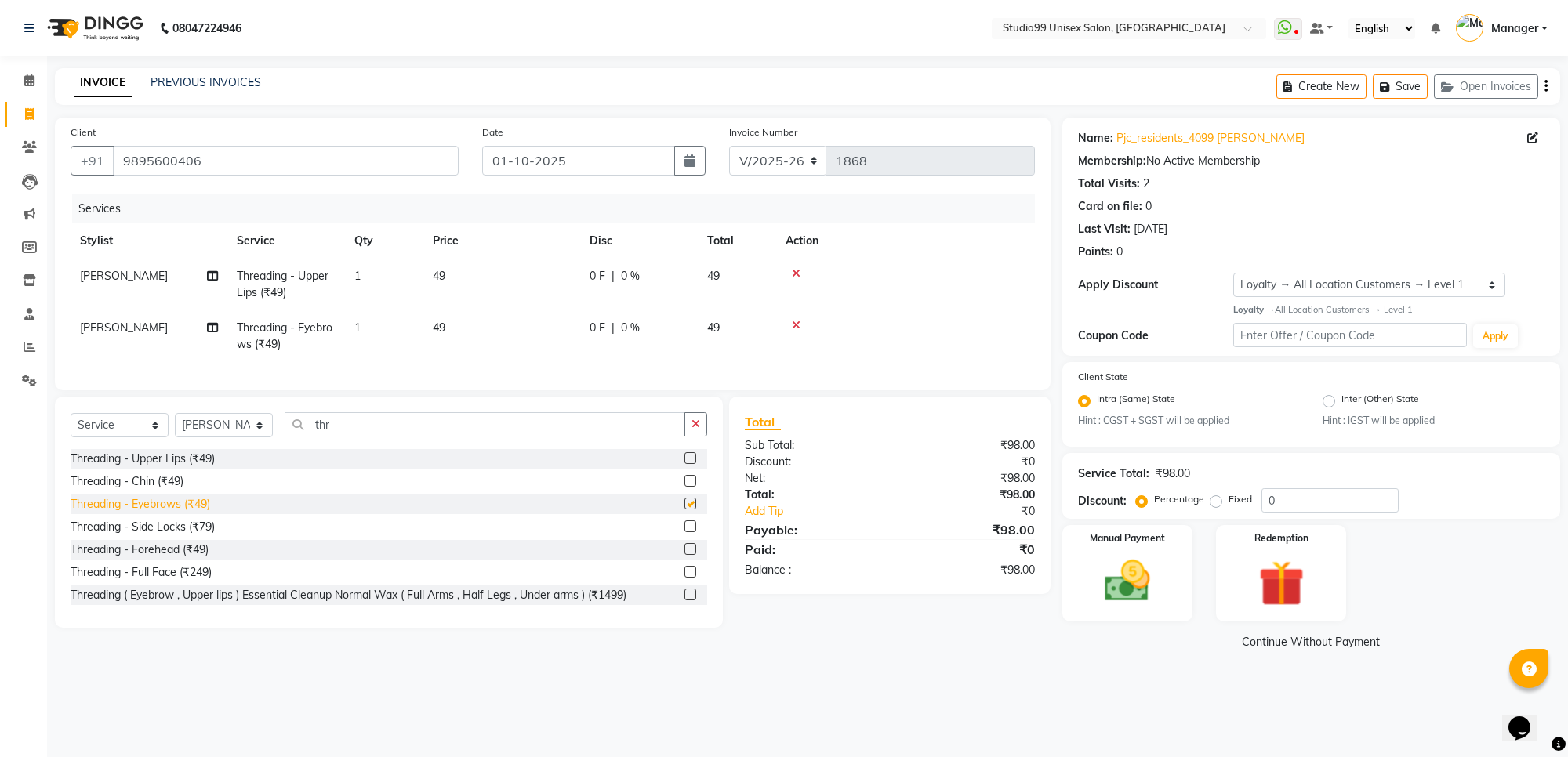
checkbox input "false"
click at [232, 437] on select "Select Stylist Manager [PERSON_NAME] [PERSON_NAME] [PERSON_NAME]" at bounding box center [224, 425] width 98 height 24
select select "83085"
click at [175, 427] on select "Select Stylist Manager [PERSON_NAME] [PERSON_NAME] [PERSON_NAME]" at bounding box center [224, 425] width 98 height 24
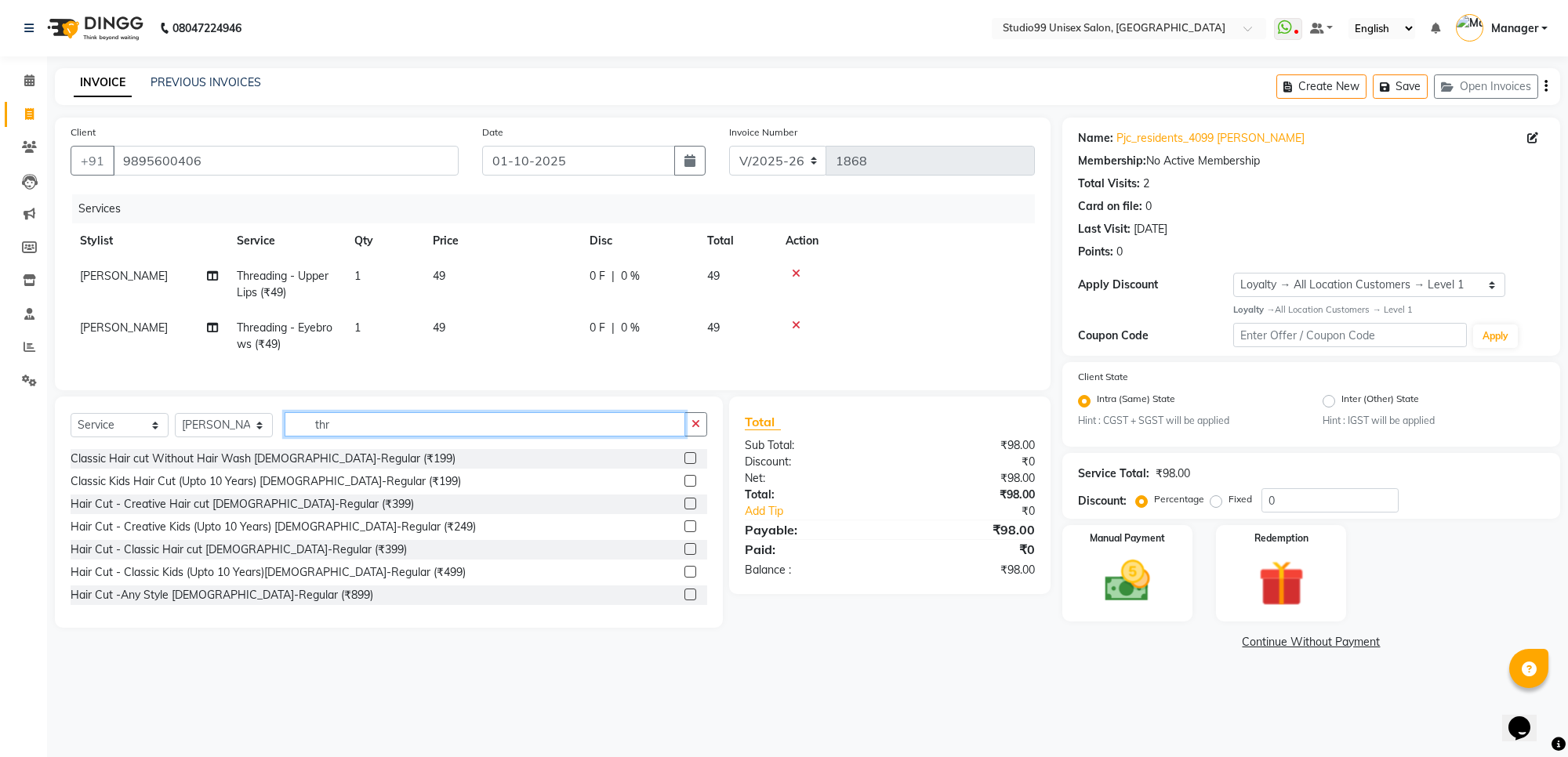
click at [413, 428] on input "thr" at bounding box center [484, 425] width 400 height 24
type input "t"
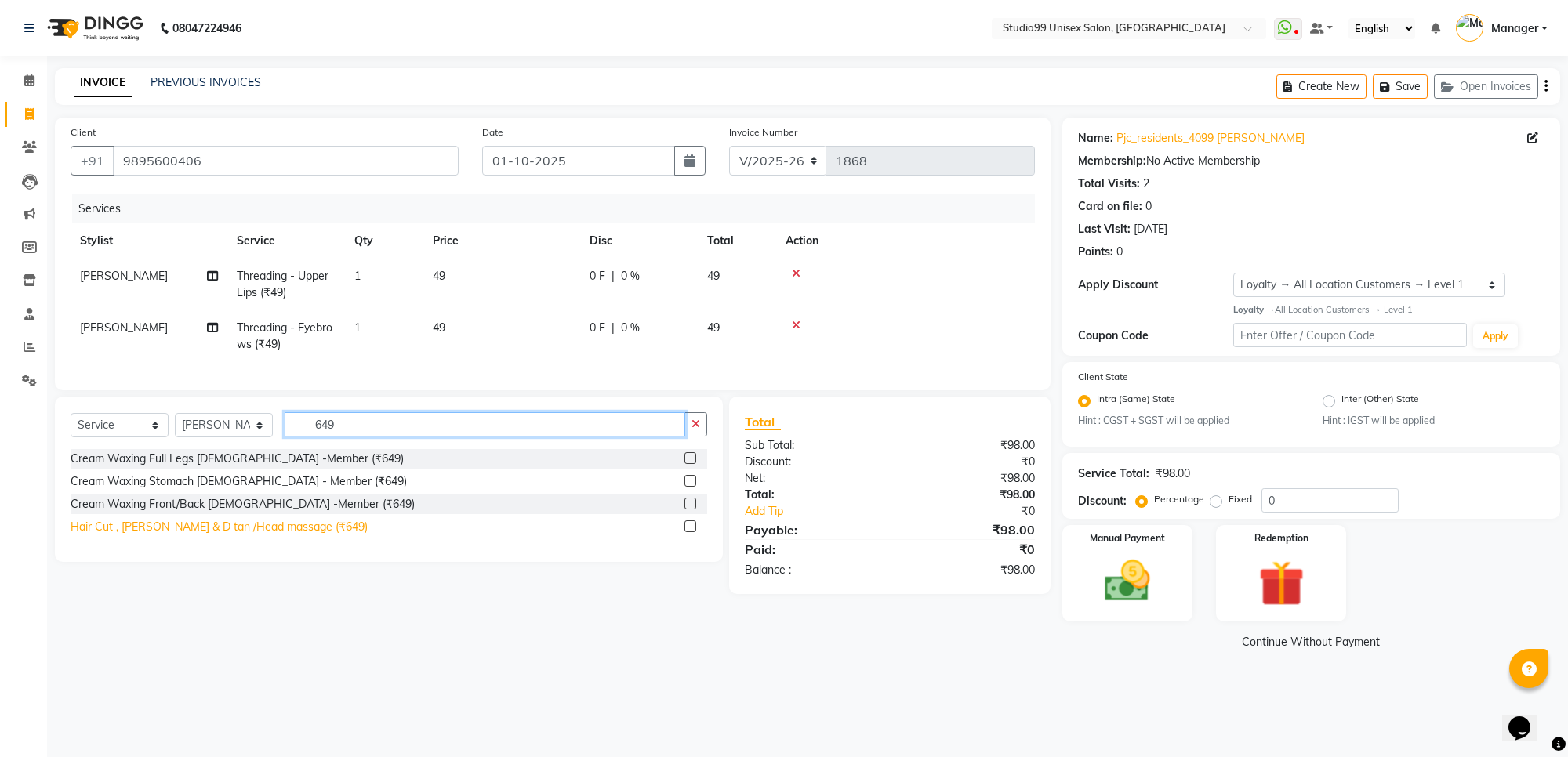
type input "649"
click at [220, 535] on div "Hair Cut , [PERSON_NAME] & D tan /Head massage (₹649)" at bounding box center [219, 527] width 297 height 16
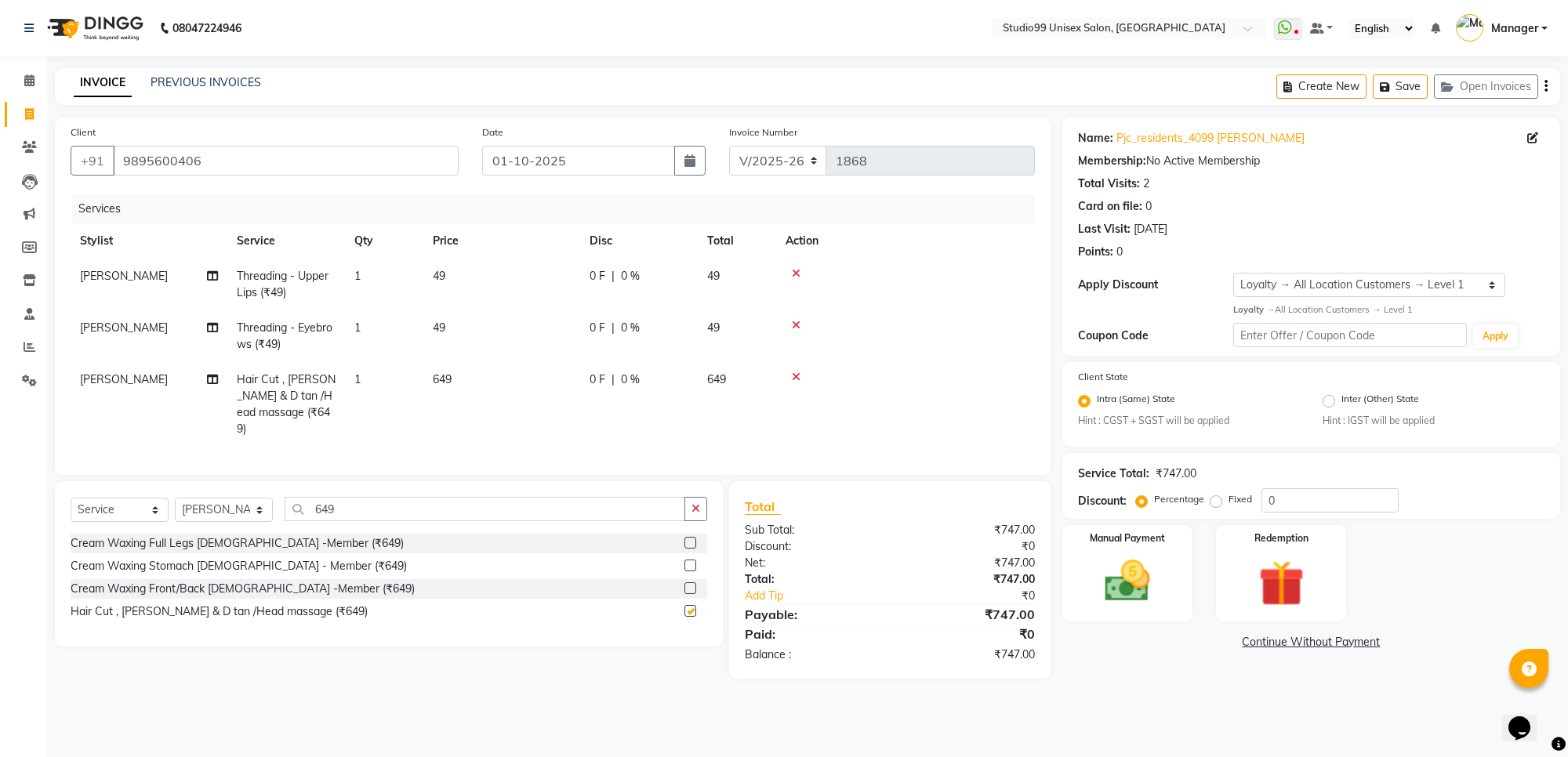
checkbox input "false"
click at [245, 508] on select "Select Stylist Manager [PERSON_NAME] [PERSON_NAME] [PERSON_NAME]" at bounding box center [224, 510] width 98 height 24
select select "63732"
click at [175, 498] on select "Select Stylist Manager [PERSON_NAME] [PERSON_NAME] [PERSON_NAME]" at bounding box center [224, 510] width 98 height 24
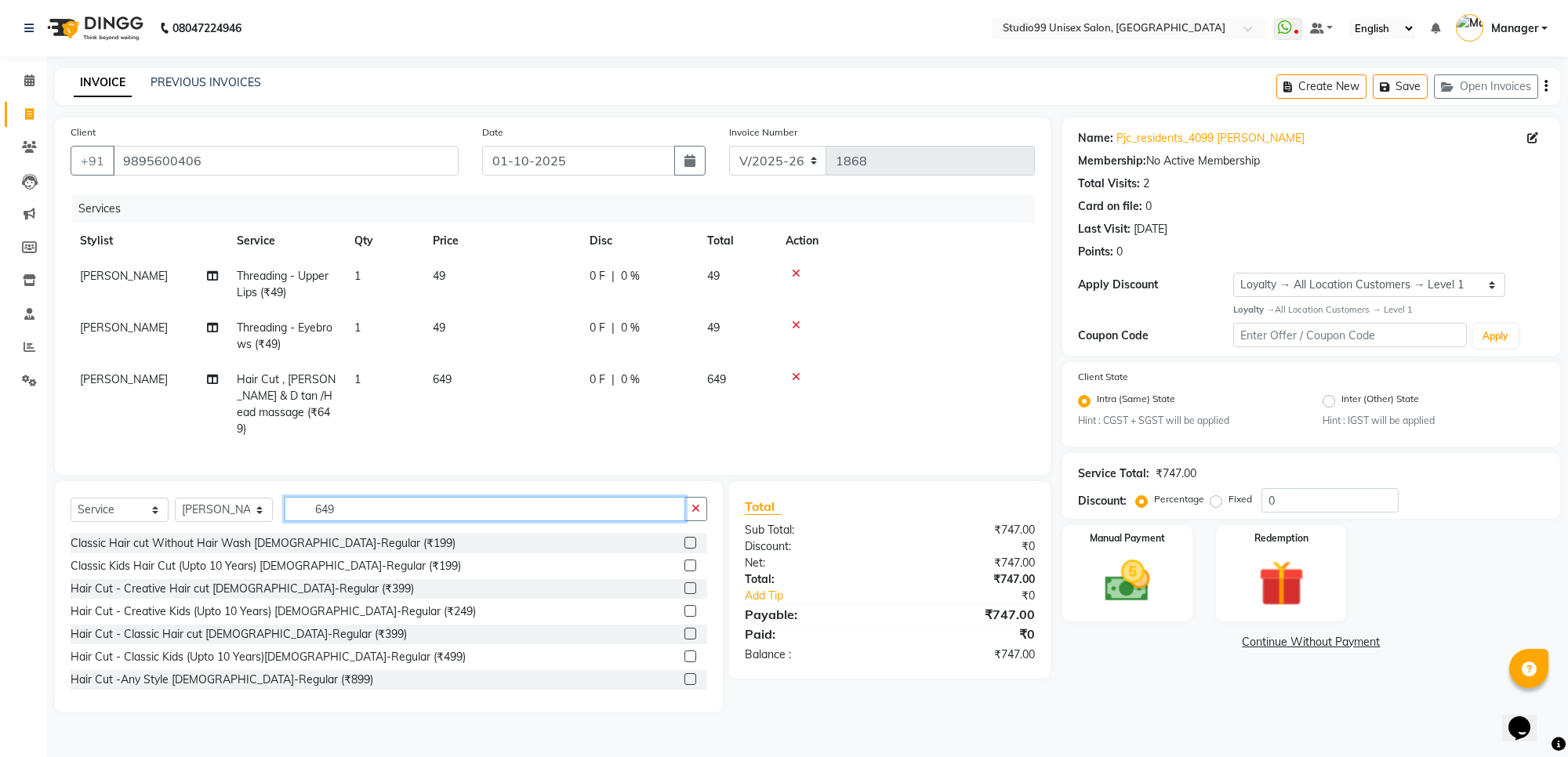
click at [371, 506] on input "649" at bounding box center [484, 509] width 400 height 24
type input "6"
click at [342, 509] on input "text" at bounding box center [495, 509] width 422 height 24
click at [347, 502] on input "text" at bounding box center [495, 509] width 422 height 24
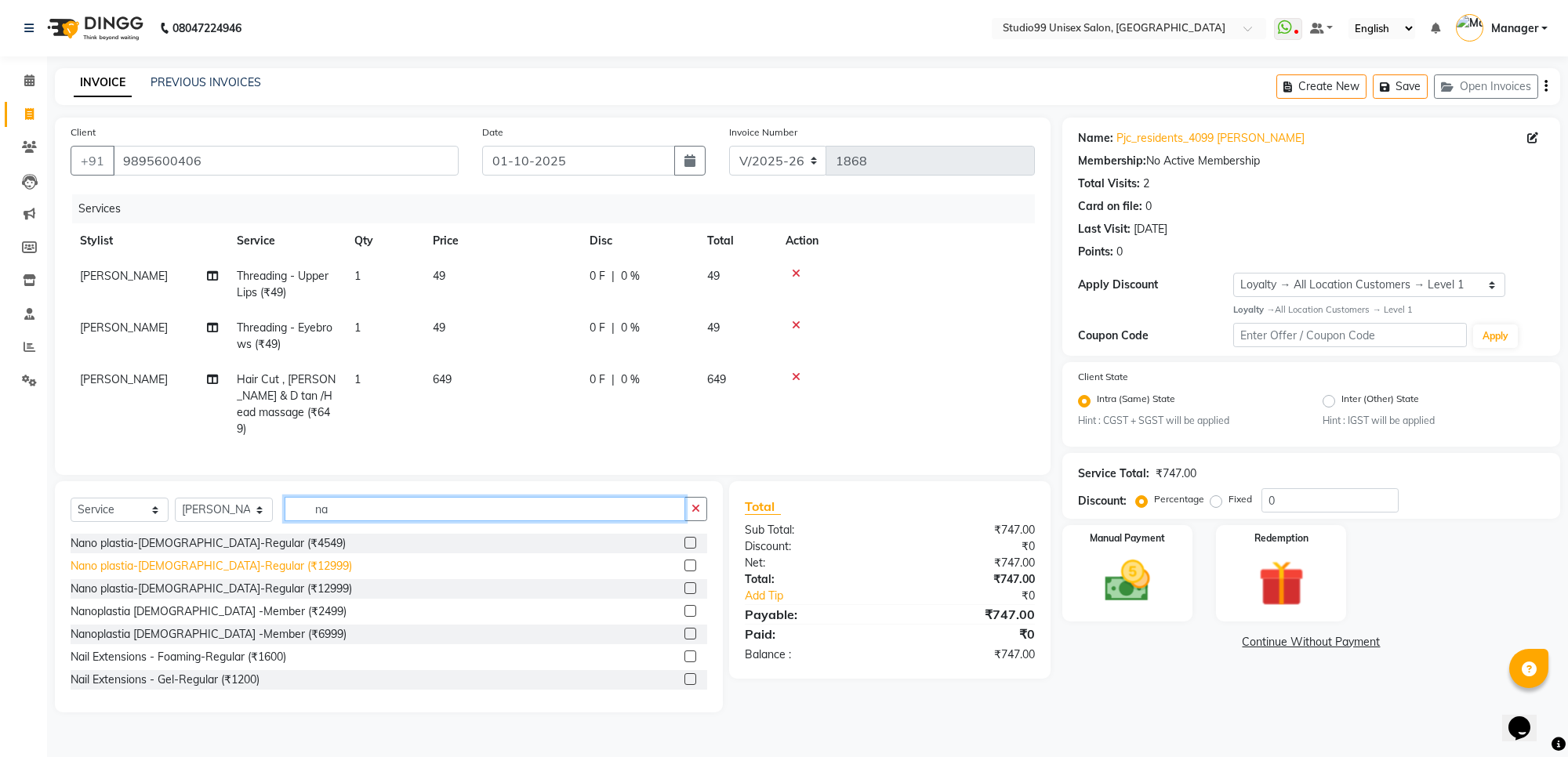
type input "na"
click at [190, 567] on div "Nano plastia-[DEMOGRAPHIC_DATA]-Regular (₹12999)" at bounding box center [211, 566] width 282 height 16
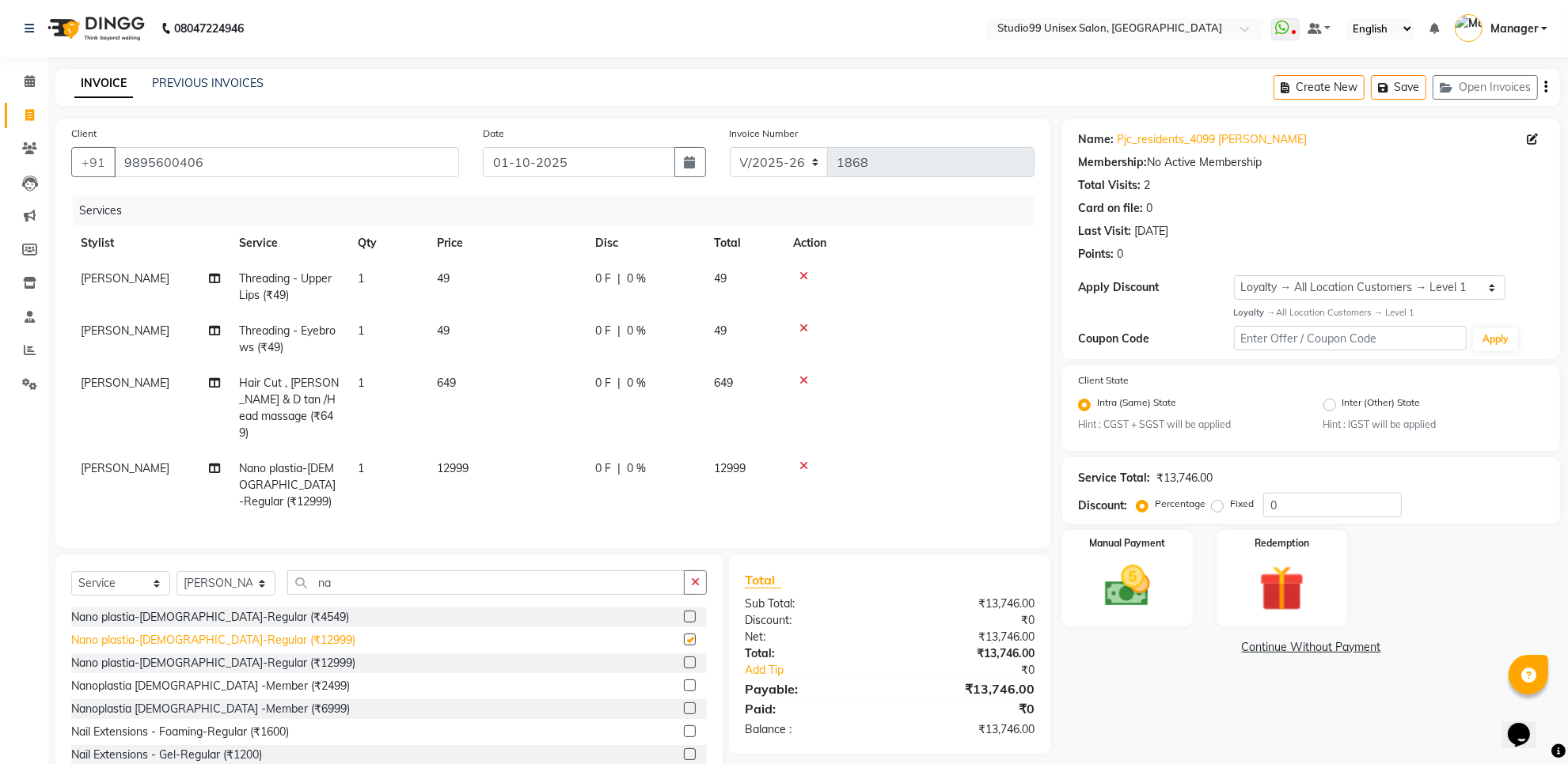
checkbox input "false"
click at [465, 461] on span "12999" at bounding box center [452, 468] width 32 height 14
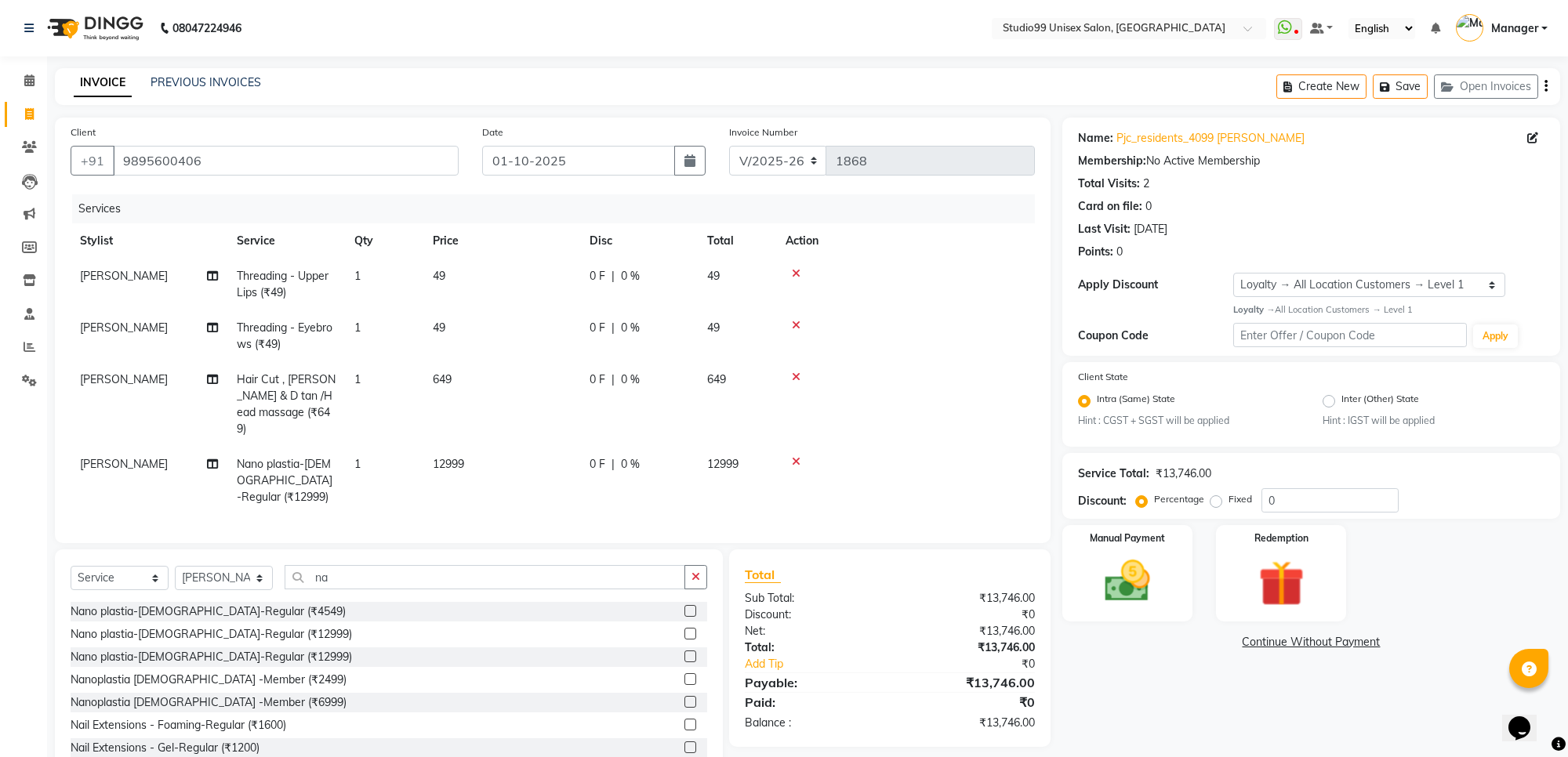
select select "63732"
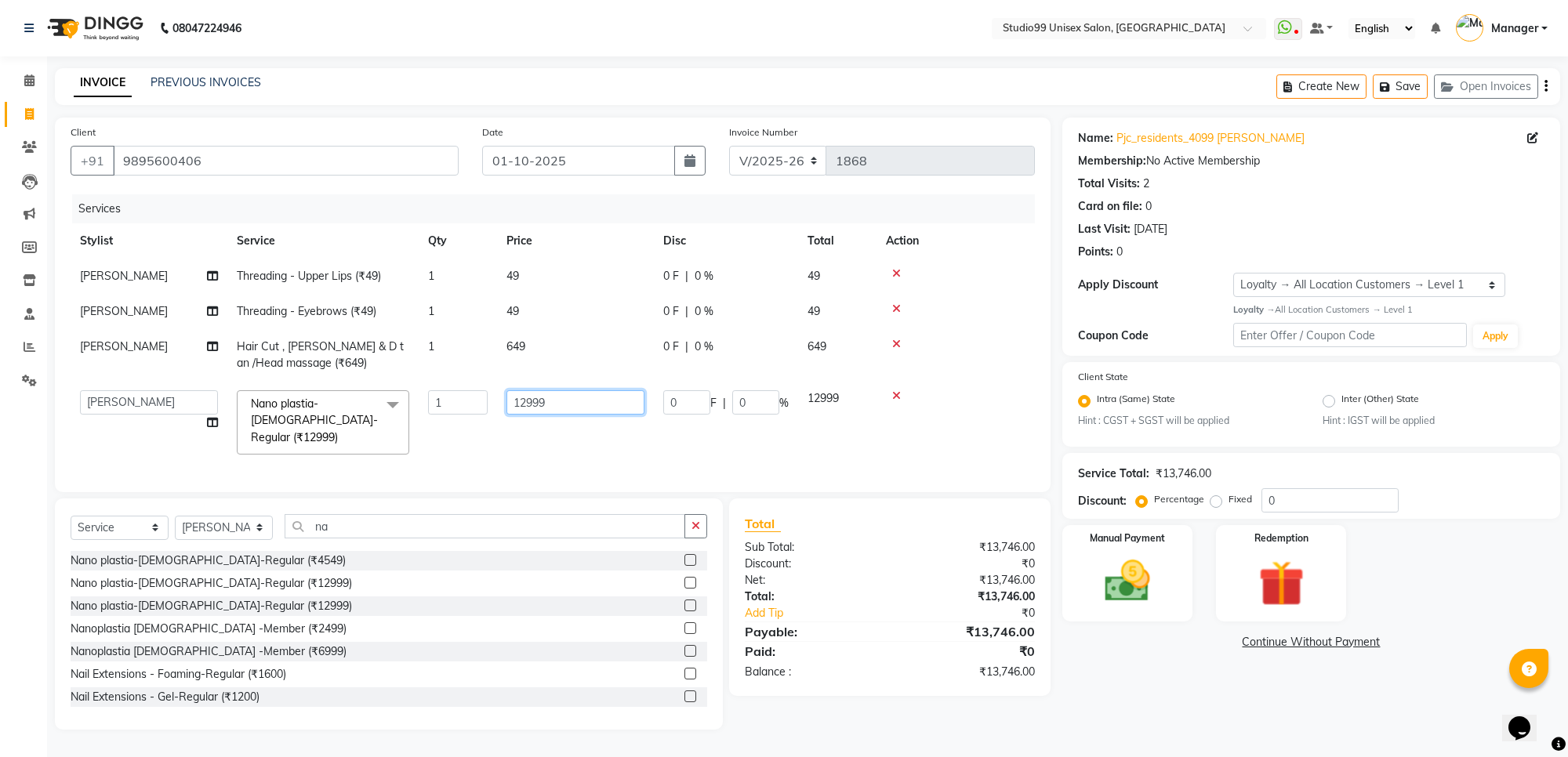
click at [546, 400] on input "12999" at bounding box center [575, 403] width 138 height 24
type input "1"
type input "7999"
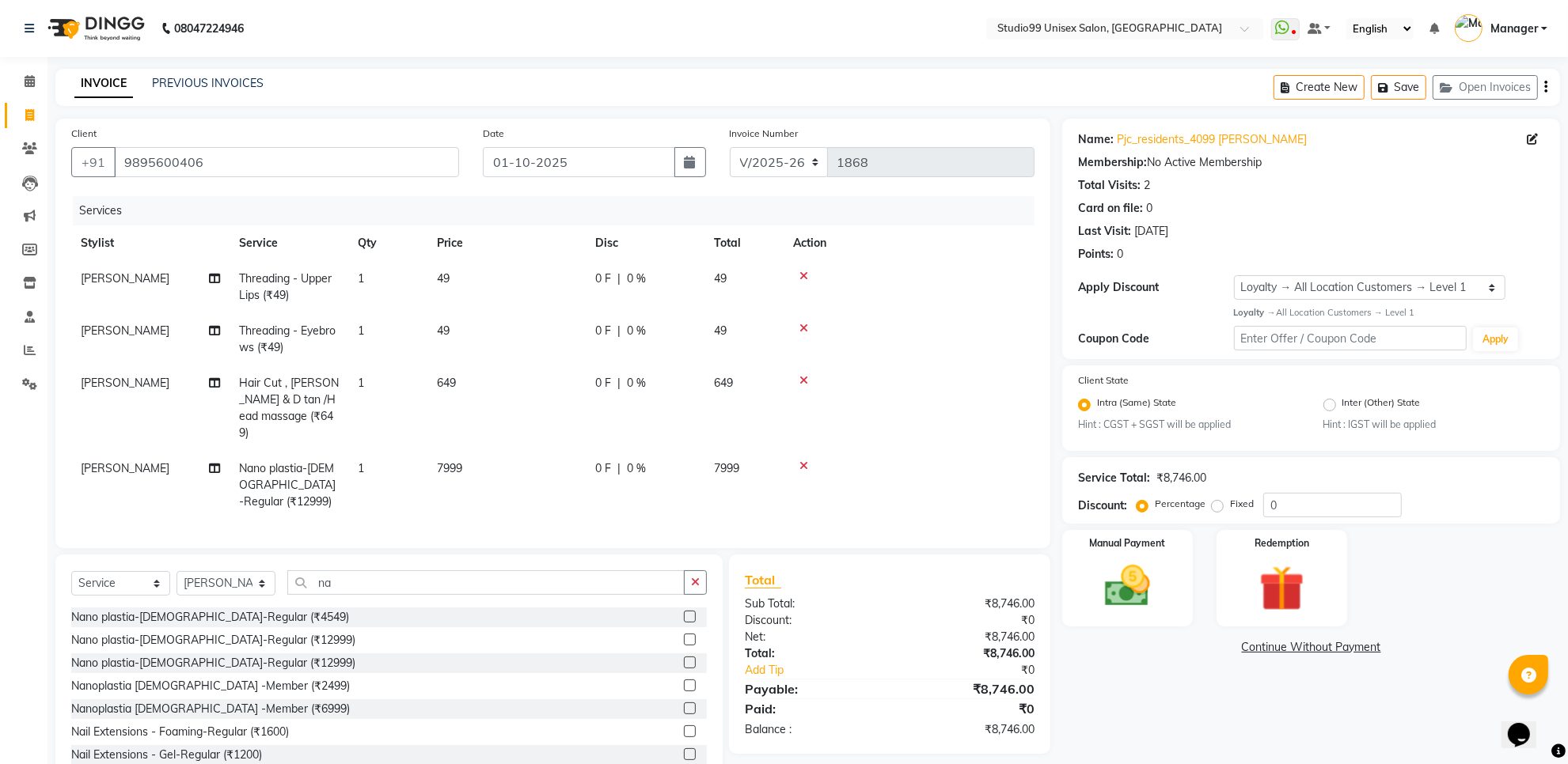
click at [1189, 665] on div "Name: Pjc_residents_4099 [PERSON_NAME] Membership: No Active Membership Total V…" at bounding box center [1316, 454] width 509 height 670
click at [1161, 587] on img at bounding box center [1127, 586] width 77 height 55
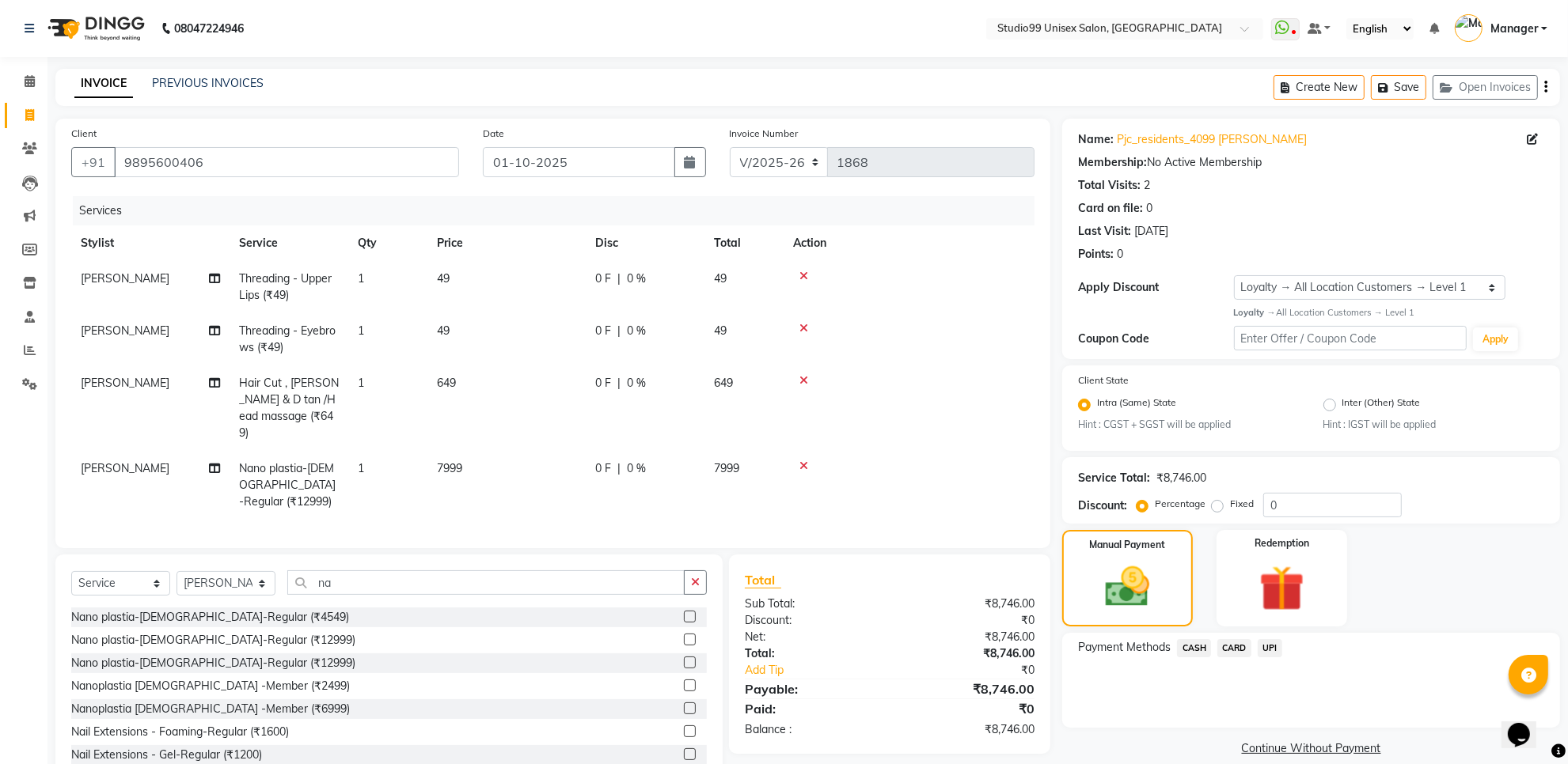
click at [1275, 634] on div "Payment Methods CASH CARD UPI" at bounding box center [1310, 680] width 498 height 95
click at [1184, 639] on span "CASH" at bounding box center [1194, 648] width 34 height 18
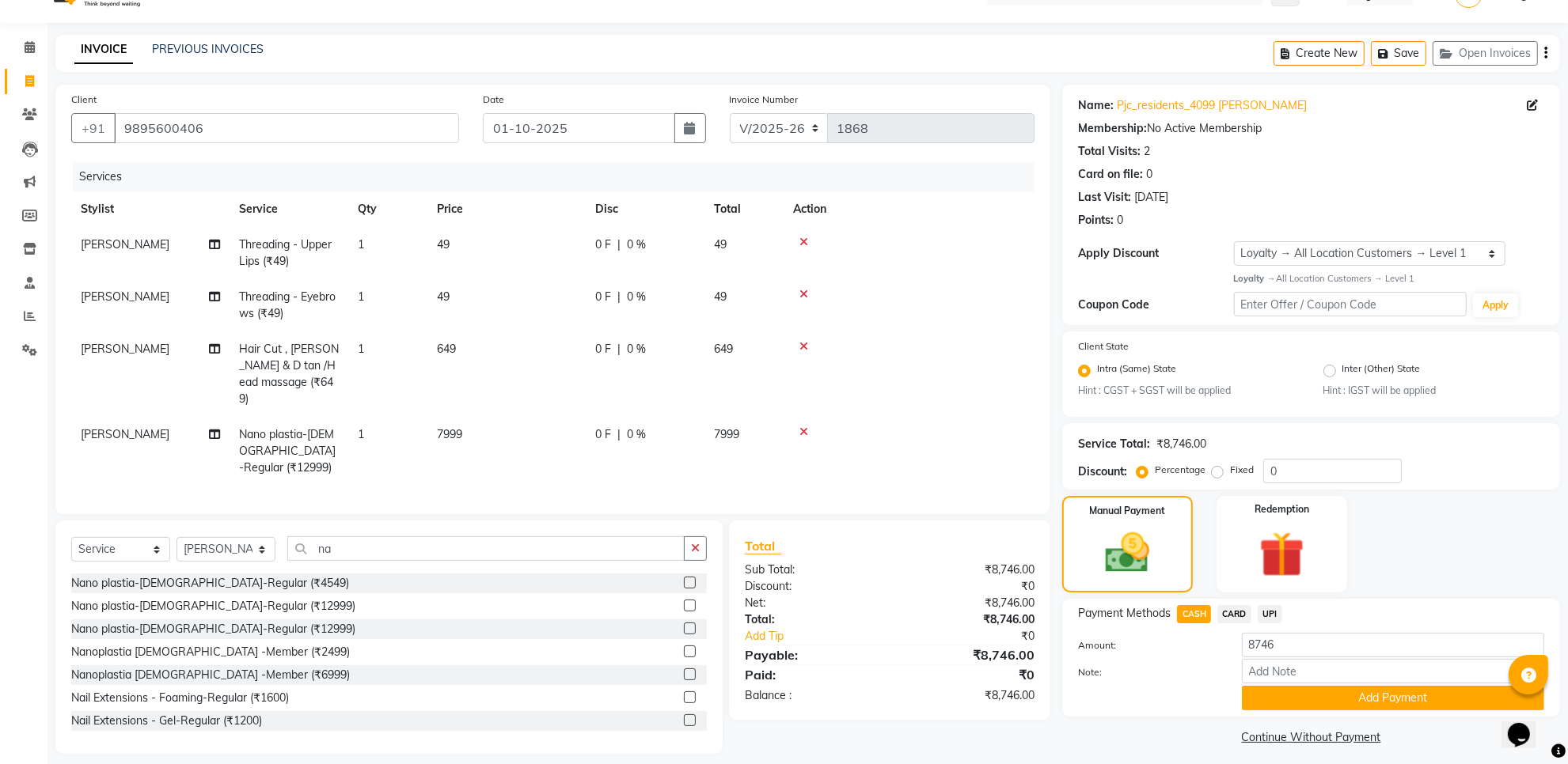
scroll to position [45, 0]
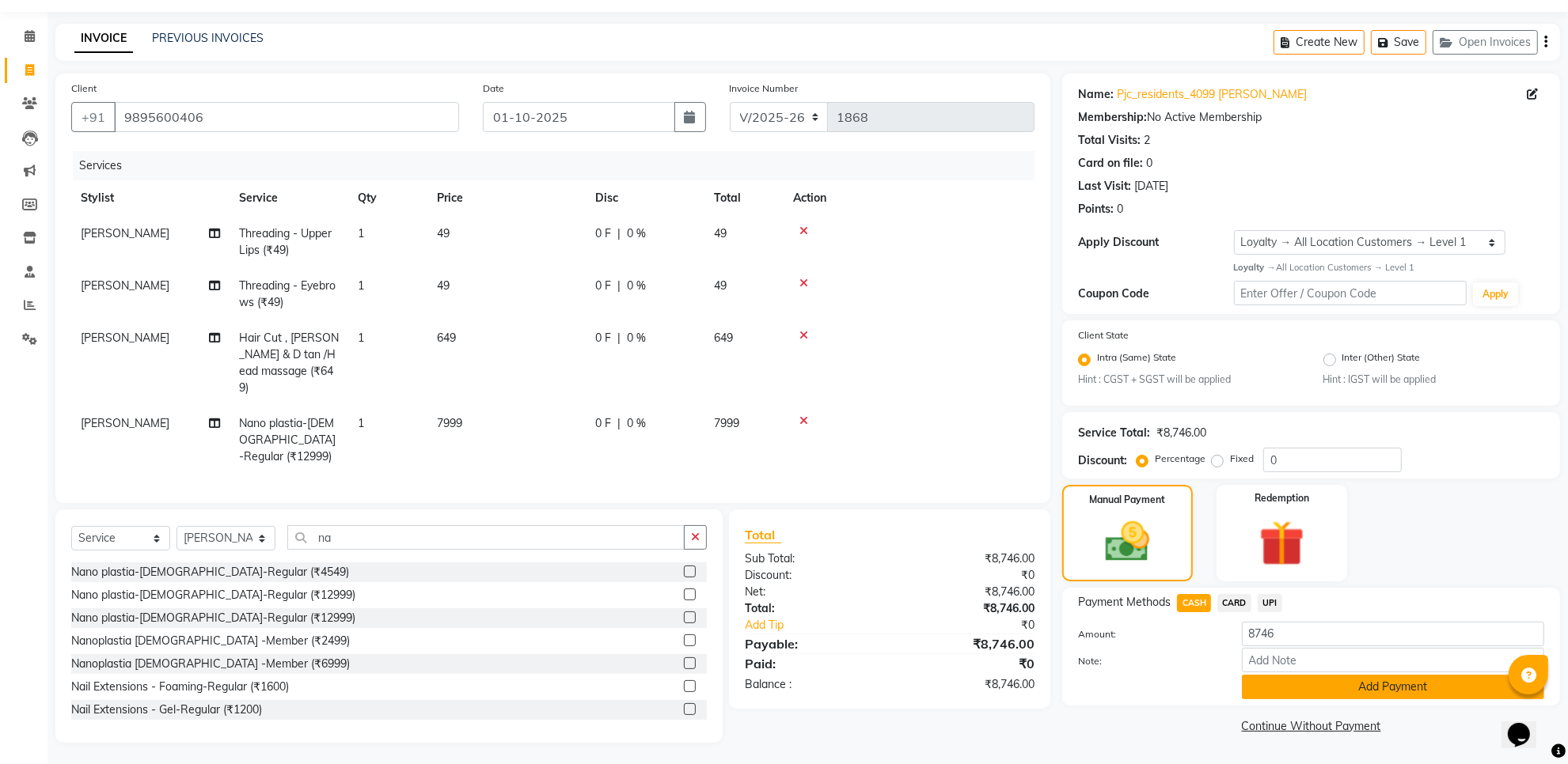
click at [1378, 695] on button "Add Payment" at bounding box center [1393, 687] width 302 height 24
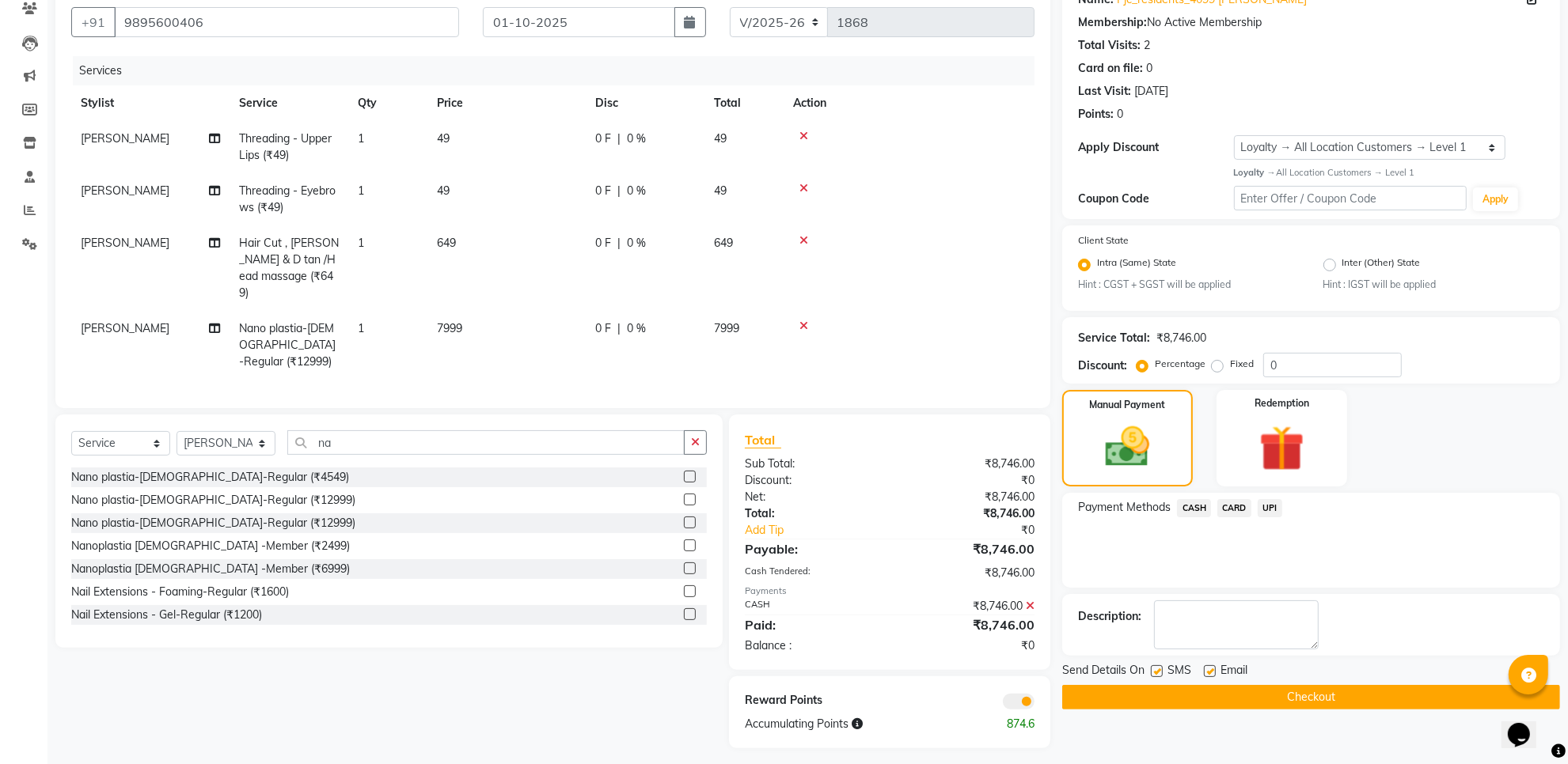
scroll to position [145, 0]
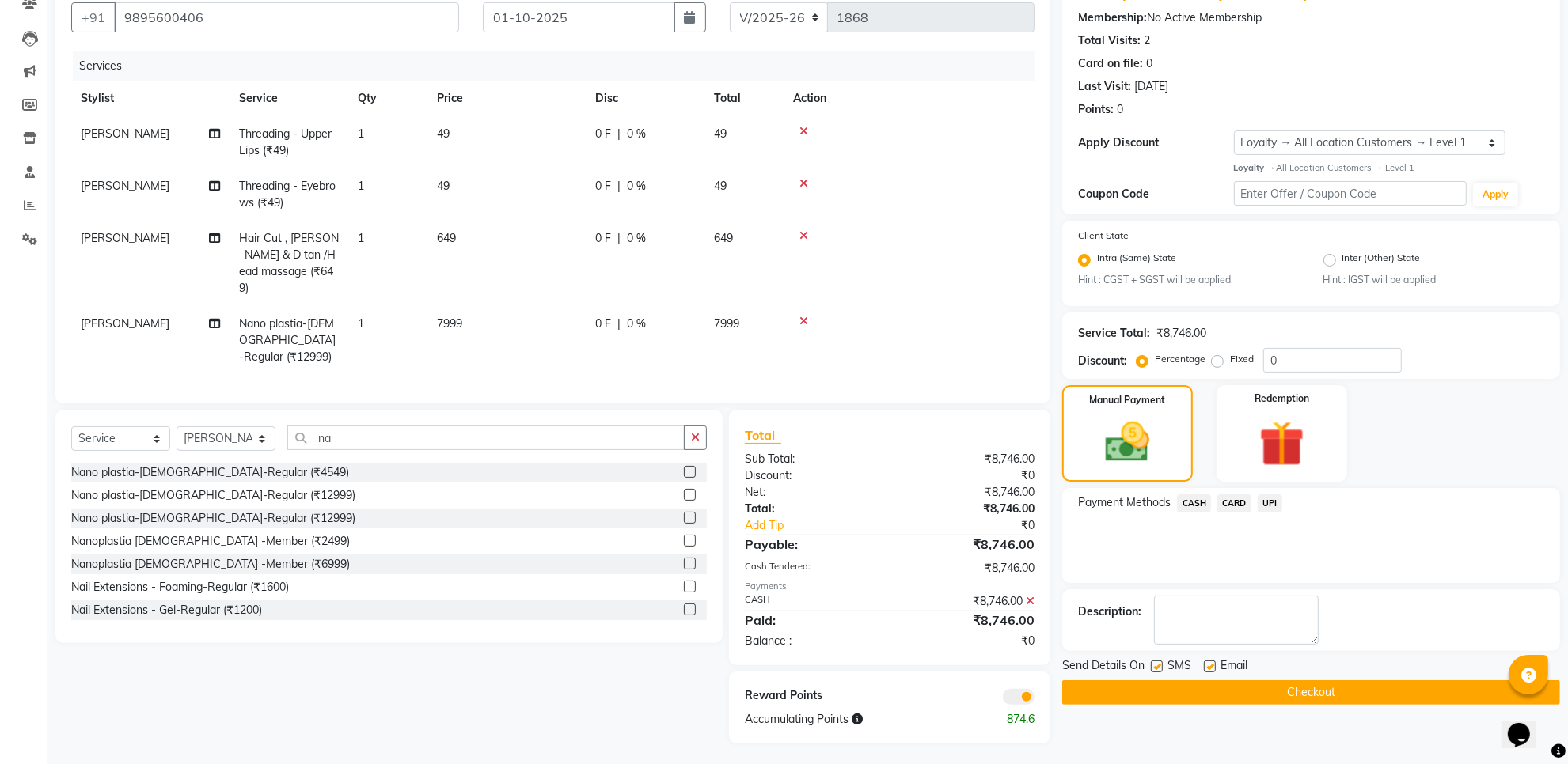
click at [1306, 684] on button "Checkout" at bounding box center [1310, 692] width 498 height 24
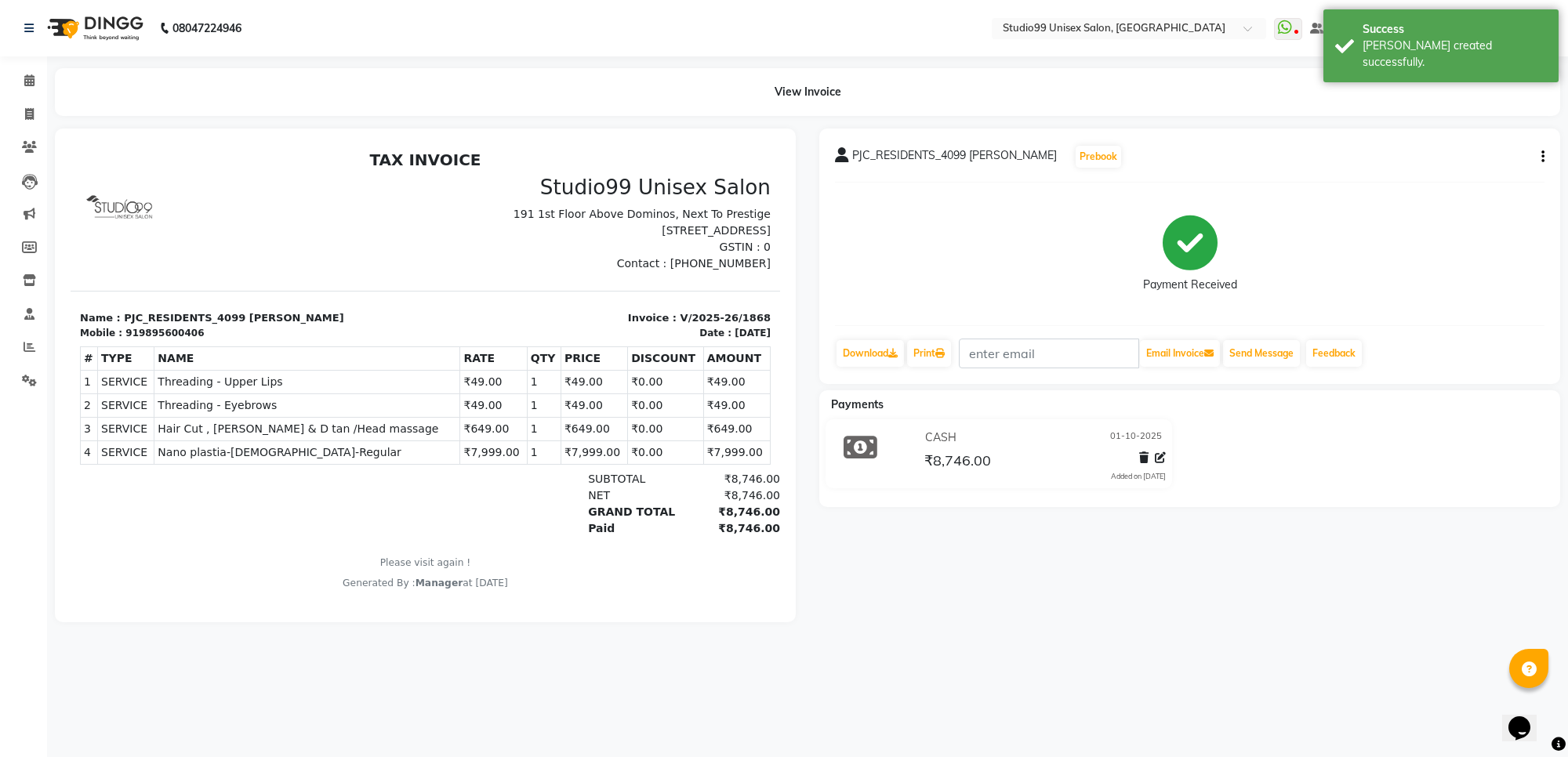
click at [1151, 459] on div at bounding box center [1149, 460] width 33 height 21
click at [1158, 457] on icon at bounding box center [1160, 458] width 11 height 11
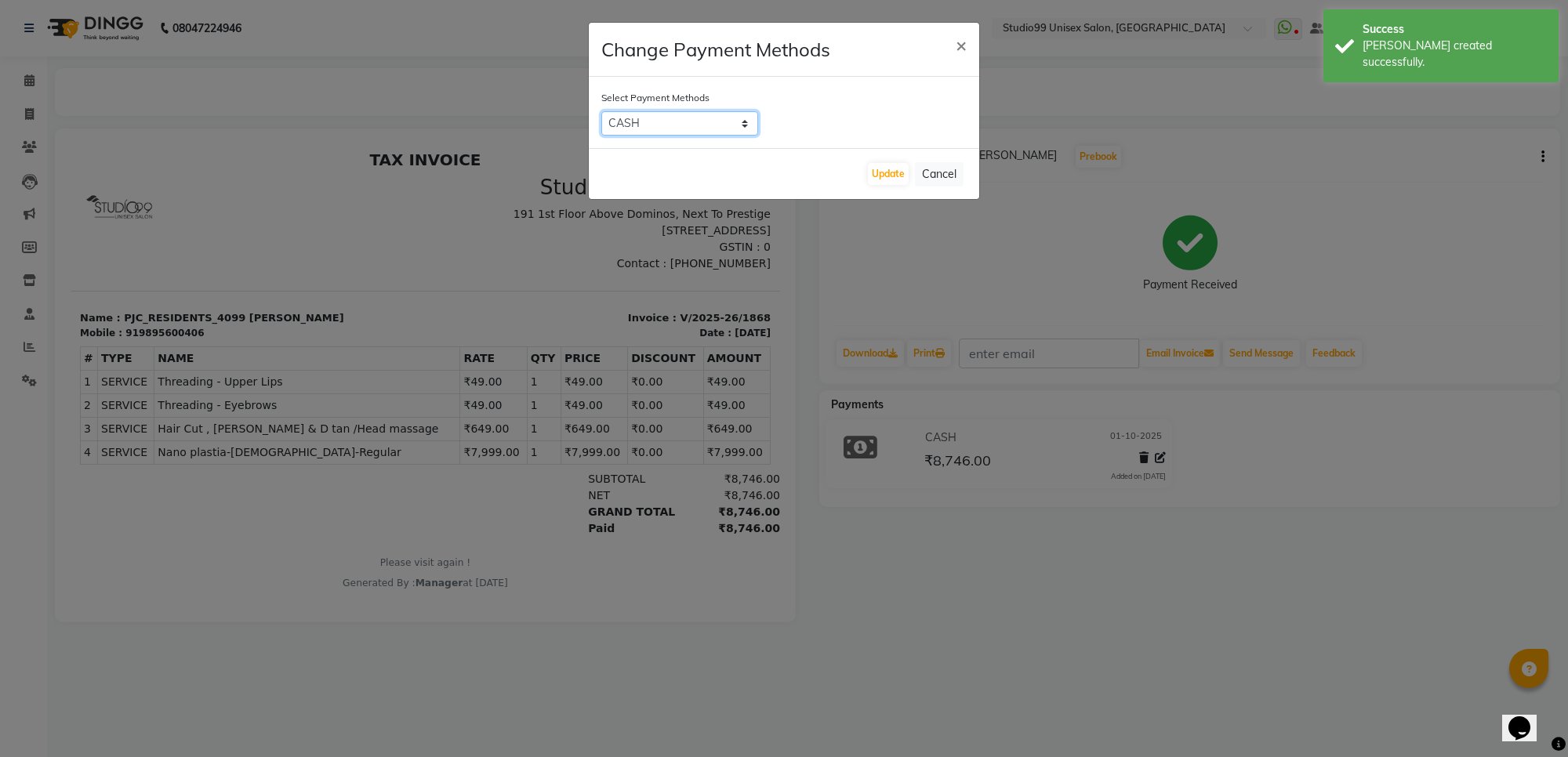
click at [742, 123] on select "CASH CARD UPI" at bounding box center [680, 123] width 157 height 24
select select "8"
click at [602, 111] on select "CASH CARD UPI" at bounding box center [680, 123] width 157 height 24
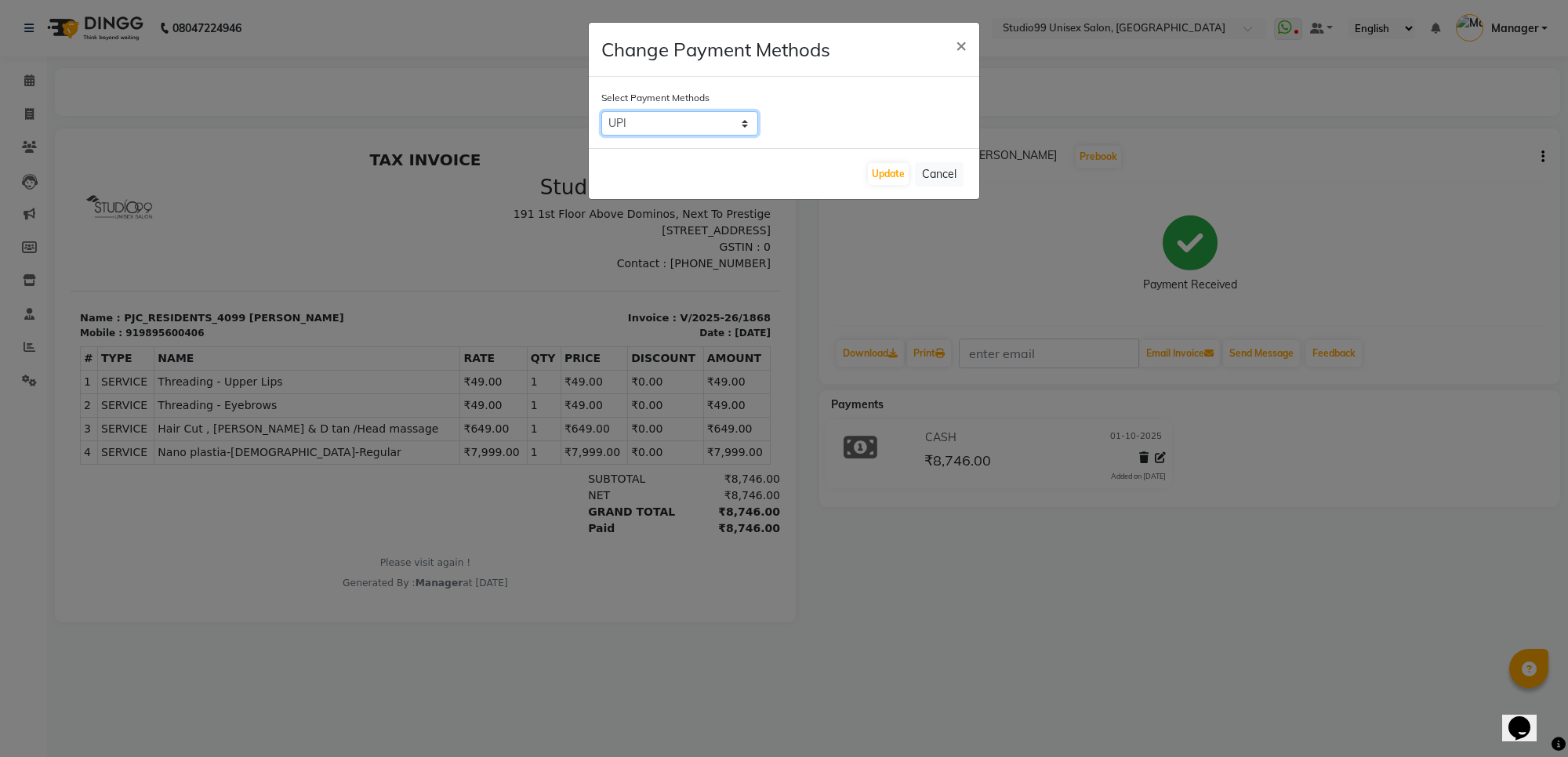
click at [725, 122] on select "CASH CARD UPI" at bounding box center [680, 123] width 157 height 24
click at [947, 177] on button "Cancel" at bounding box center [939, 174] width 48 height 24
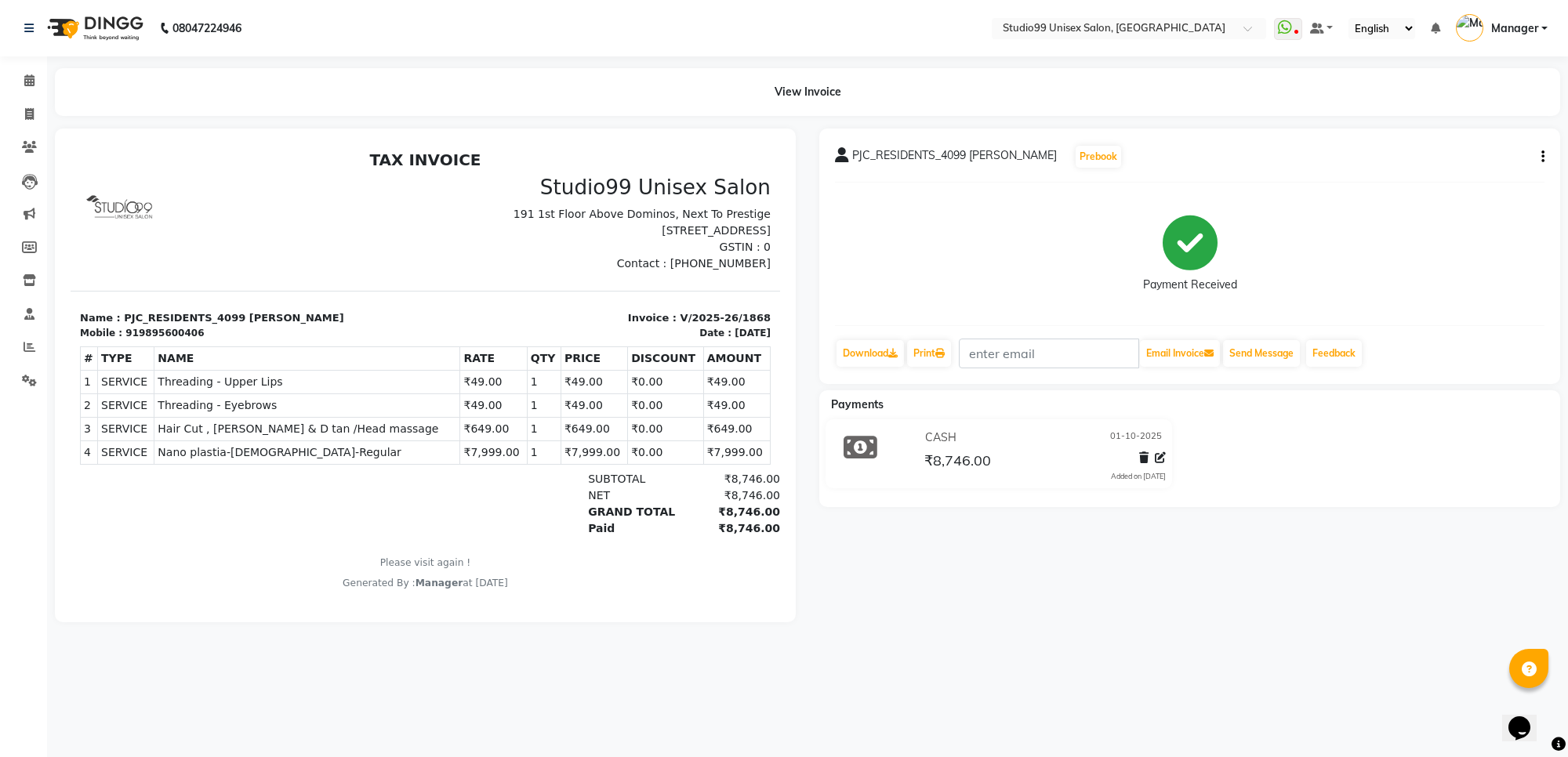
click at [926, 436] on span "CASH" at bounding box center [941, 437] width 31 height 16
click at [926, 437] on span "CASH" at bounding box center [941, 437] width 31 height 16
click at [941, 458] on span "₹8,746.00" at bounding box center [958, 462] width 67 height 22
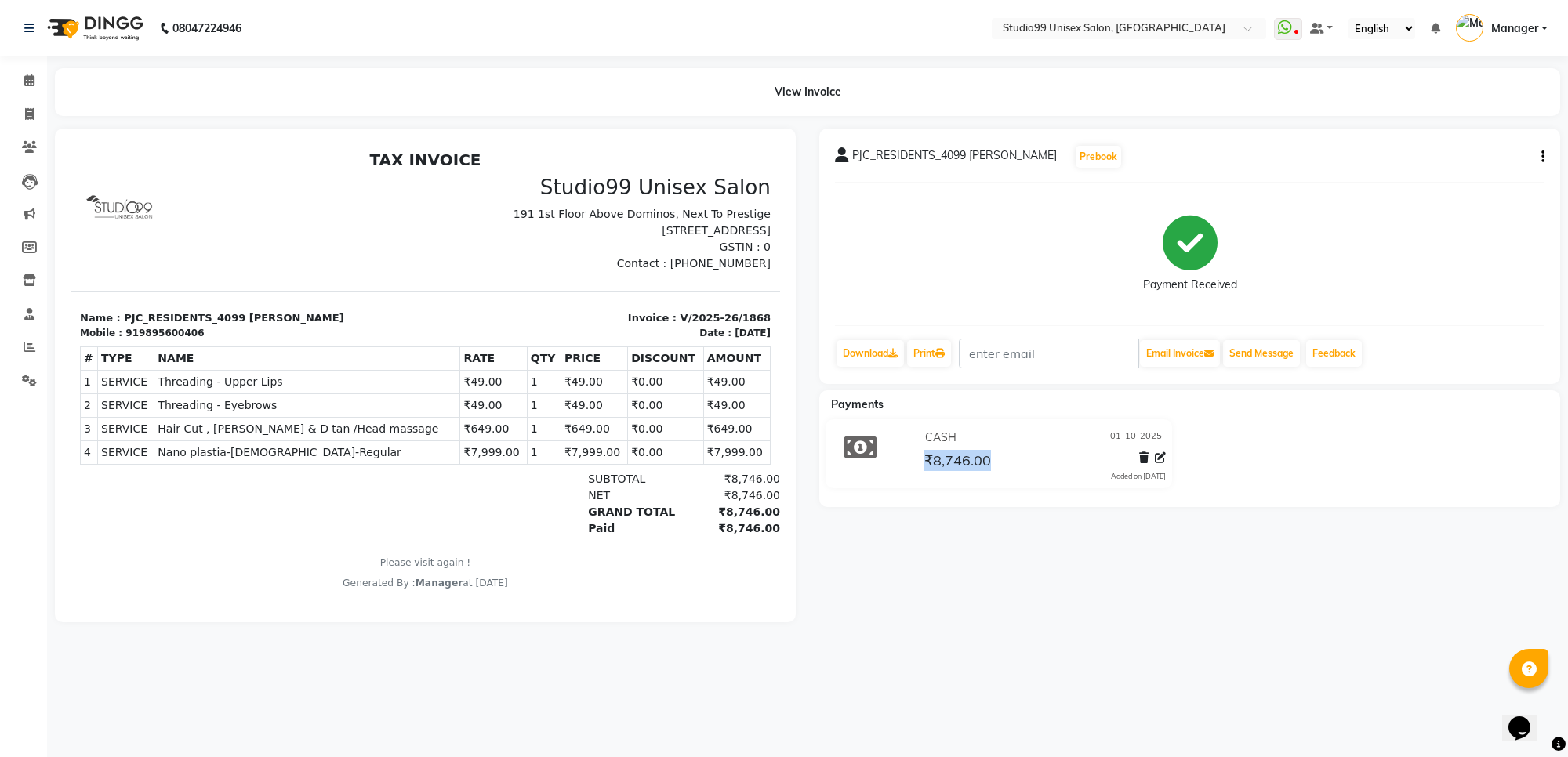
click at [941, 458] on span "₹8,746.00" at bounding box center [958, 462] width 67 height 22
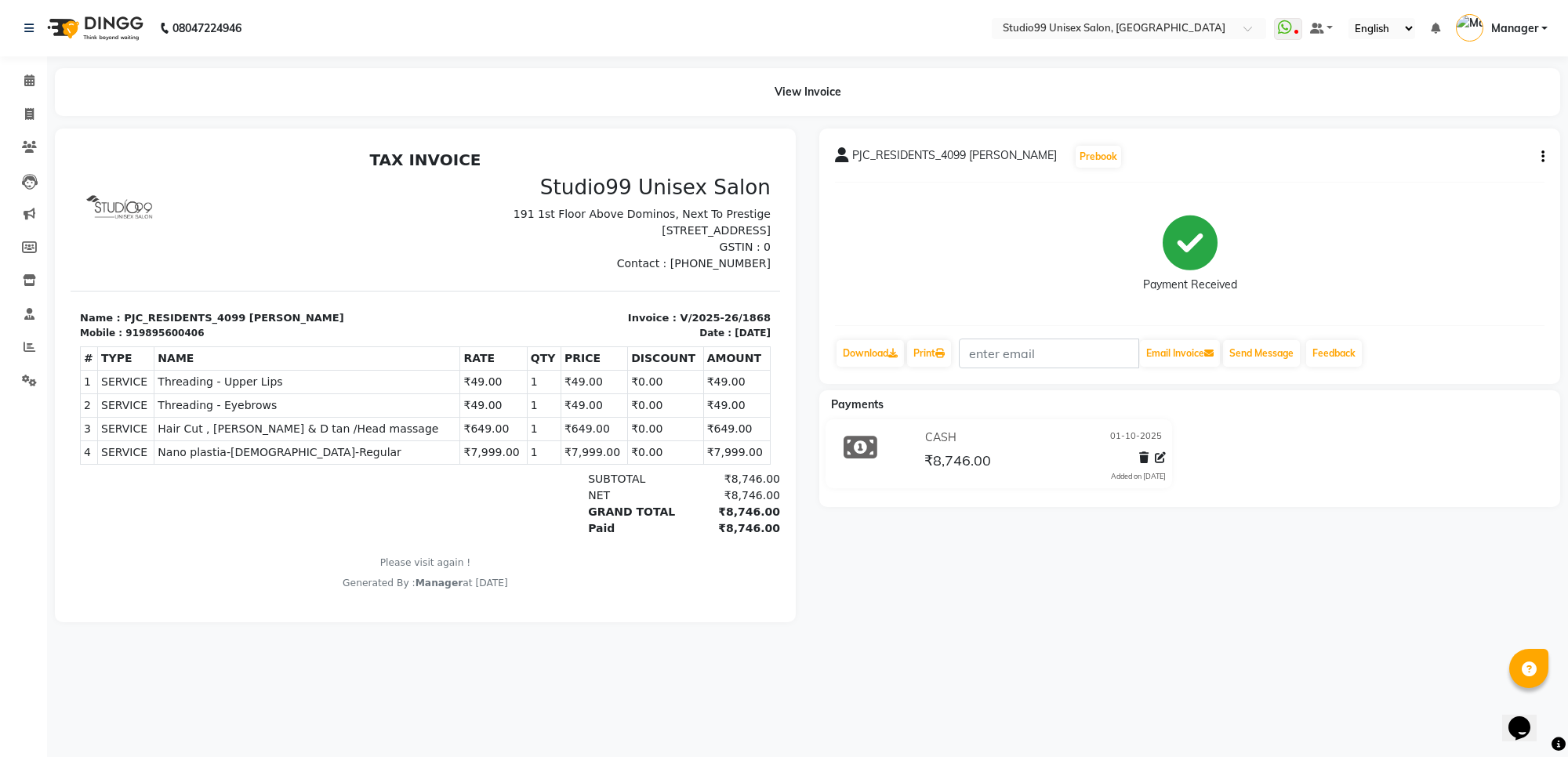
click at [875, 453] on icon at bounding box center [861, 447] width 34 height 30
click at [856, 447] on icon at bounding box center [861, 447] width 34 height 30
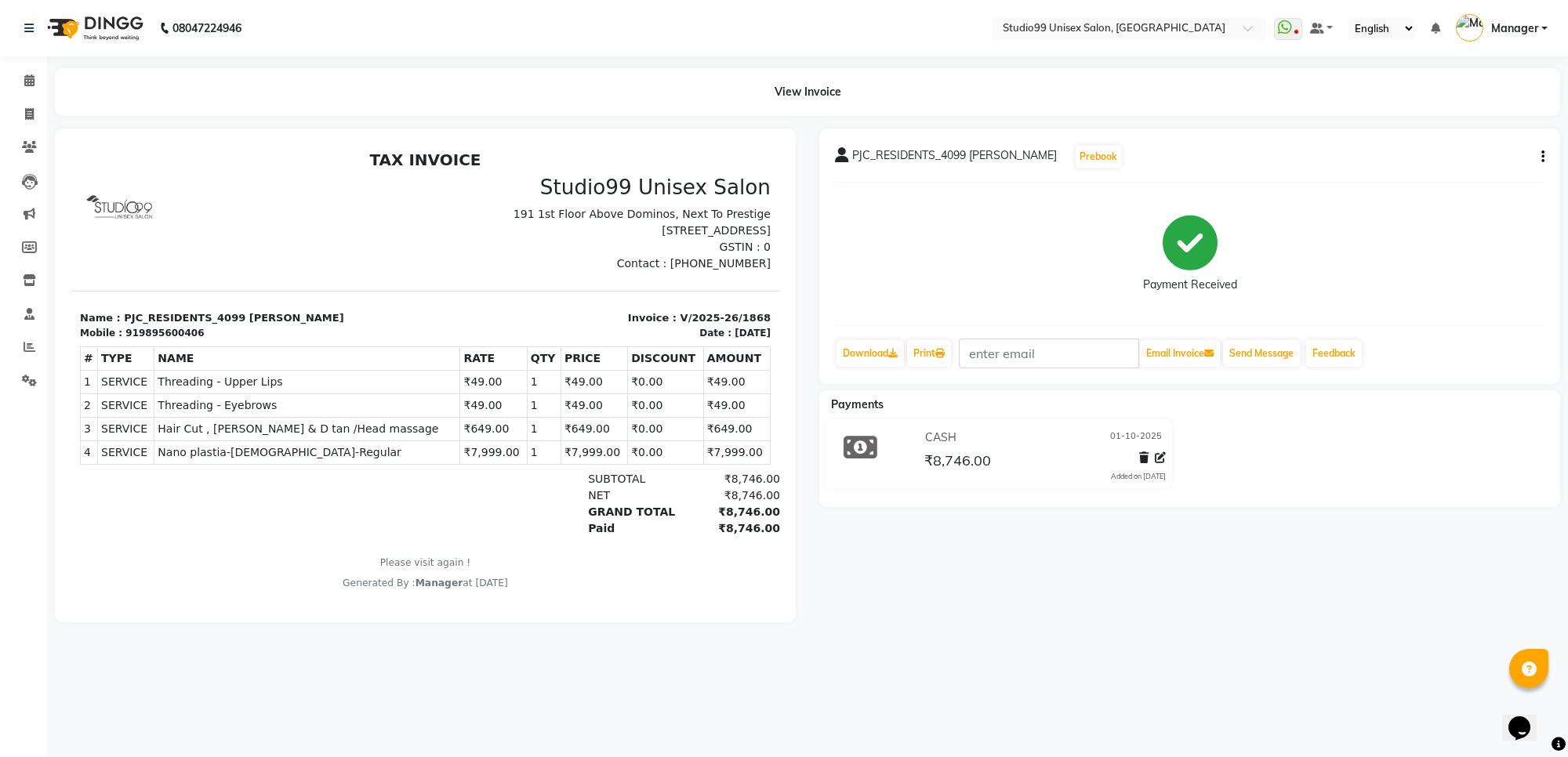
click at [856, 447] on icon at bounding box center [861, 447] width 34 height 30
click at [1160, 452] on icon at bounding box center [1160, 458] width 11 height 11
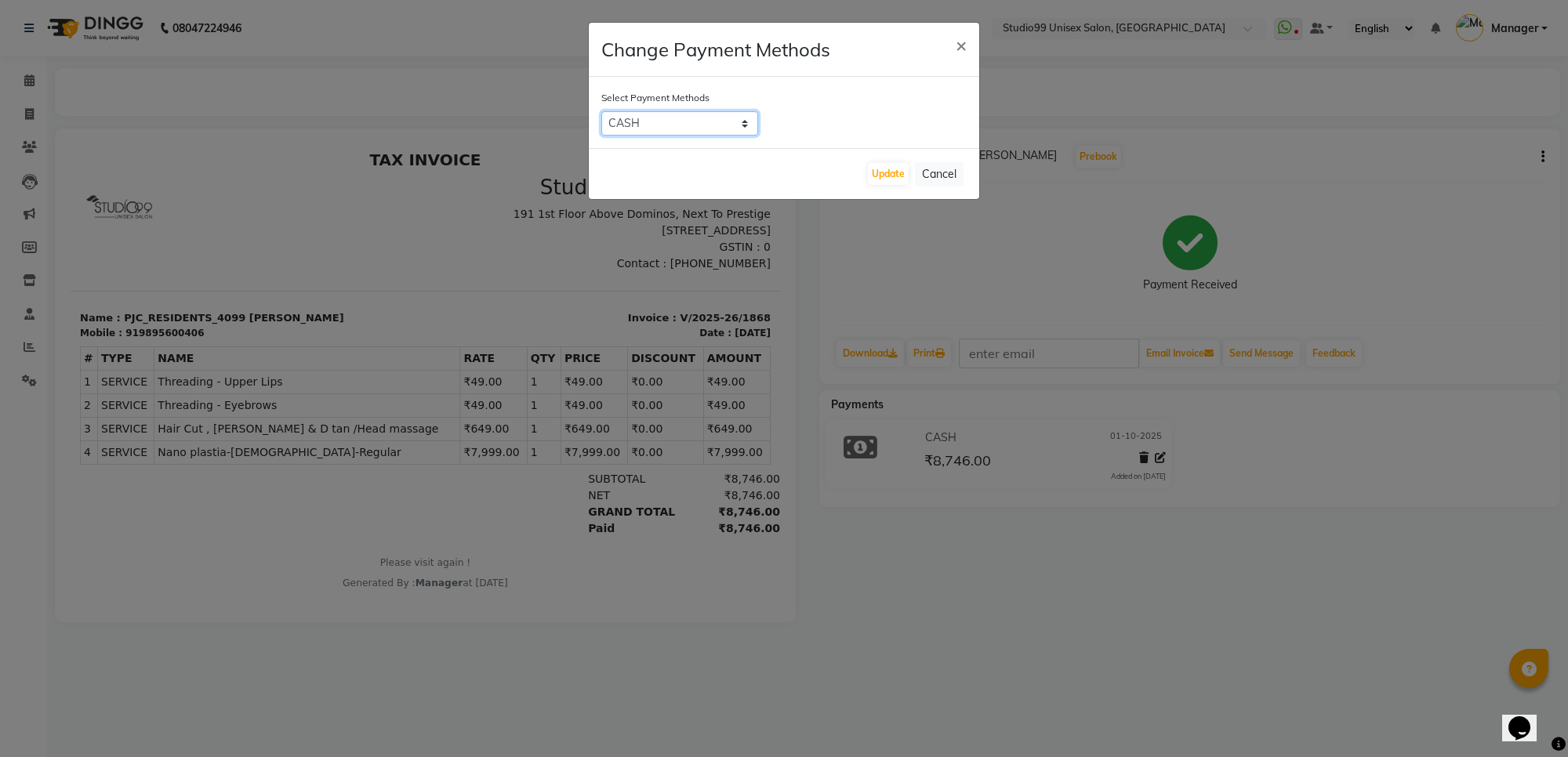
click at [702, 122] on select "CASH CARD UPI" at bounding box center [680, 123] width 157 height 24
select select "8"
click at [602, 111] on select "CASH CARD UPI" at bounding box center [680, 123] width 157 height 24
click at [888, 169] on button "Update" at bounding box center [888, 174] width 40 height 22
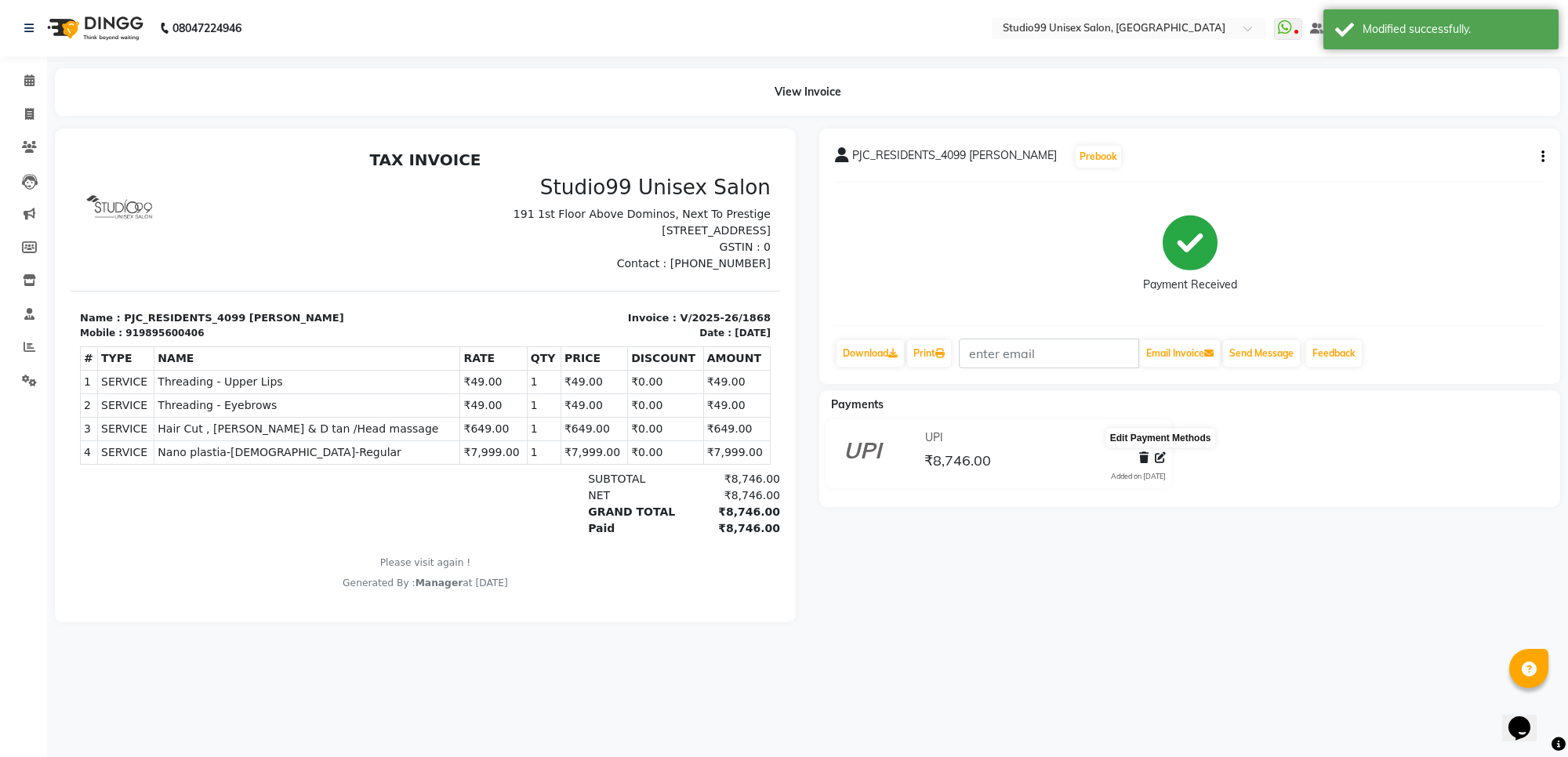
click at [1156, 462] on icon at bounding box center [1160, 458] width 11 height 11
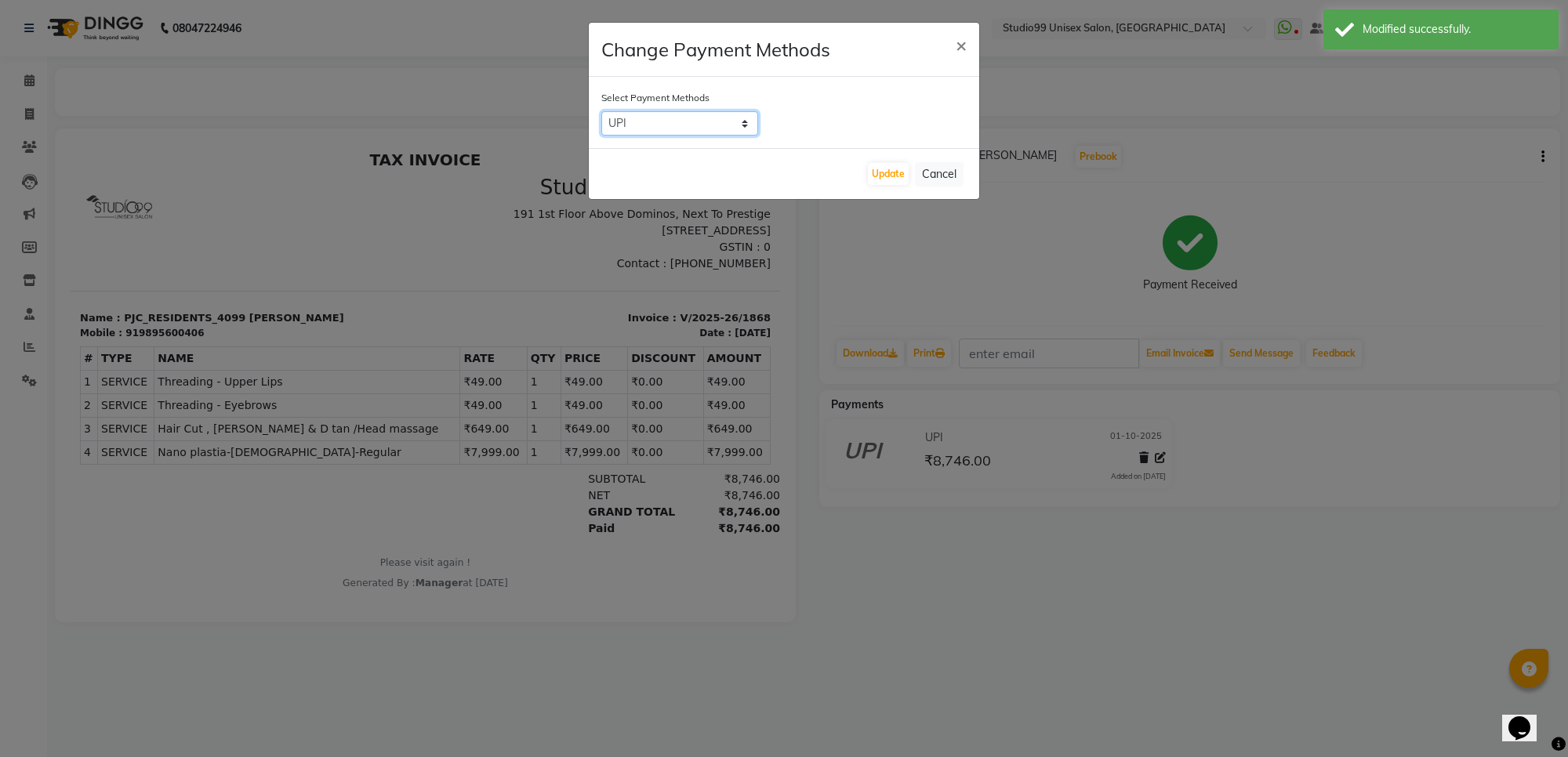
click at [703, 131] on select "CASH CARD UPI" at bounding box center [680, 123] width 157 height 24
select select "1"
click at [602, 111] on select "CASH CARD UPI" at bounding box center [680, 123] width 157 height 24
click at [899, 178] on button "Update" at bounding box center [888, 174] width 40 height 22
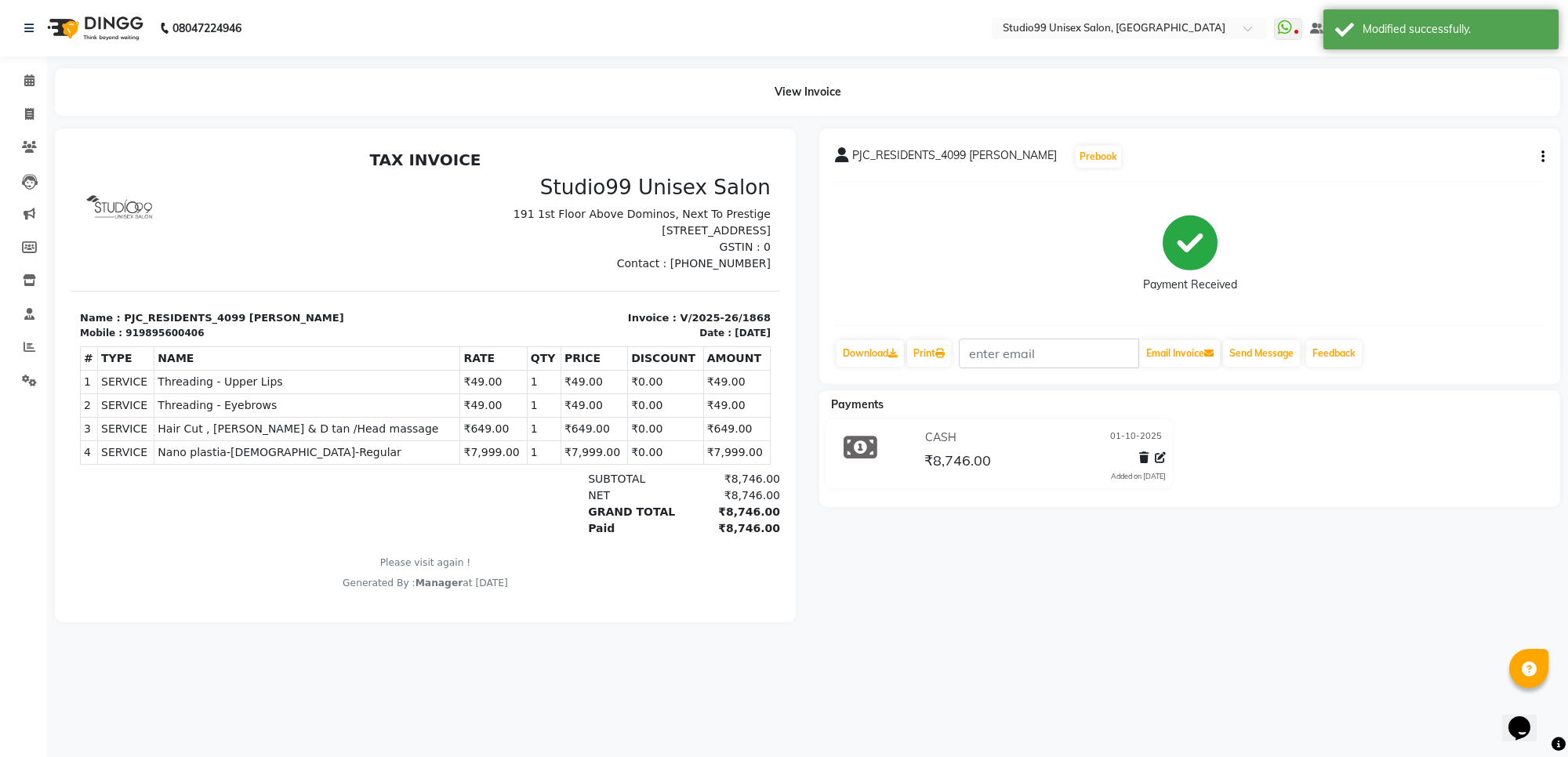
click at [945, 453] on span "₹8,746.00" at bounding box center [958, 462] width 67 height 22
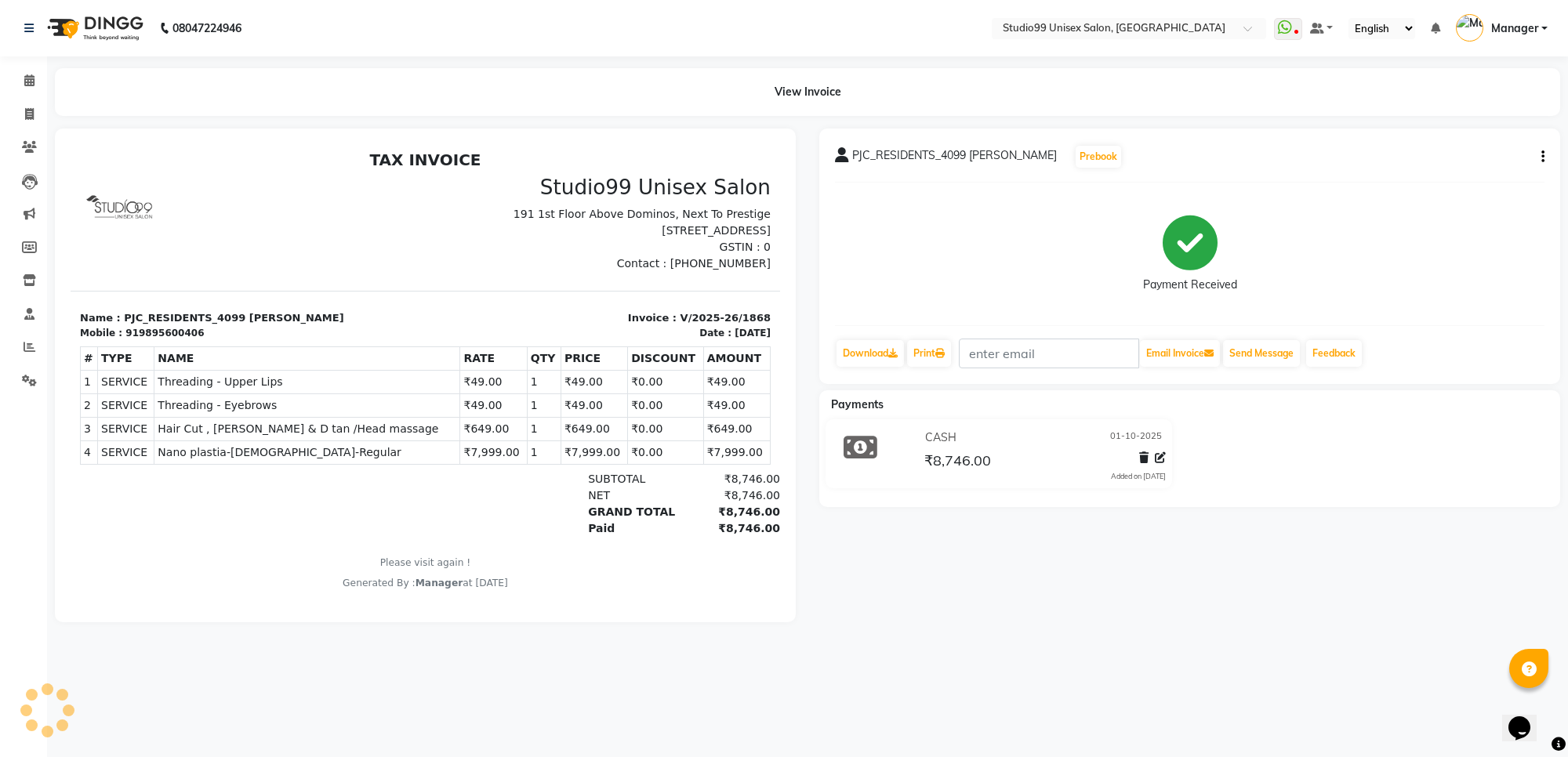
click at [945, 453] on span "₹8,746.00" at bounding box center [958, 462] width 67 height 22
click at [867, 441] on icon at bounding box center [861, 447] width 34 height 30
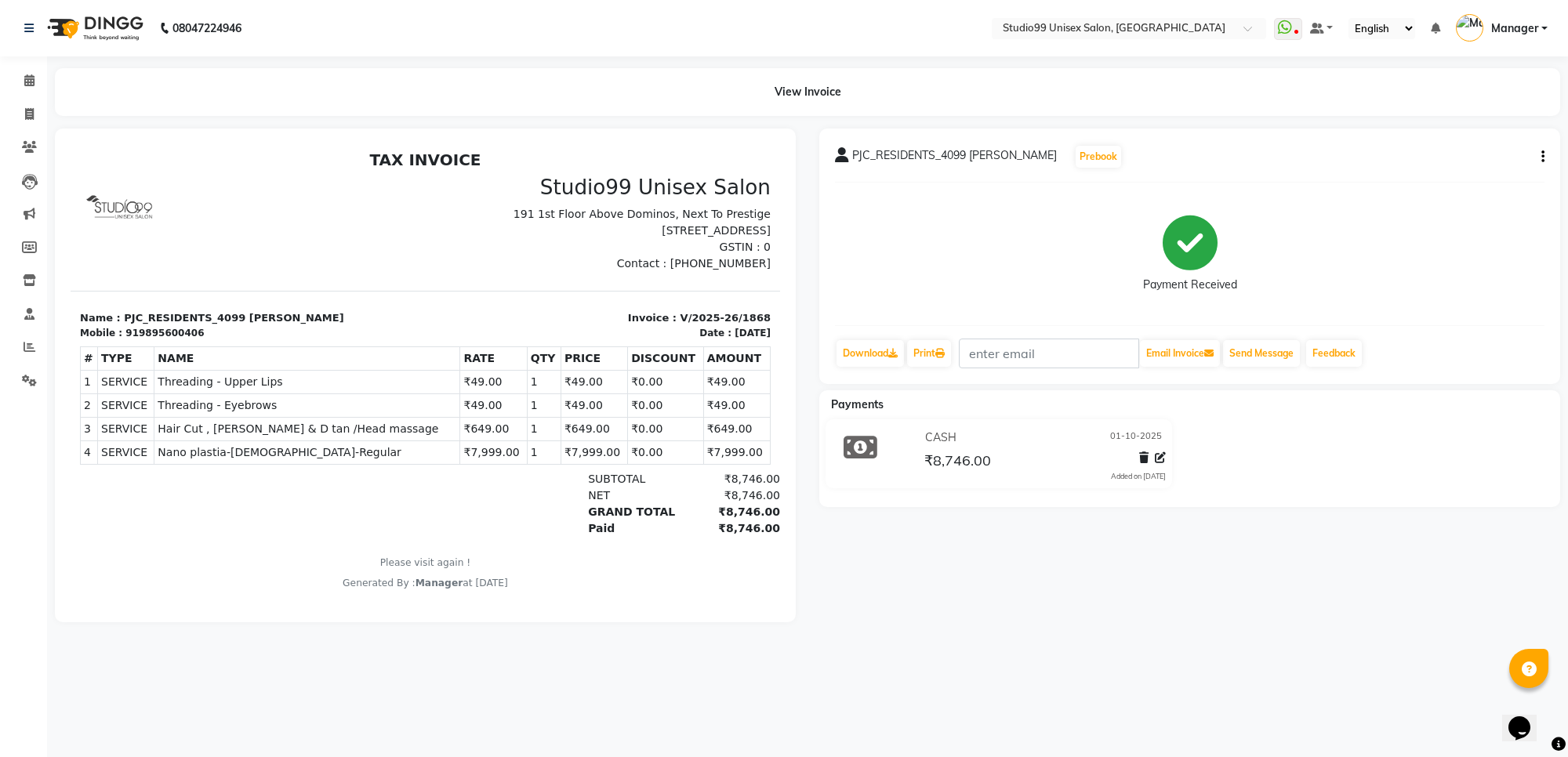
click at [867, 441] on icon at bounding box center [861, 447] width 34 height 30
click at [857, 402] on span "Payments" at bounding box center [857, 404] width 52 height 14
click at [1535, 149] on button "button" at bounding box center [1540, 157] width 10 height 16
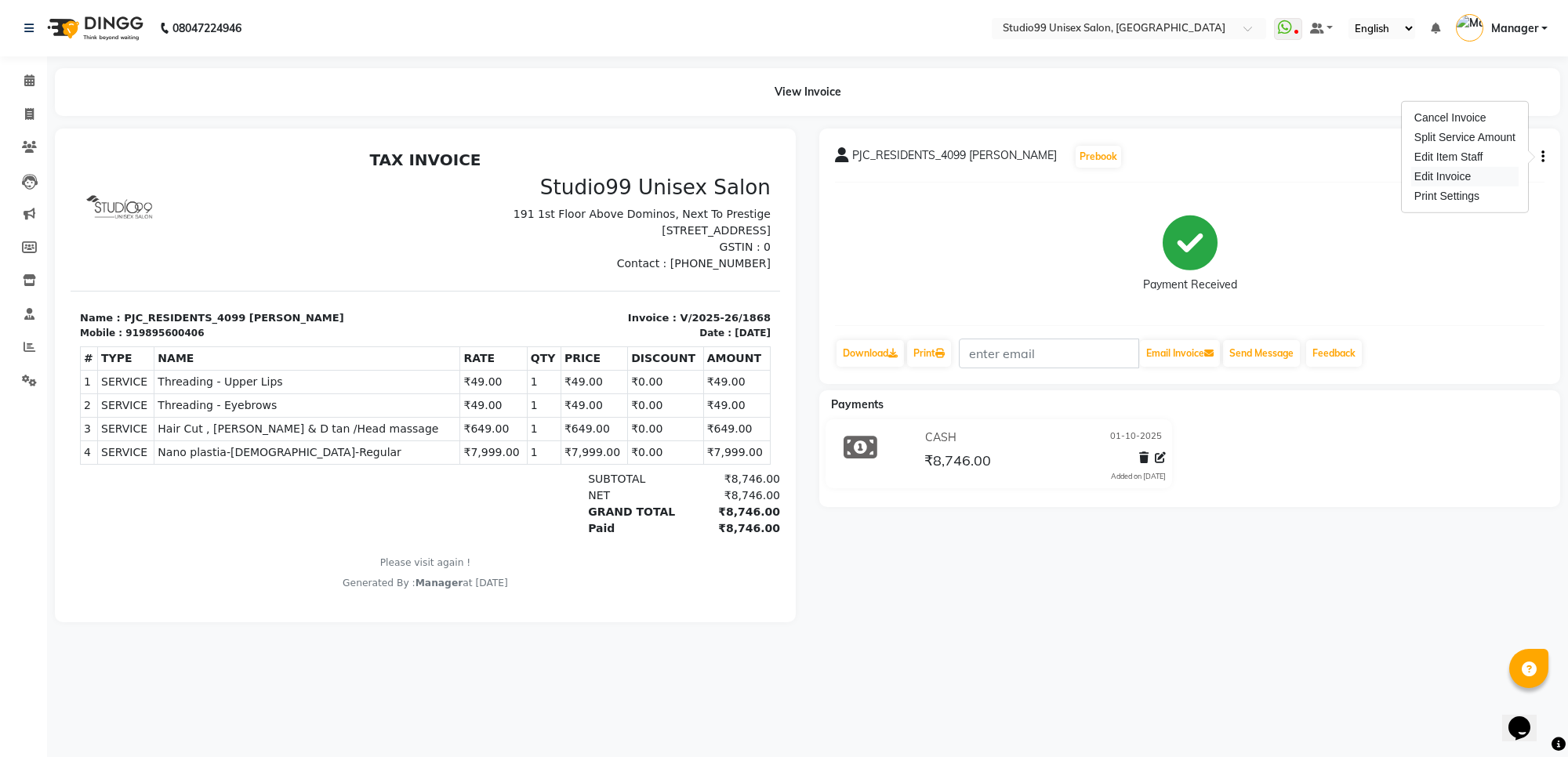
click at [1449, 175] on div "Edit Invoice" at bounding box center [1465, 177] width 107 height 19
select select "service"
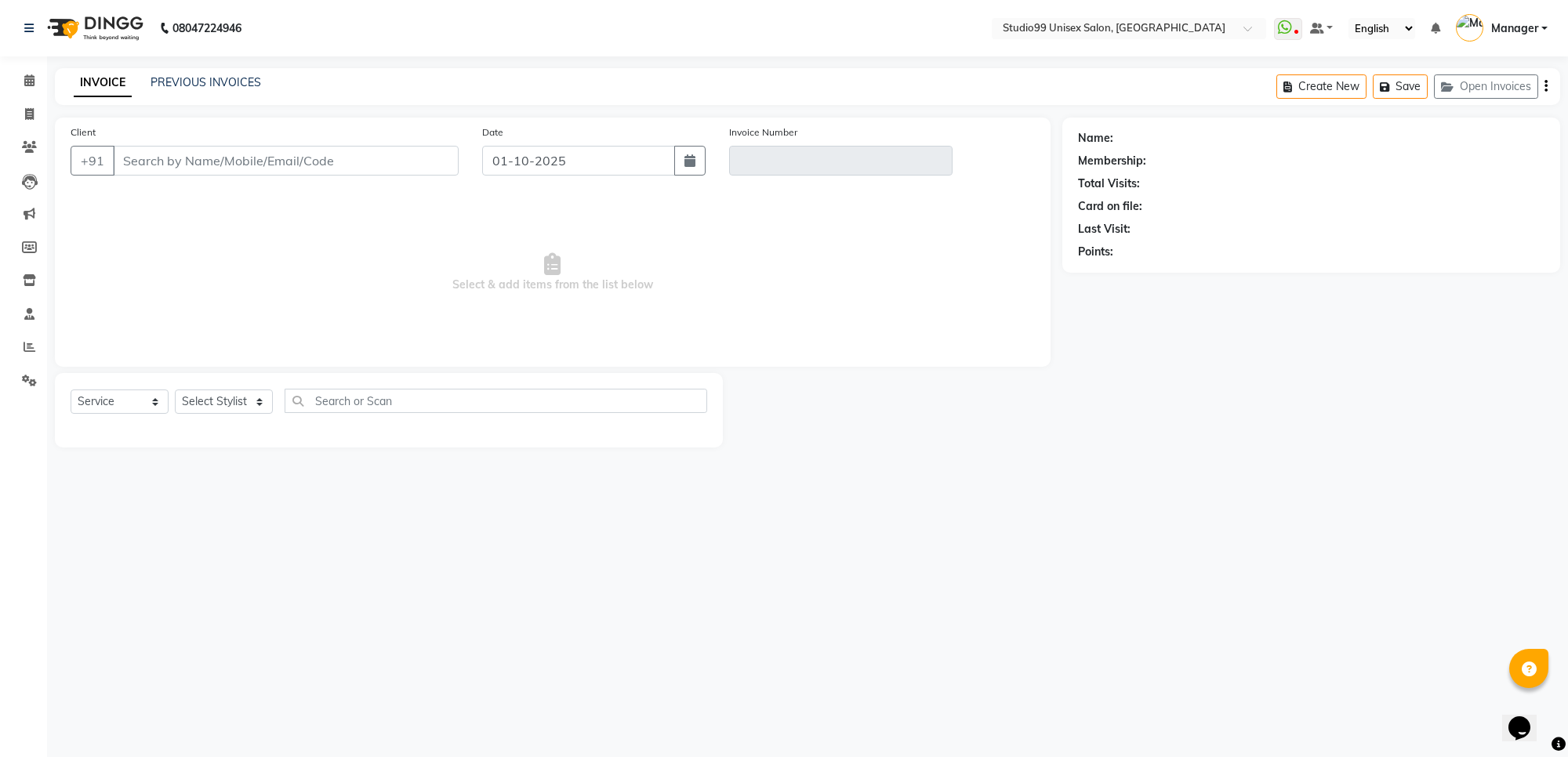
type input "9895600406"
type input "V/2025-26/1868"
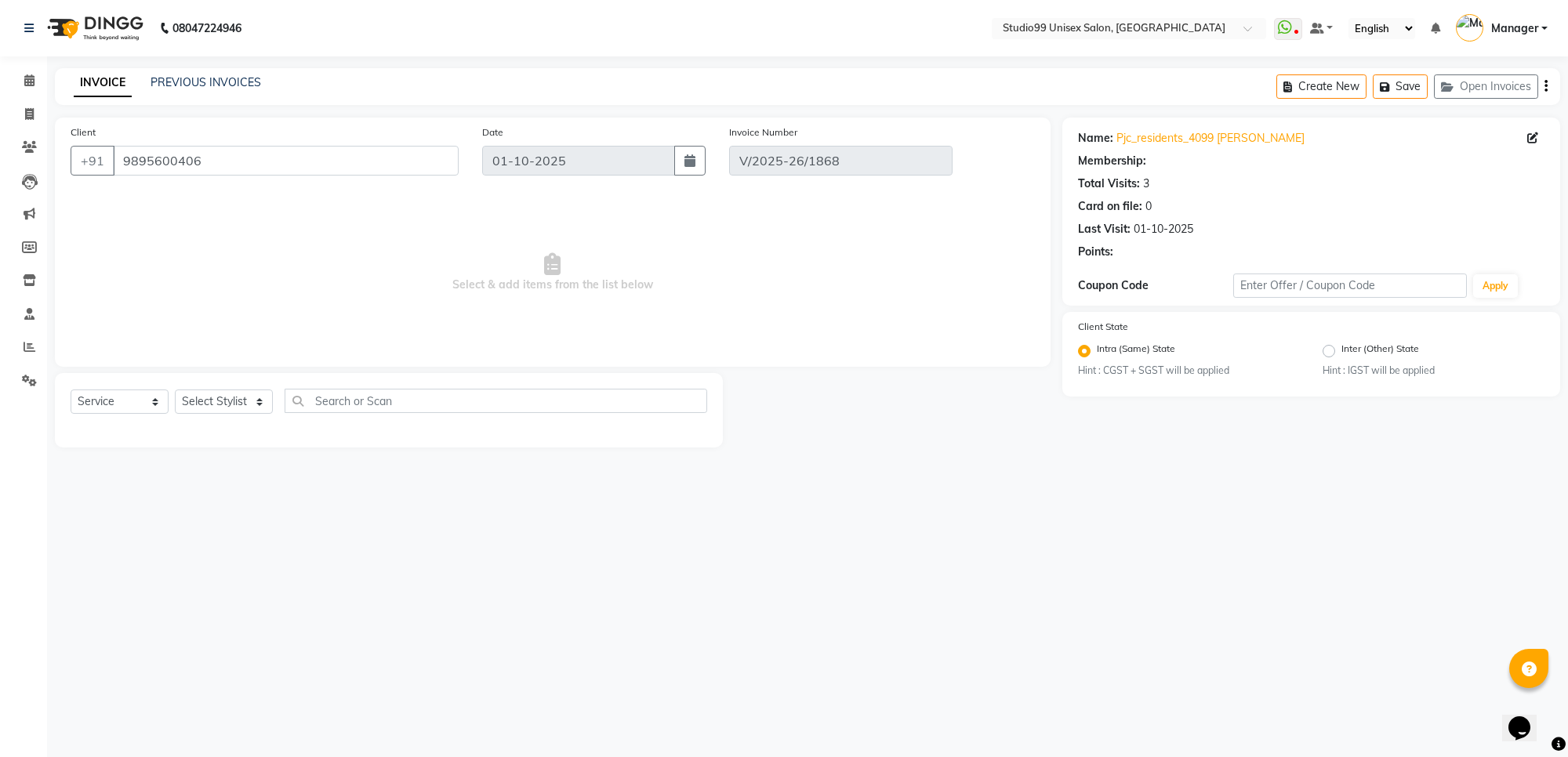
select select "select"
select select "1: Object"
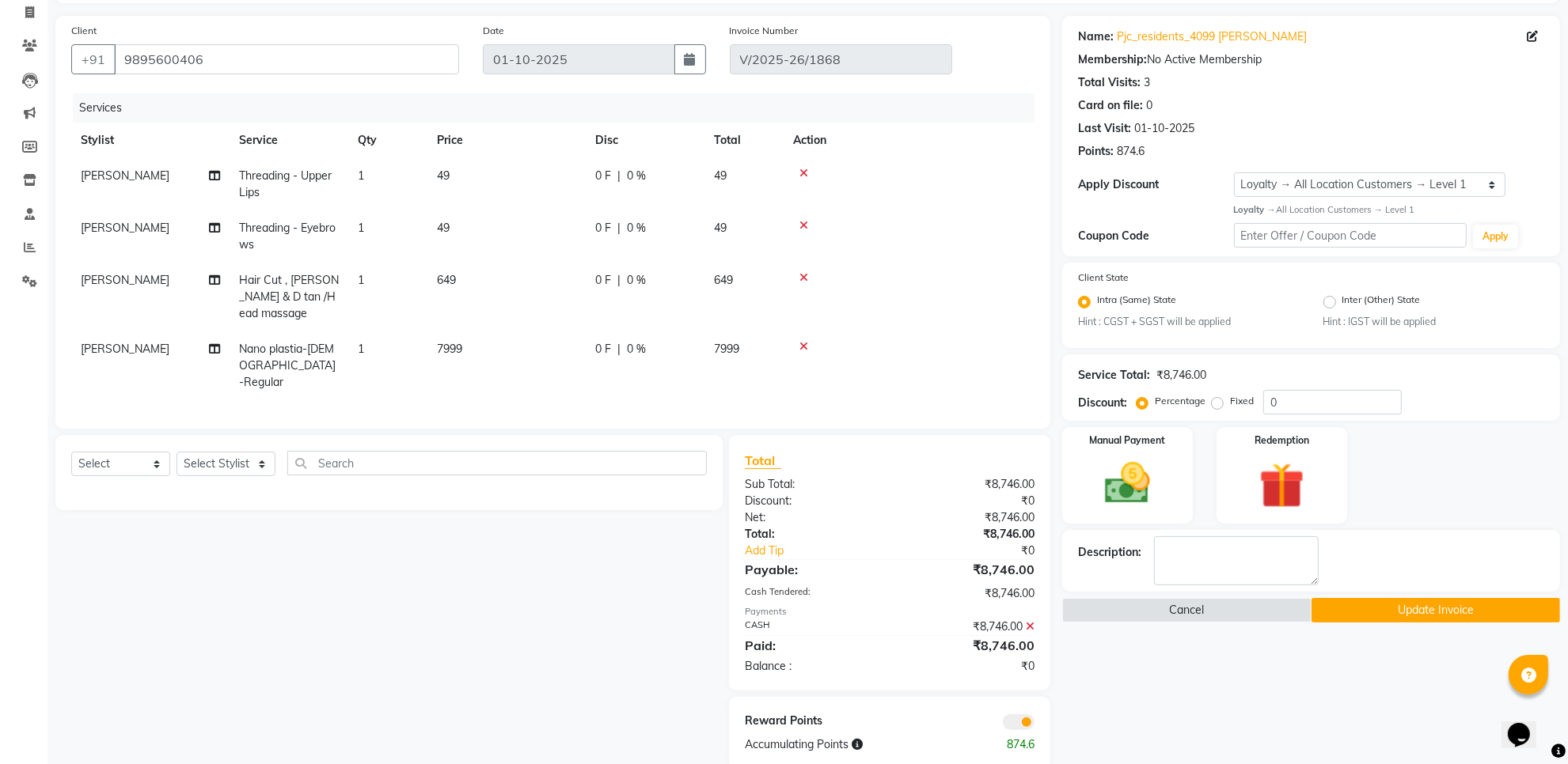
scroll to position [128, 0]
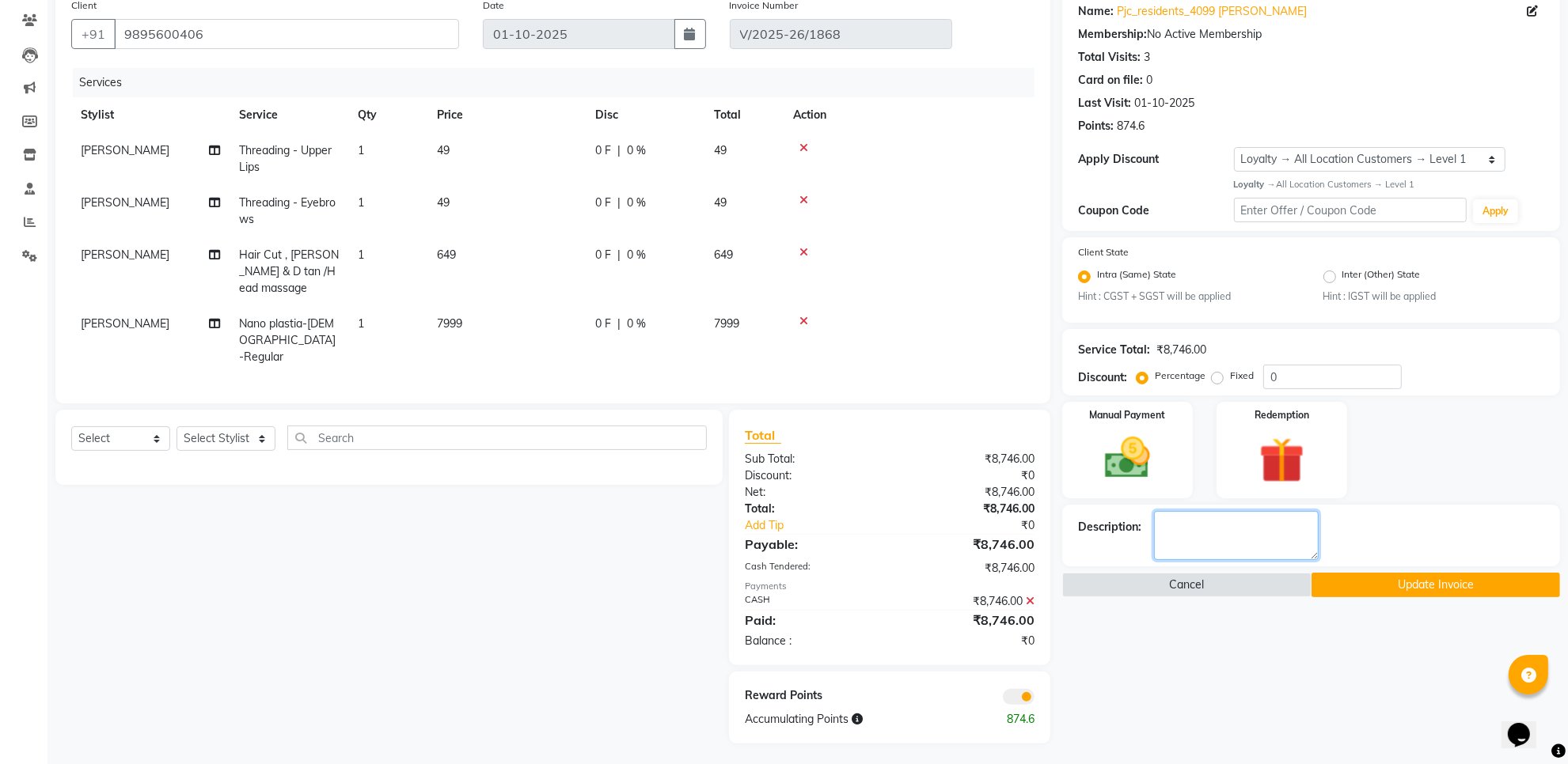
click at [1218, 534] on textarea at bounding box center [1236, 535] width 165 height 49
click at [1168, 482] on div "Manual Payment" at bounding box center [1127, 450] width 135 height 99
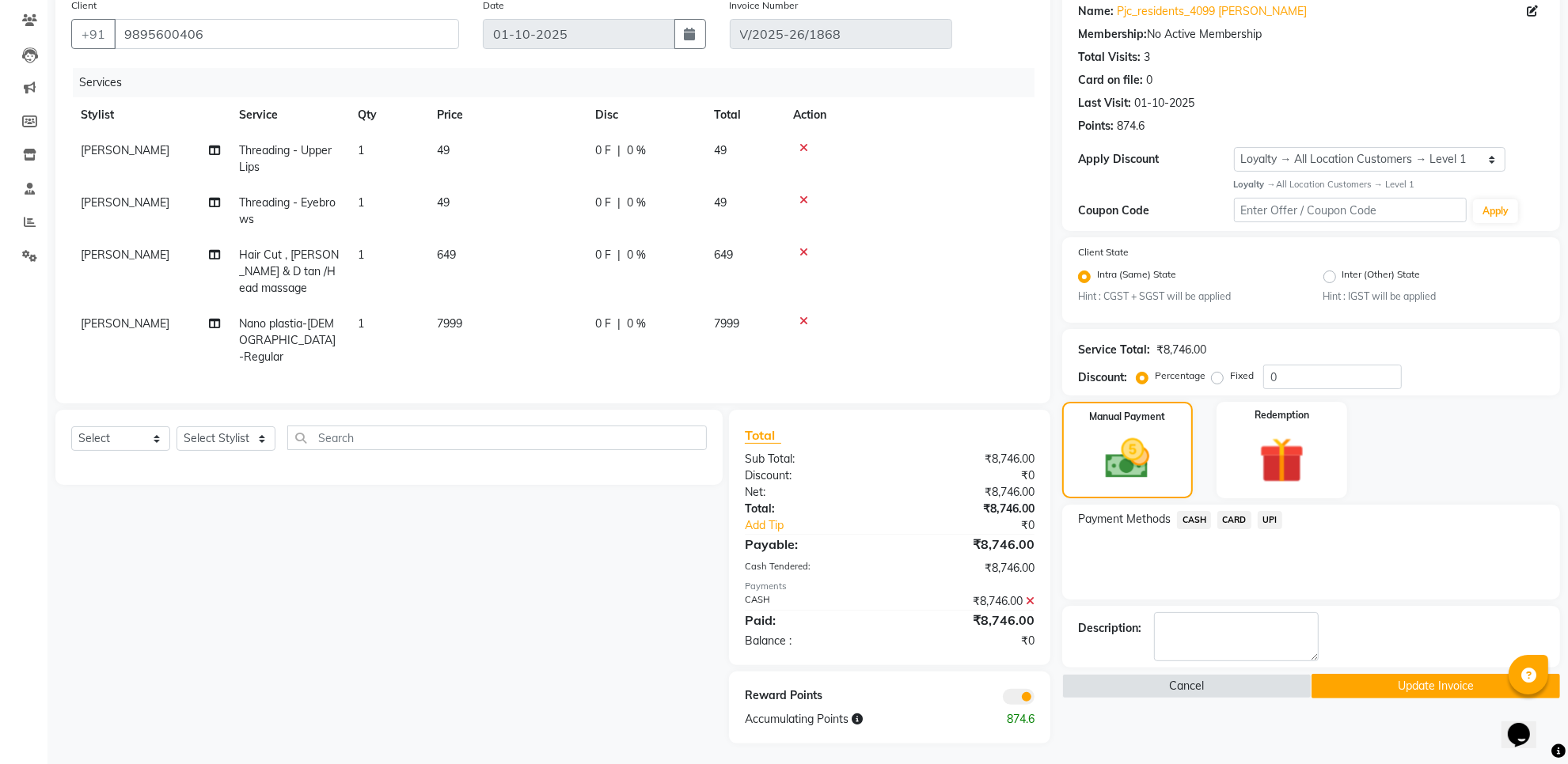
click at [1275, 518] on span "UPI" at bounding box center [1270, 520] width 24 height 18
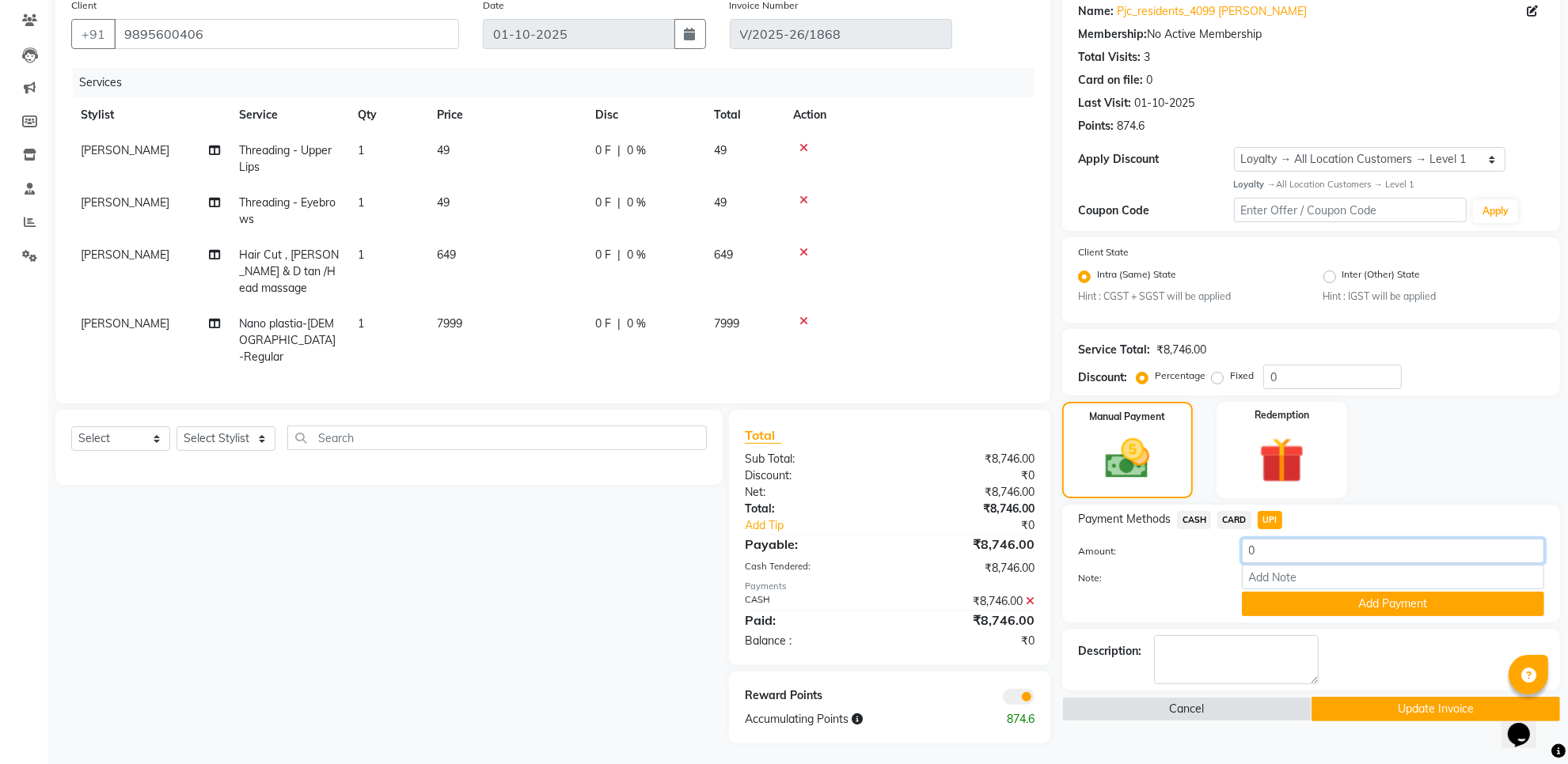
click at [1298, 555] on input "0" at bounding box center [1393, 551] width 302 height 24
click at [1252, 550] on input "0246" at bounding box center [1393, 551] width 302 height 24
type input "246"
click at [1394, 603] on button "Add Payment" at bounding box center [1393, 604] width 302 height 24
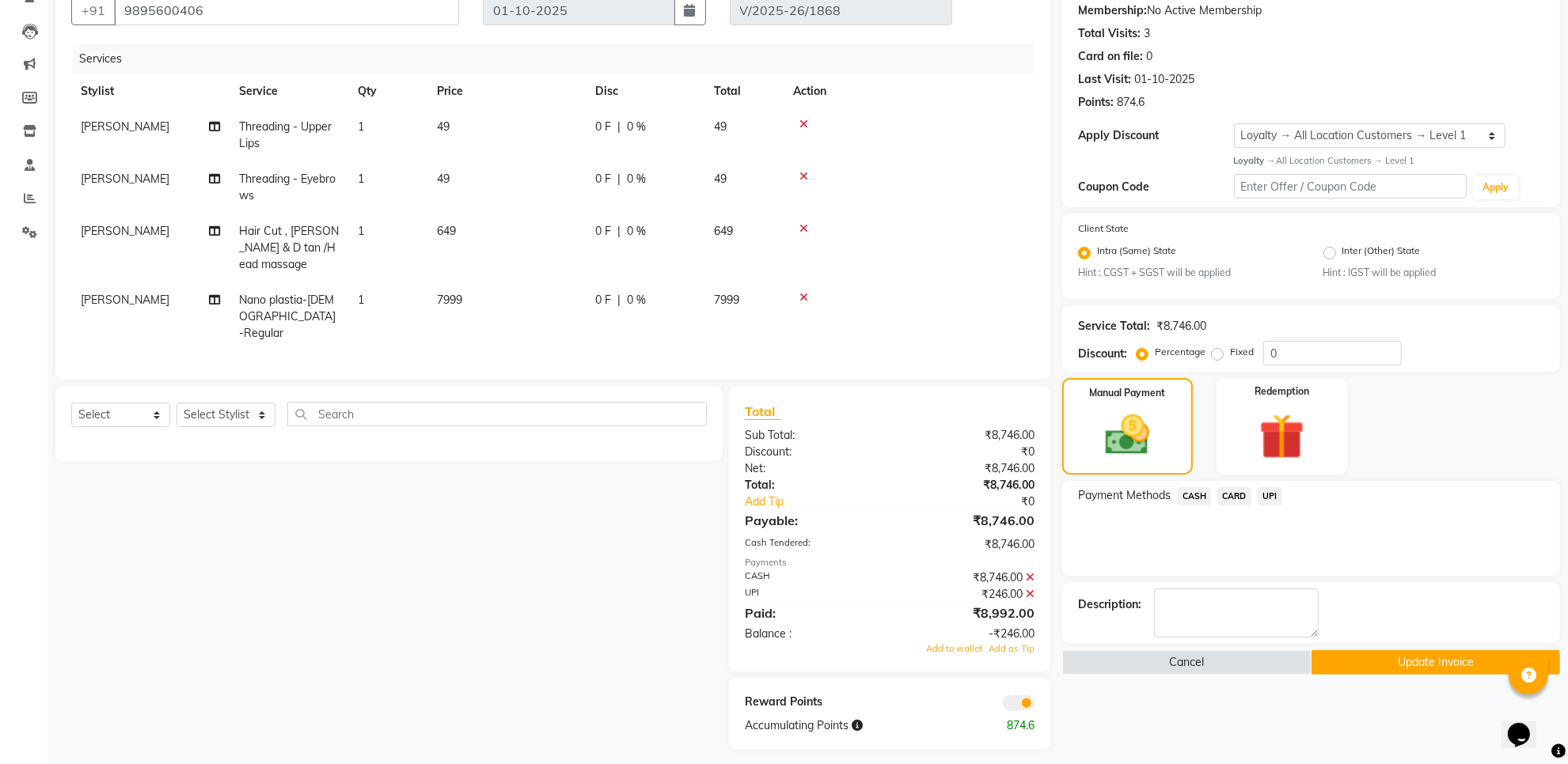
scroll to position [158, 0]
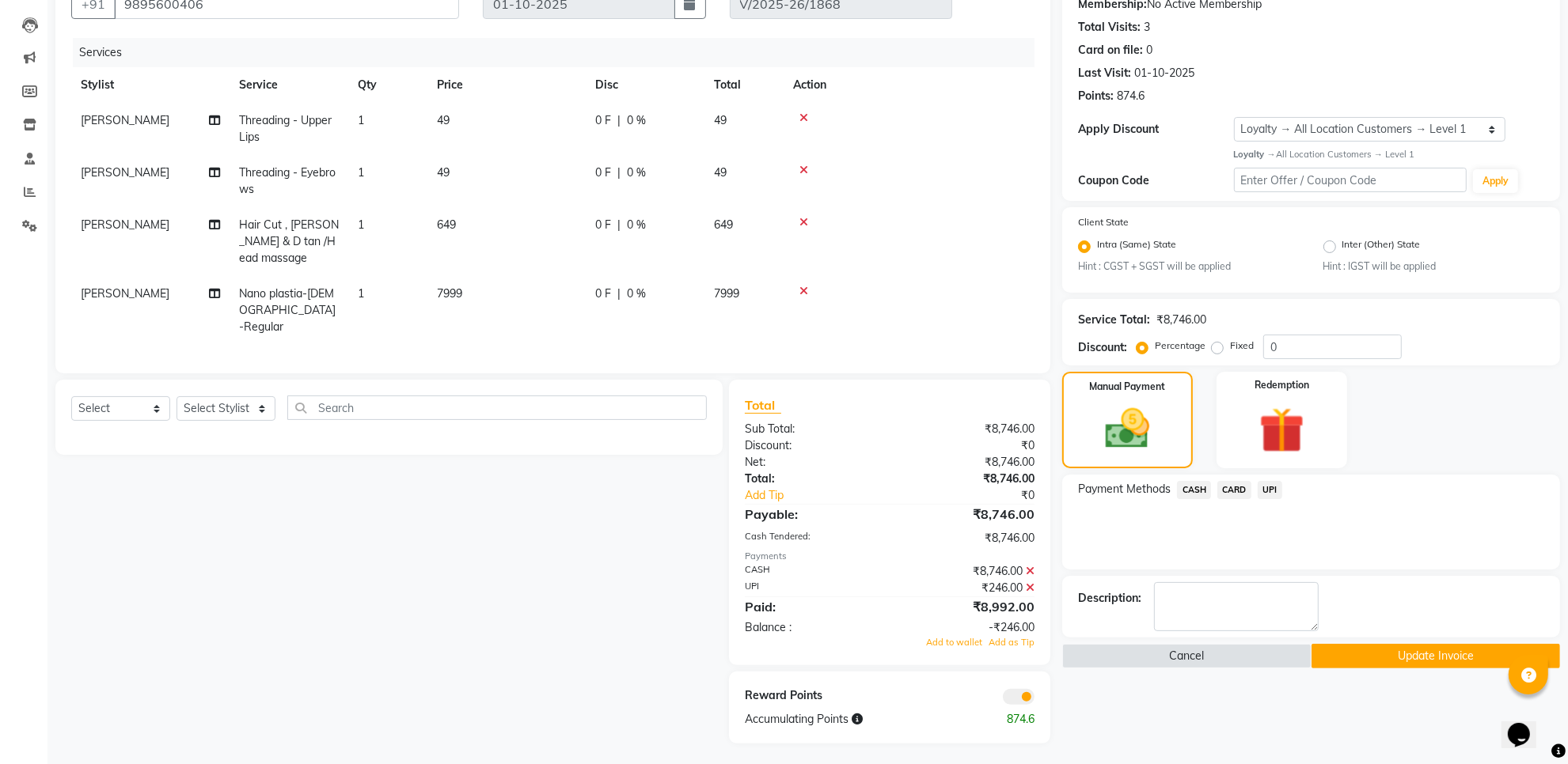
click at [1421, 662] on button "Update Invoice" at bounding box center [1435, 656] width 249 height 24
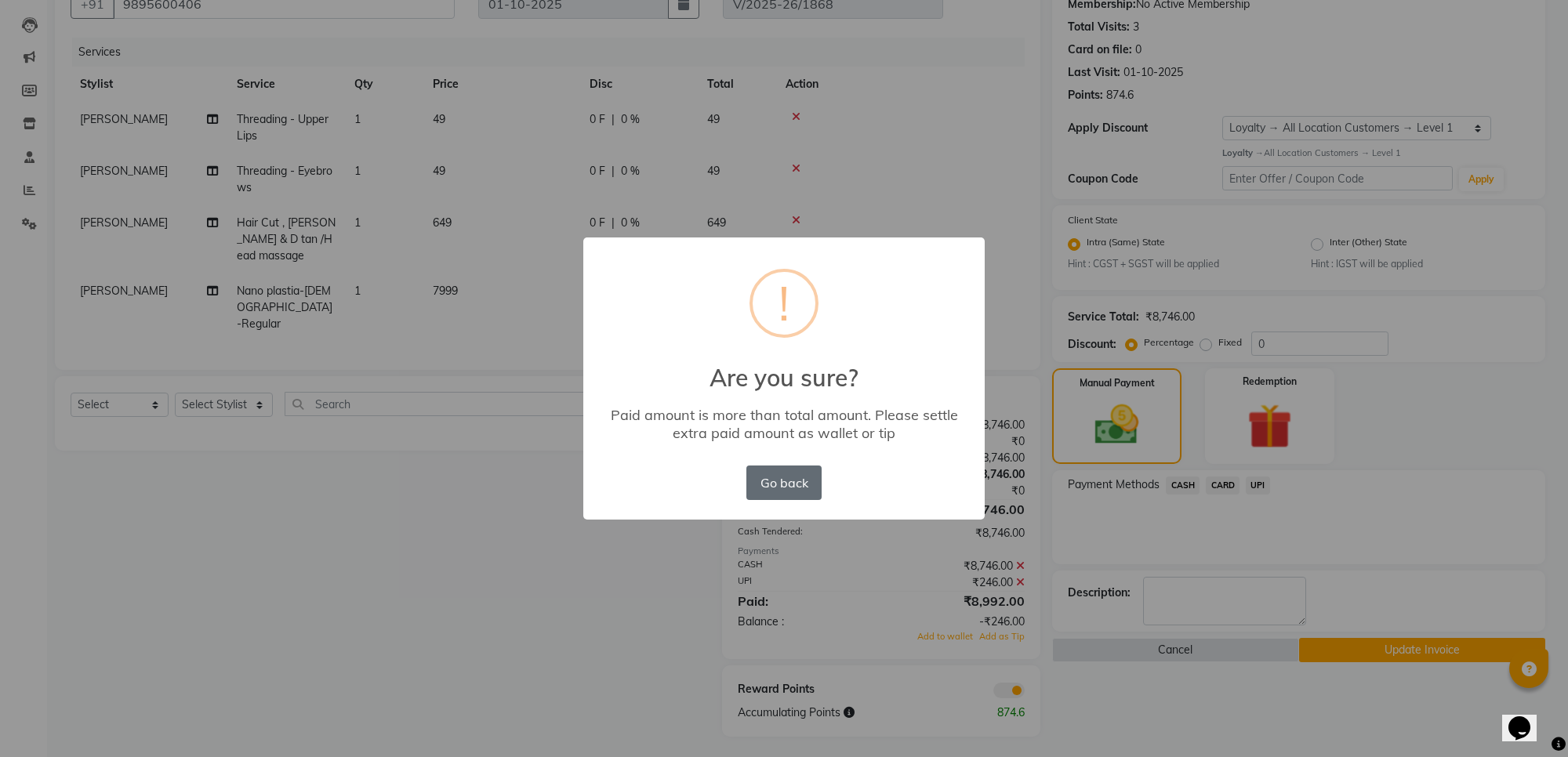
click at [751, 472] on button "Go back" at bounding box center [783, 483] width 75 height 35
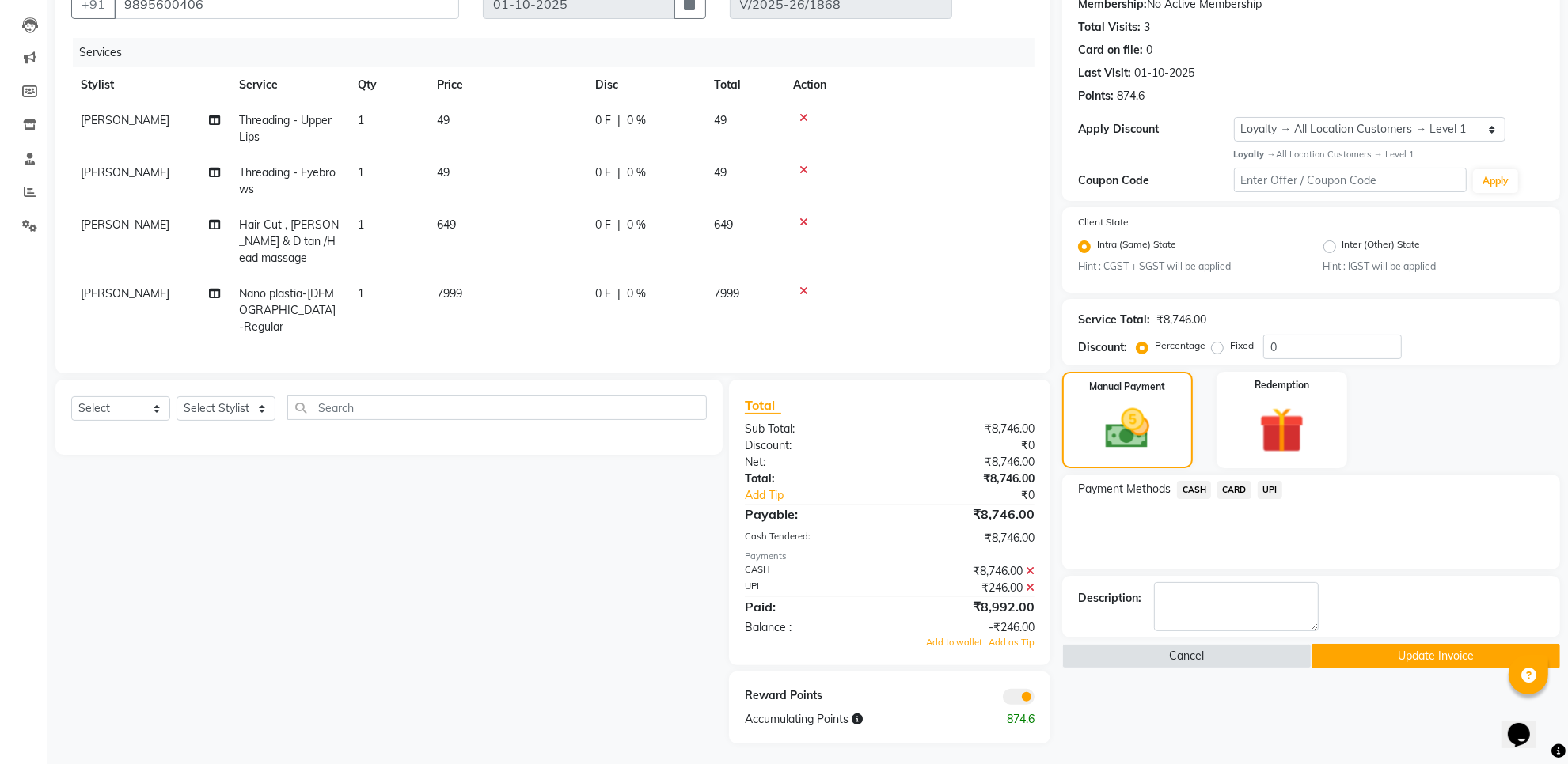
click at [1352, 649] on button "Update Invoice" at bounding box center [1435, 656] width 249 height 24
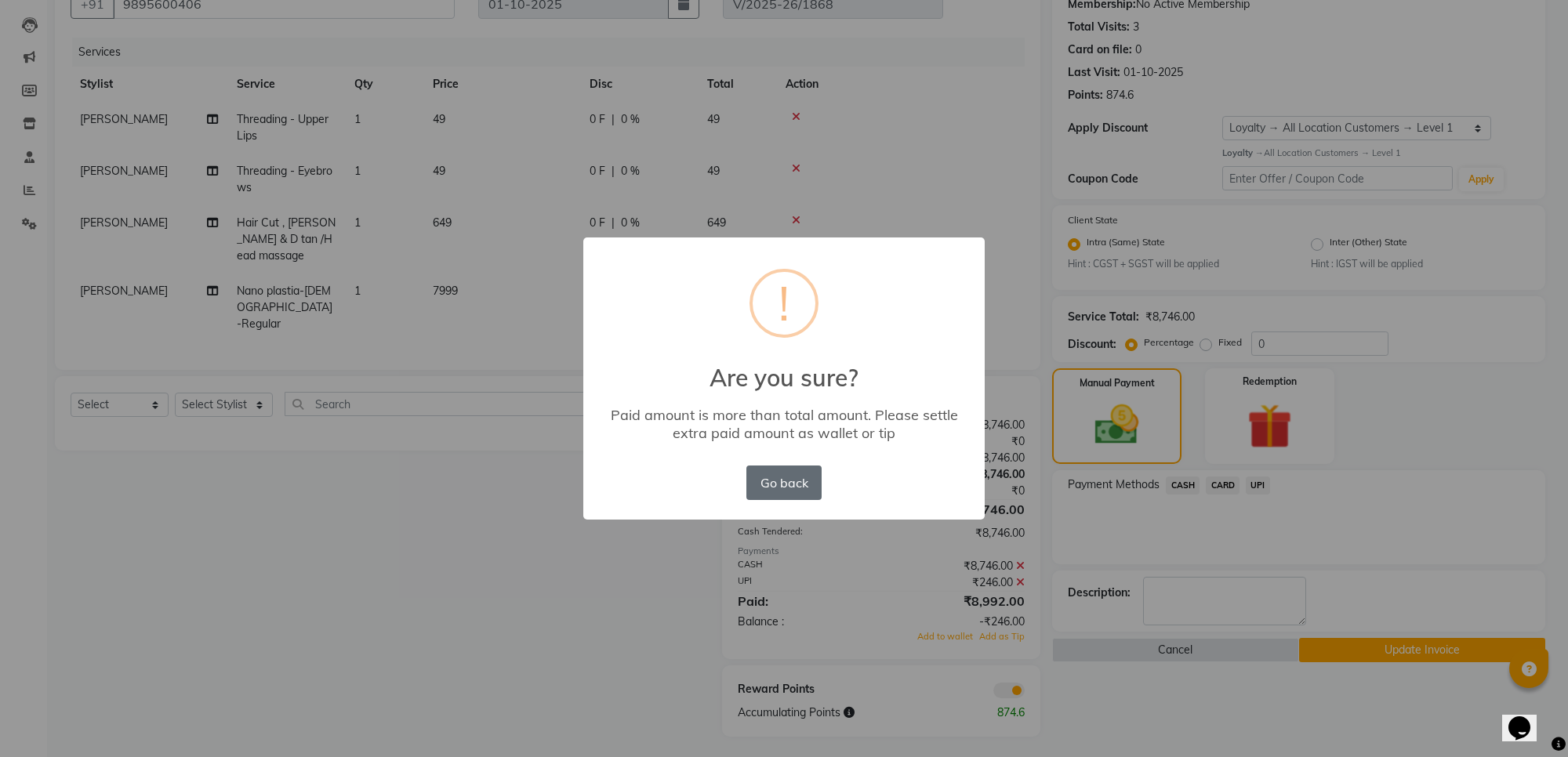
click at [790, 479] on button "Go back" at bounding box center [783, 483] width 75 height 35
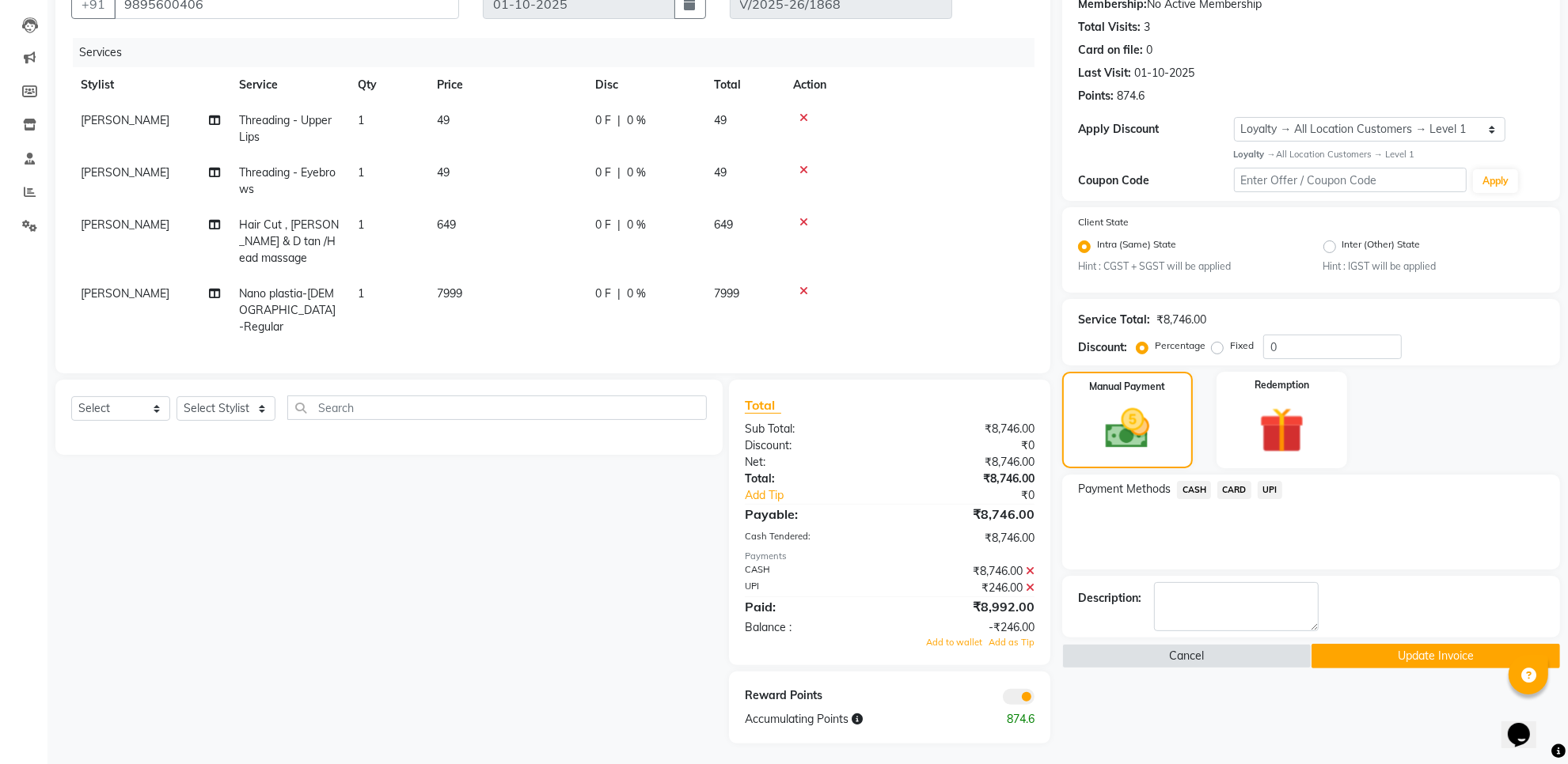
click at [1193, 490] on span "CASH" at bounding box center [1194, 490] width 34 height 18
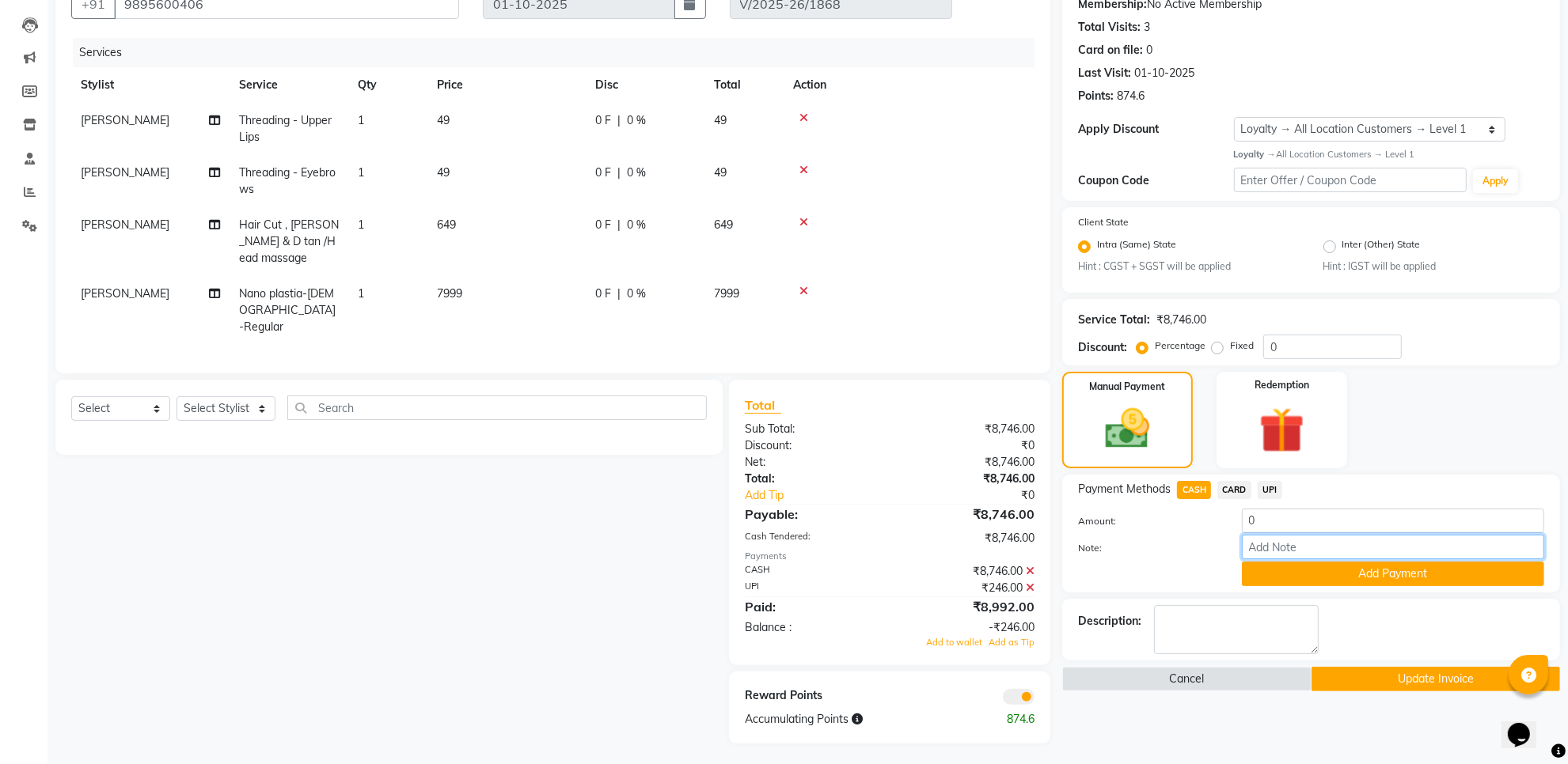
click at [1286, 550] on input "Note:" at bounding box center [1393, 547] width 302 height 24
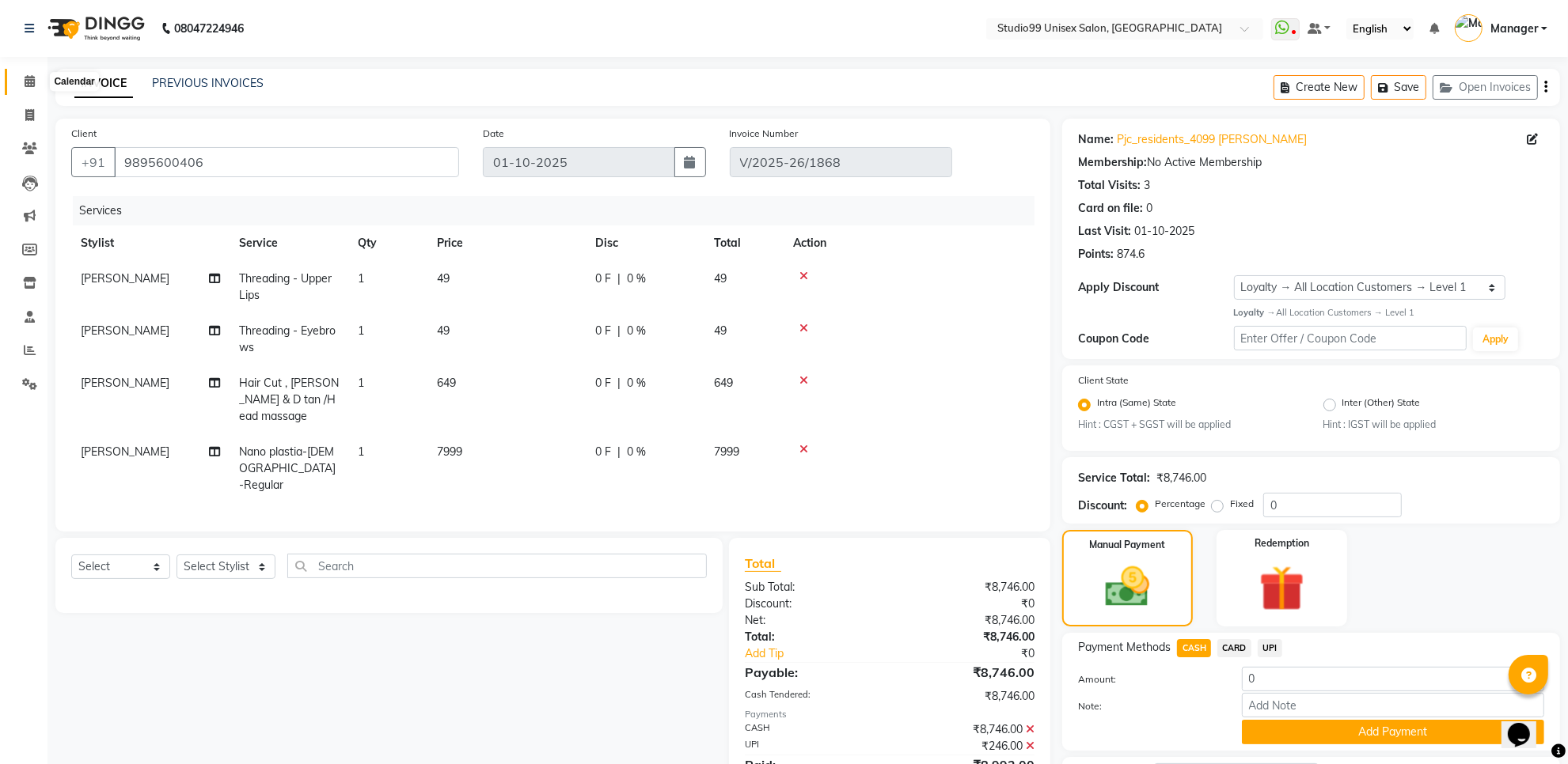
click at [22, 75] on span at bounding box center [29, 81] width 28 height 18
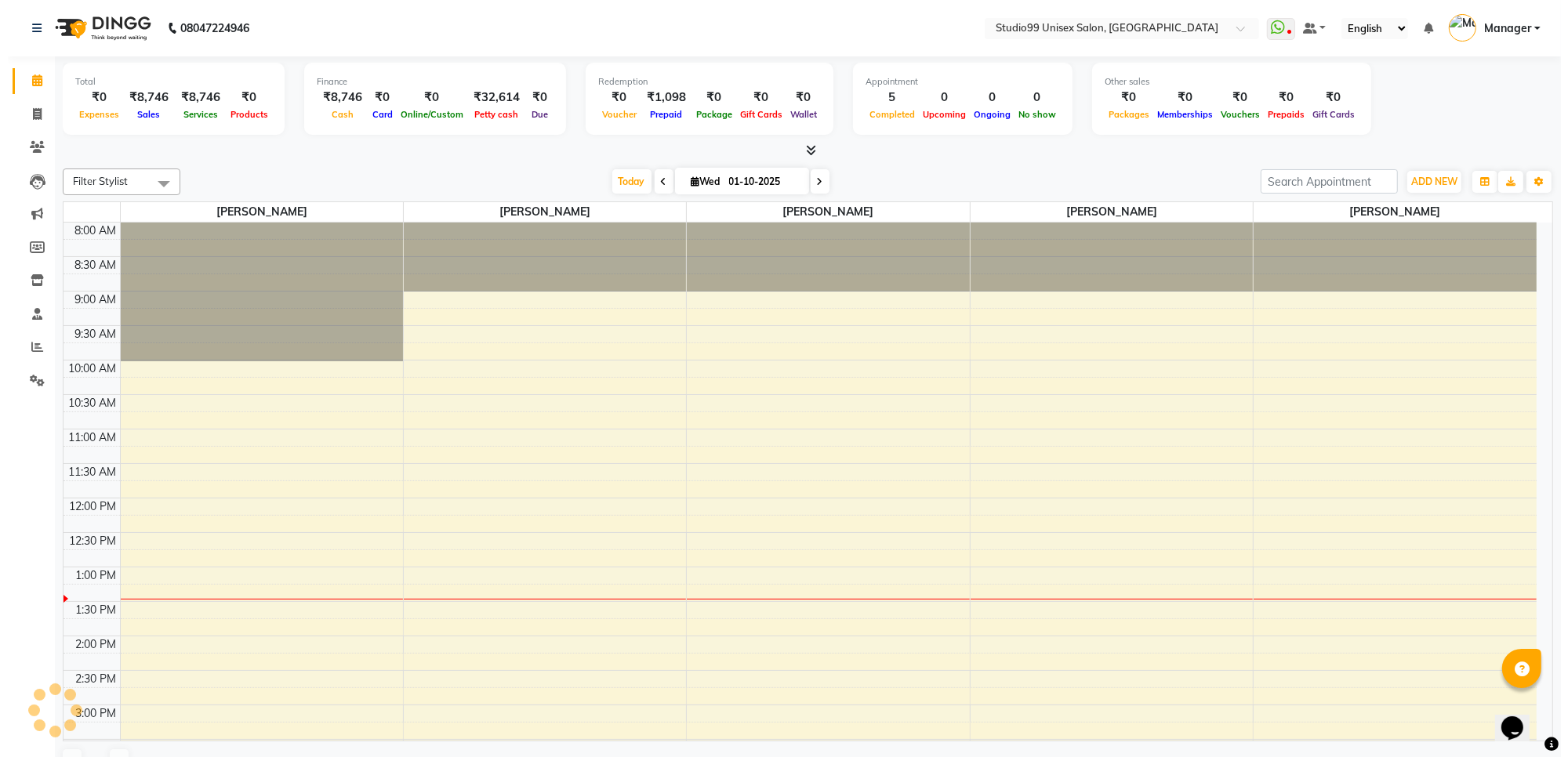
scroll to position [349, 0]
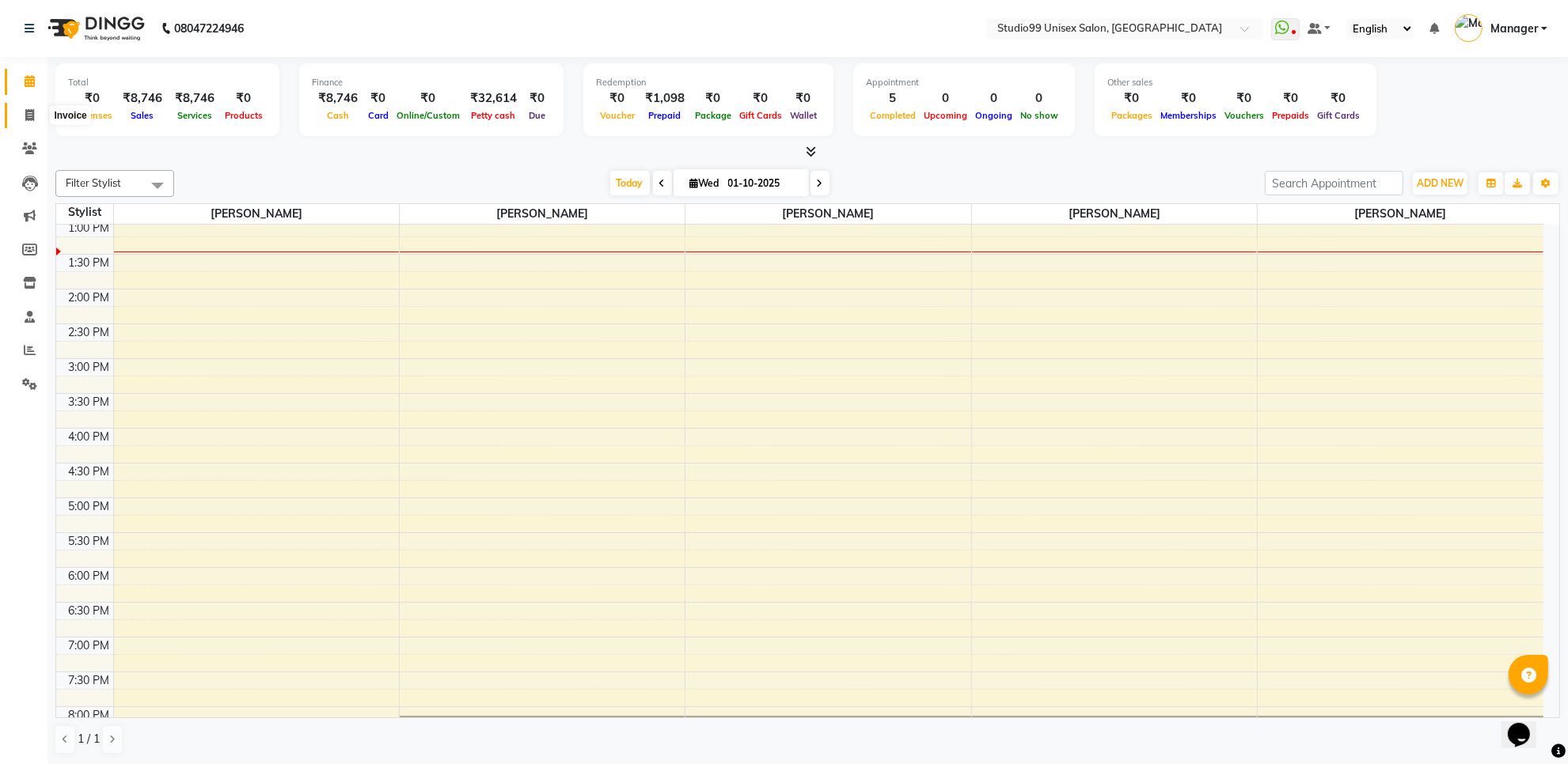
click at [25, 112] on icon at bounding box center [29, 115] width 9 height 12
select select "service"
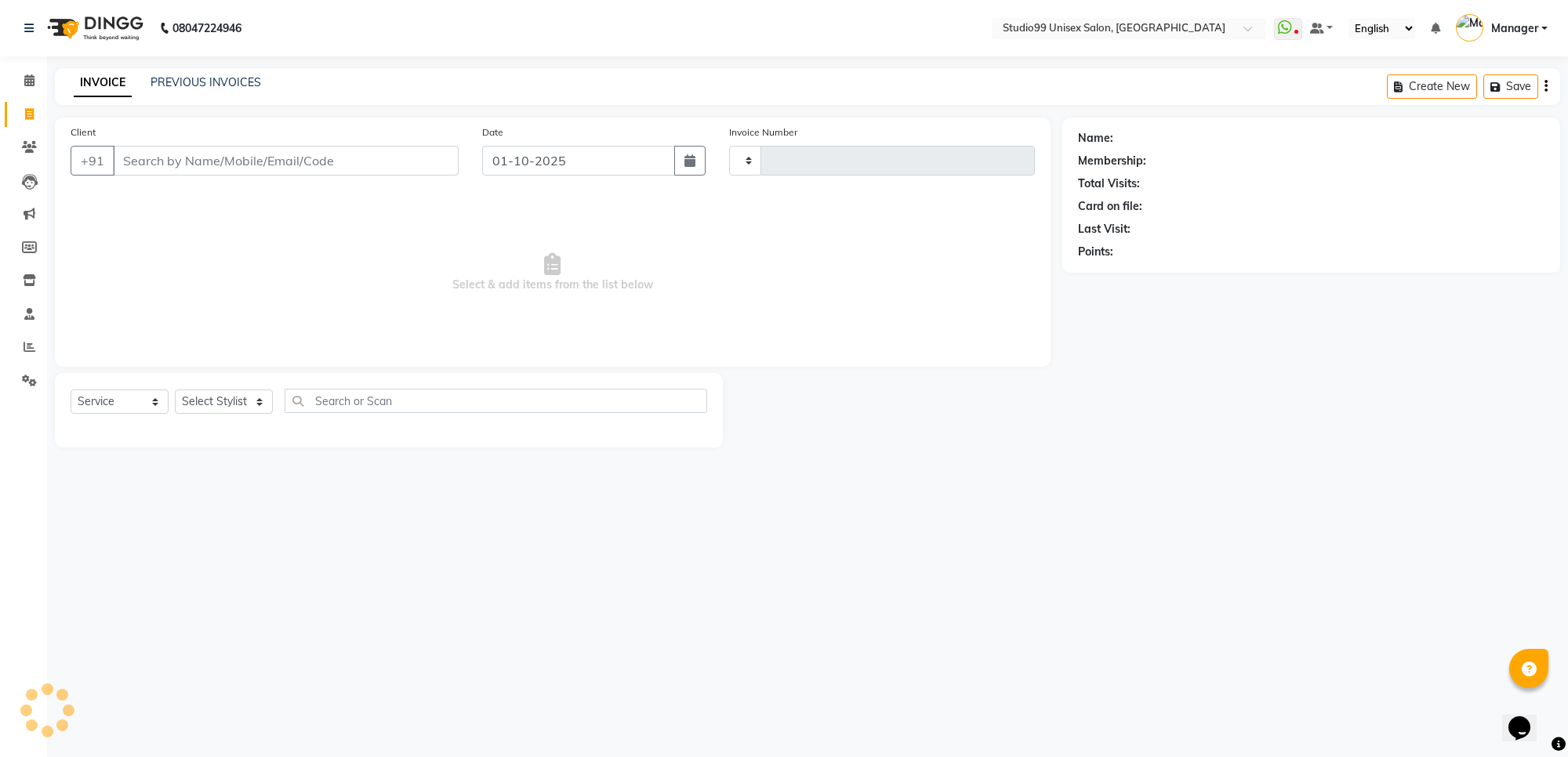
type input "1869"
select select "7323"
click at [236, 78] on link "PREVIOUS INVOICES" at bounding box center [205, 82] width 111 height 14
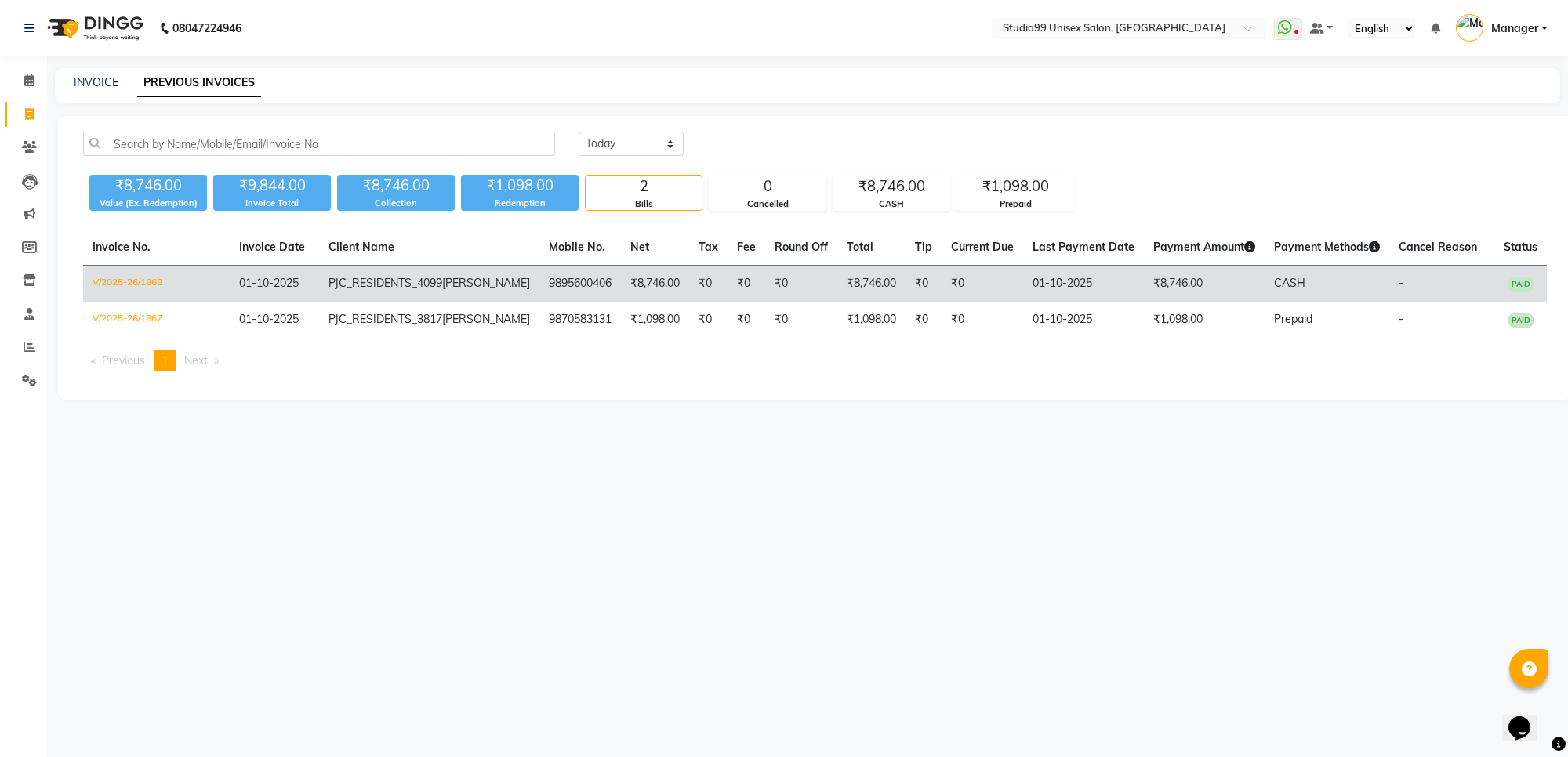
click at [1517, 284] on span "PAID" at bounding box center [1520, 284] width 27 height 15
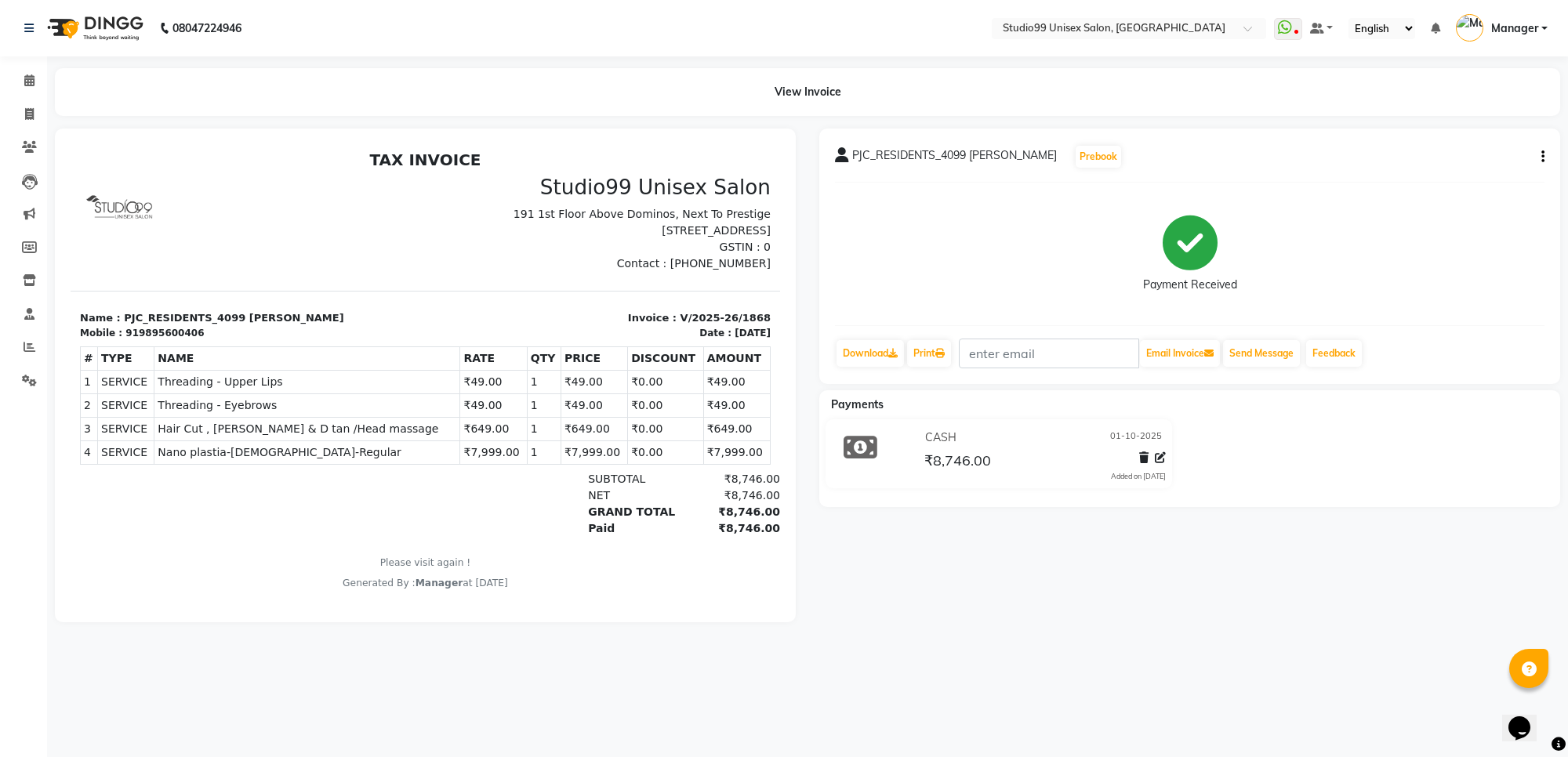
click at [874, 406] on span "Payments" at bounding box center [857, 404] width 52 height 14
click at [873, 405] on span "Payments" at bounding box center [857, 404] width 52 height 14
click at [855, 435] on icon at bounding box center [861, 447] width 34 height 30
click at [955, 457] on span "₹8,746.00" at bounding box center [958, 462] width 67 height 22
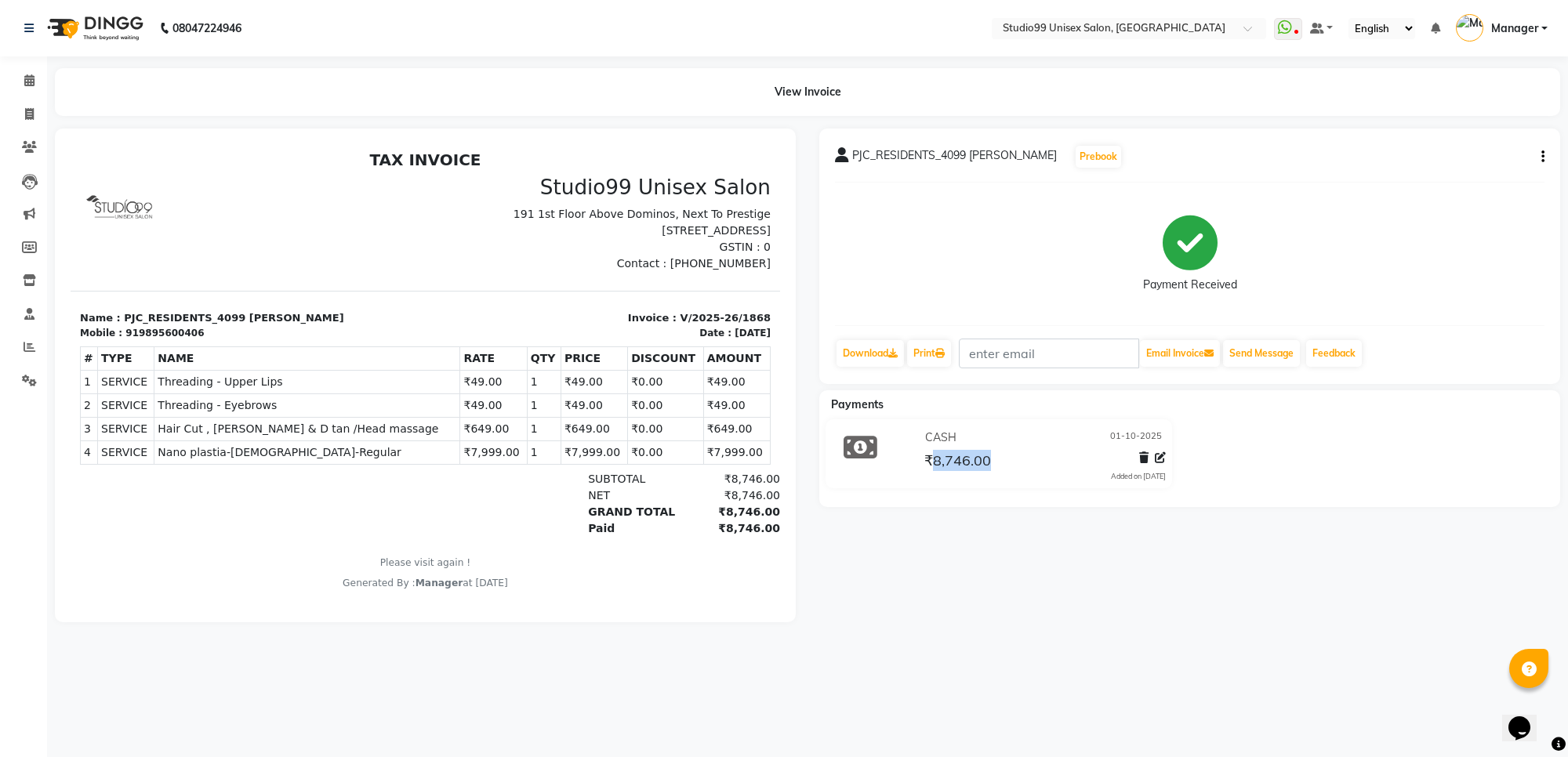
click at [955, 457] on span "₹8,746.00" at bounding box center [958, 462] width 67 height 22
click at [954, 454] on span "₹8,746.00" at bounding box center [958, 462] width 67 height 22
click at [954, 453] on span "₹8,746.00" at bounding box center [958, 462] width 67 height 22
click at [955, 451] on span "₹8,746.00" at bounding box center [958, 462] width 67 height 22
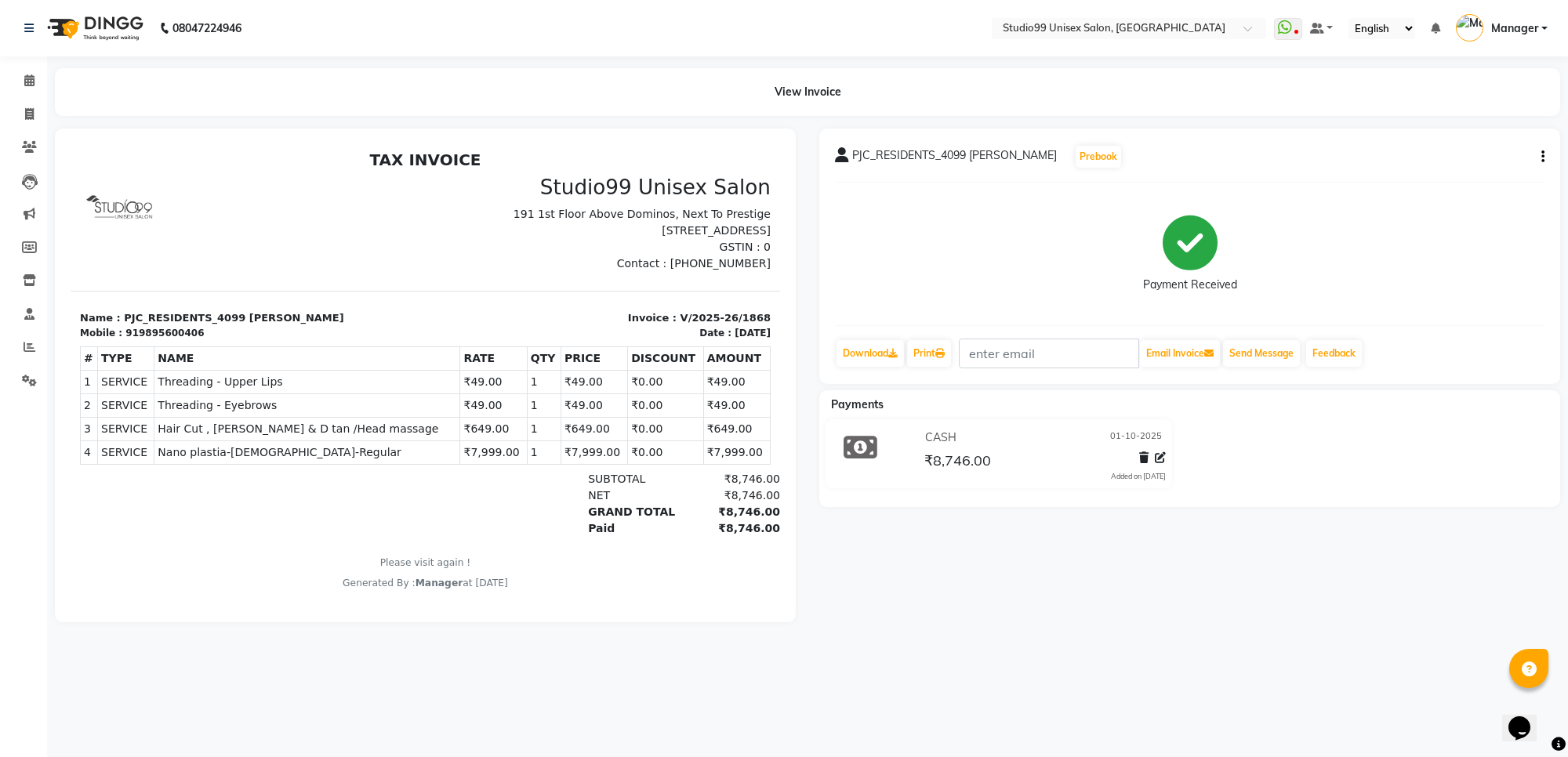
click at [961, 447] on div "CASH 01-10-2025" at bounding box center [1043, 437] width 245 height 24
click at [1161, 459] on icon at bounding box center [1160, 458] width 11 height 11
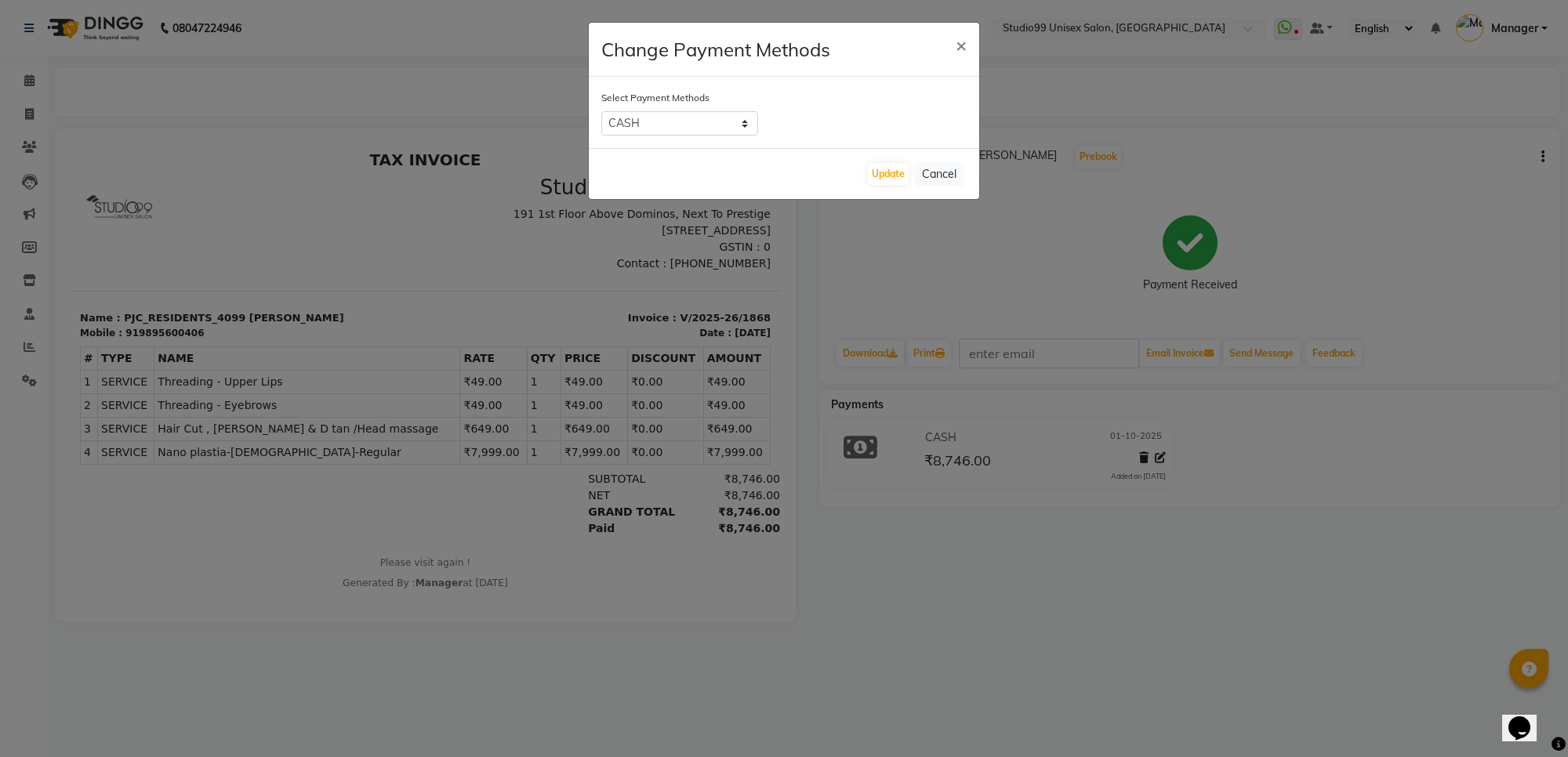
click at [1053, 581] on ngb-modal-window "Change Payment Methods × Select Payment Methods CASH CARD UPI Update Cancel" at bounding box center [784, 378] width 1568 height 757
